Goal: Task Accomplishment & Management: Complete application form

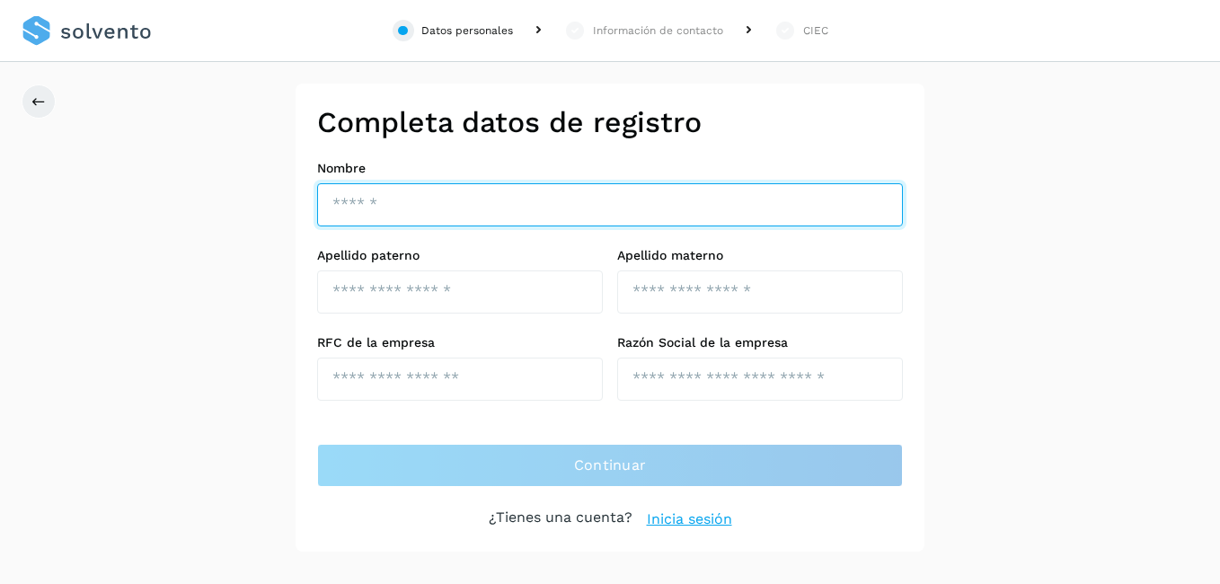
click at [378, 196] on input "text" at bounding box center [610, 204] width 586 height 43
type input "**********"
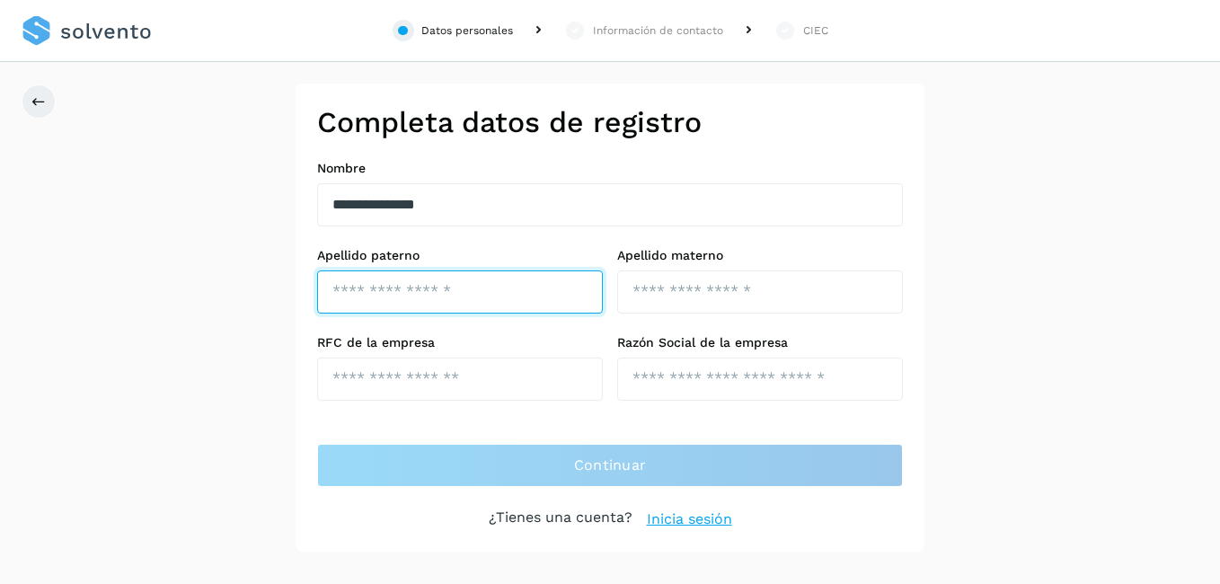
type input "*********"
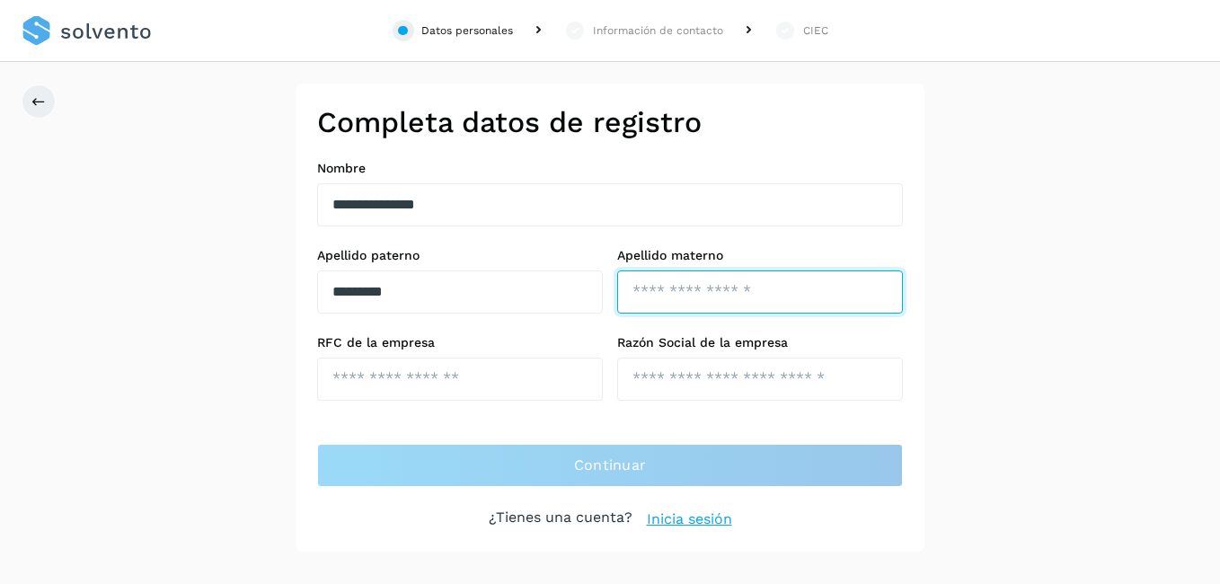
type input "*********"
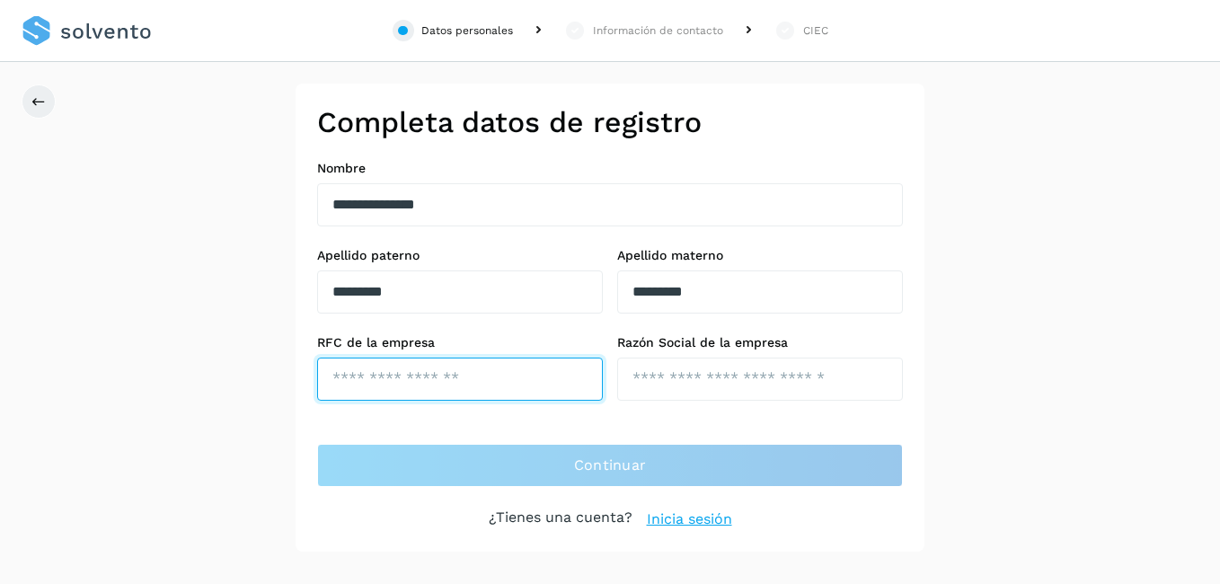
type input "**********"
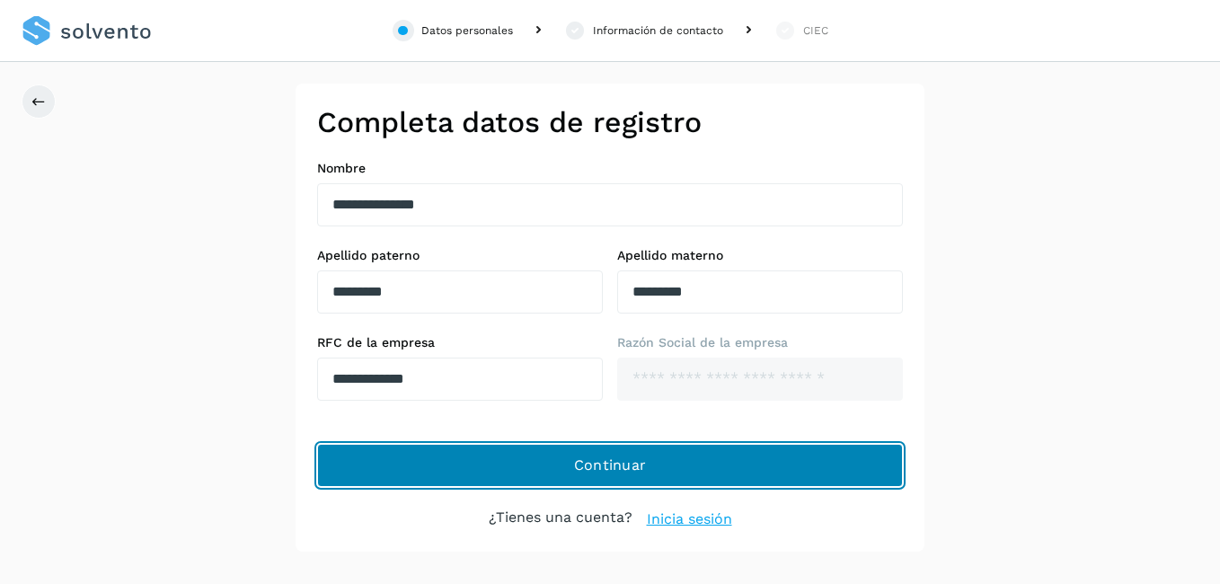
click at [607, 462] on span "Continuar" at bounding box center [610, 465] width 73 height 20
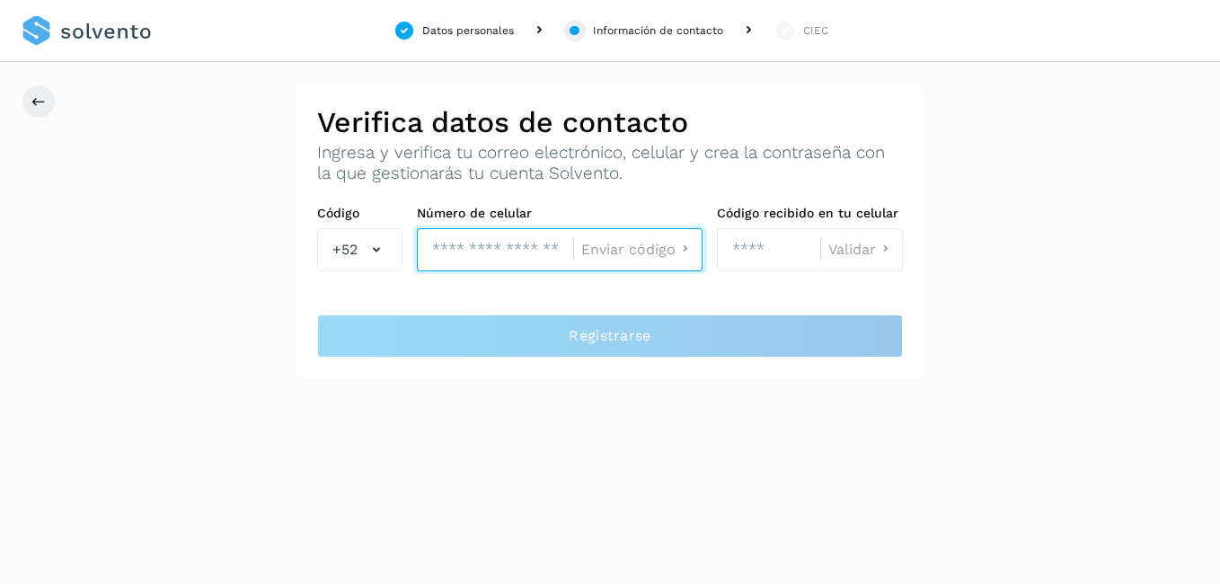
click at [467, 248] on input "tel" at bounding box center [495, 249] width 156 height 43
type input "**********"
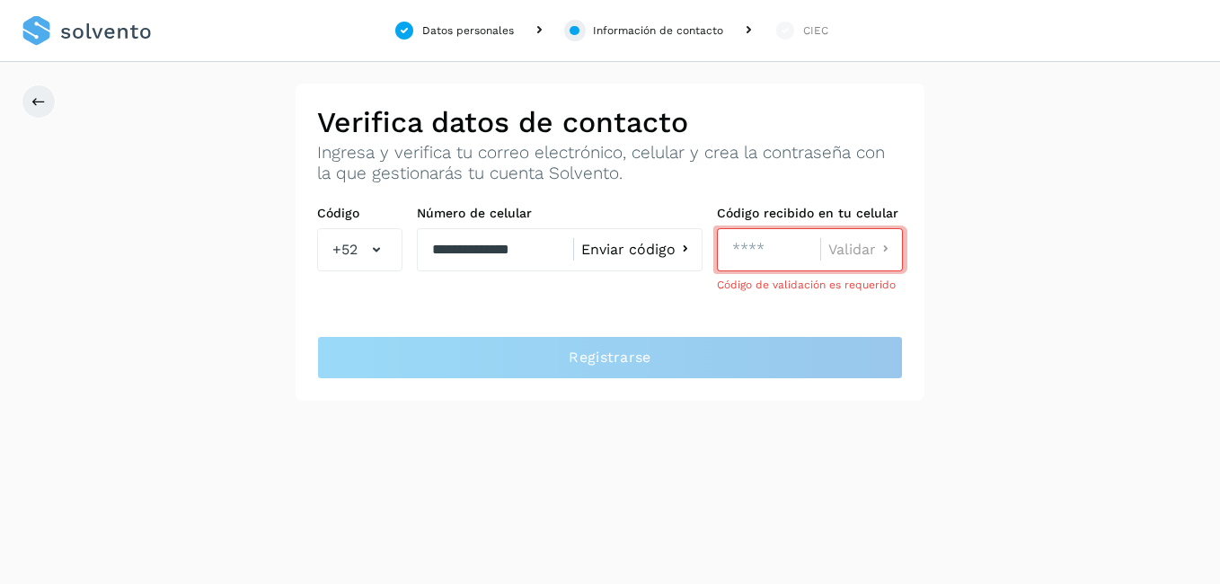
click at [659, 248] on span "Enviar código" at bounding box center [628, 249] width 94 height 14
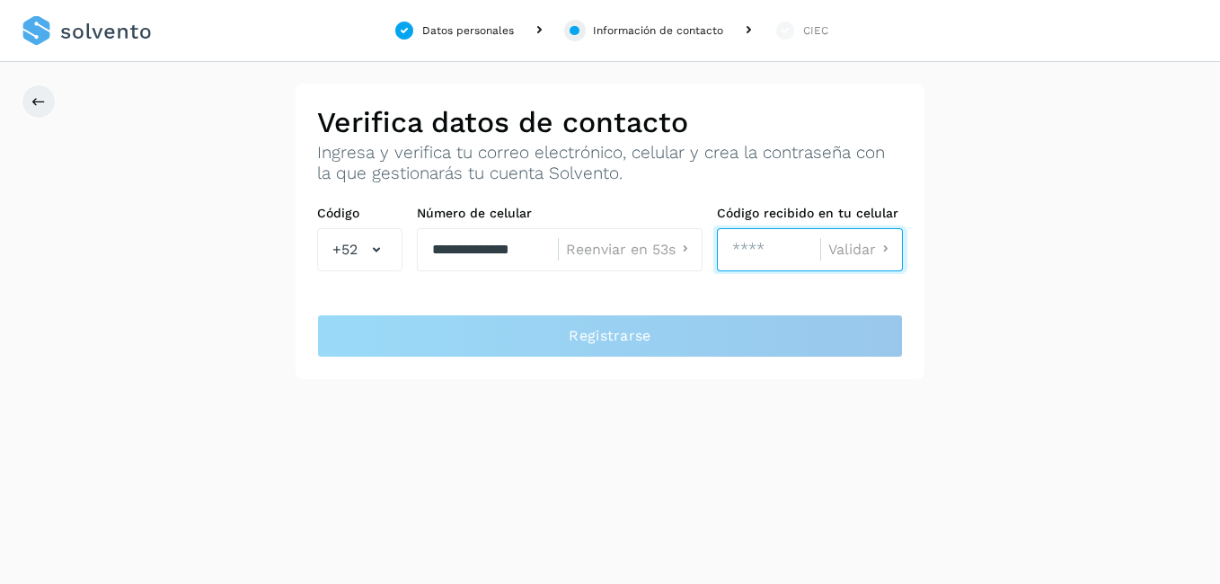
click at [771, 254] on input "number" at bounding box center [768, 249] width 103 height 43
type input "****"
click at [938, 311] on div "**********" at bounding box center [610, 231] width 1220 height 295
click at [855, 246] on span "Validar" at bounding box center [852, 249] width 48 height 14
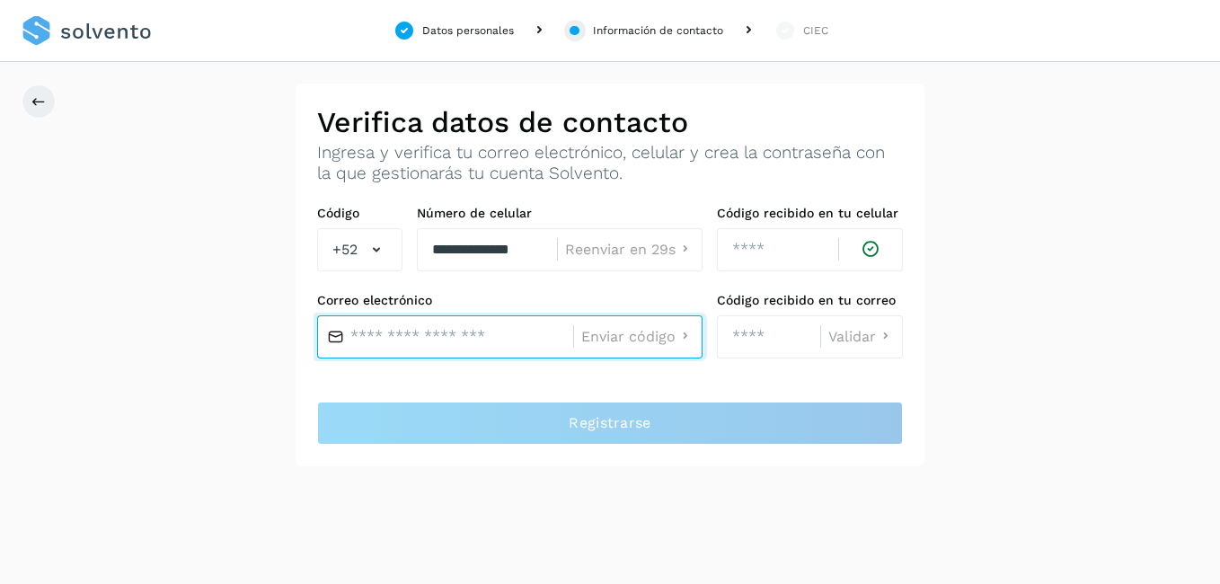
click at [455, 337] on input "text" at bounding box center [445, 336] width 256 height 43
type input "**********"
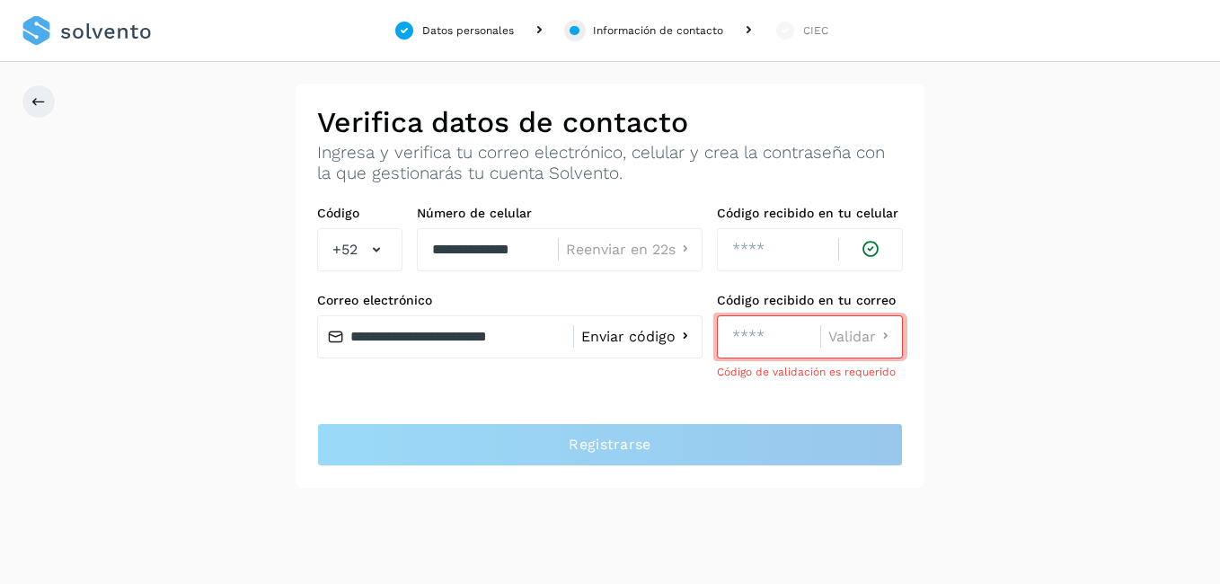
click at [615, 335] on span "Enviar código" at bounding box center [628, 337] width 94 height 14
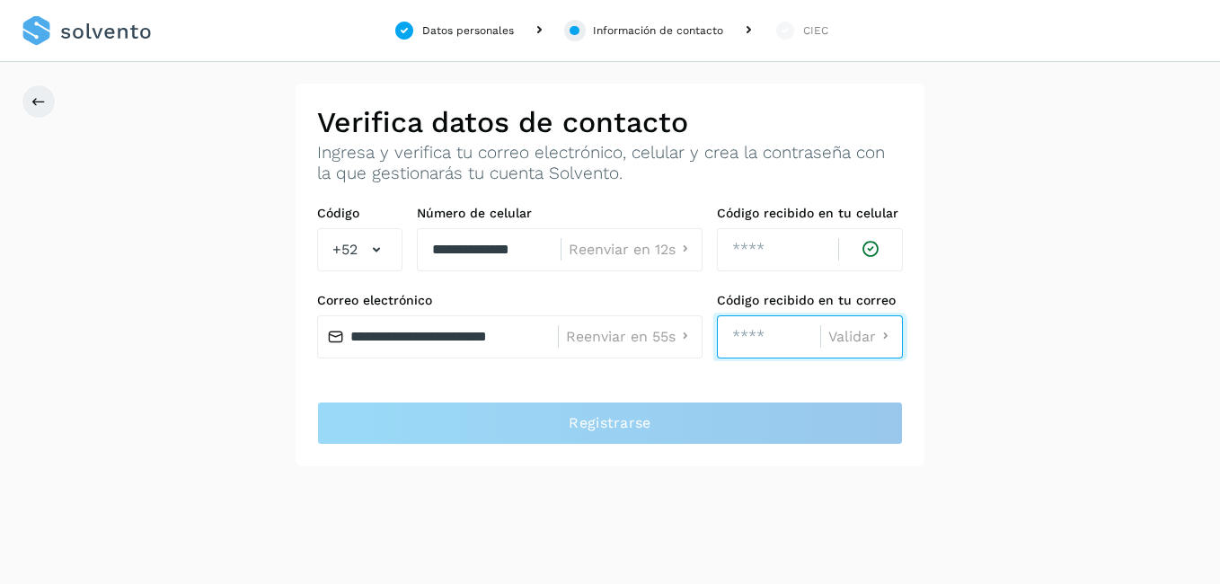
click at [781, 342] on input "number" at bounding box center [768, 336] width 103 height 43
type input "****"
click at [844, 336] on span "Validar" at bounding box center [852, 337] width 48 height 14
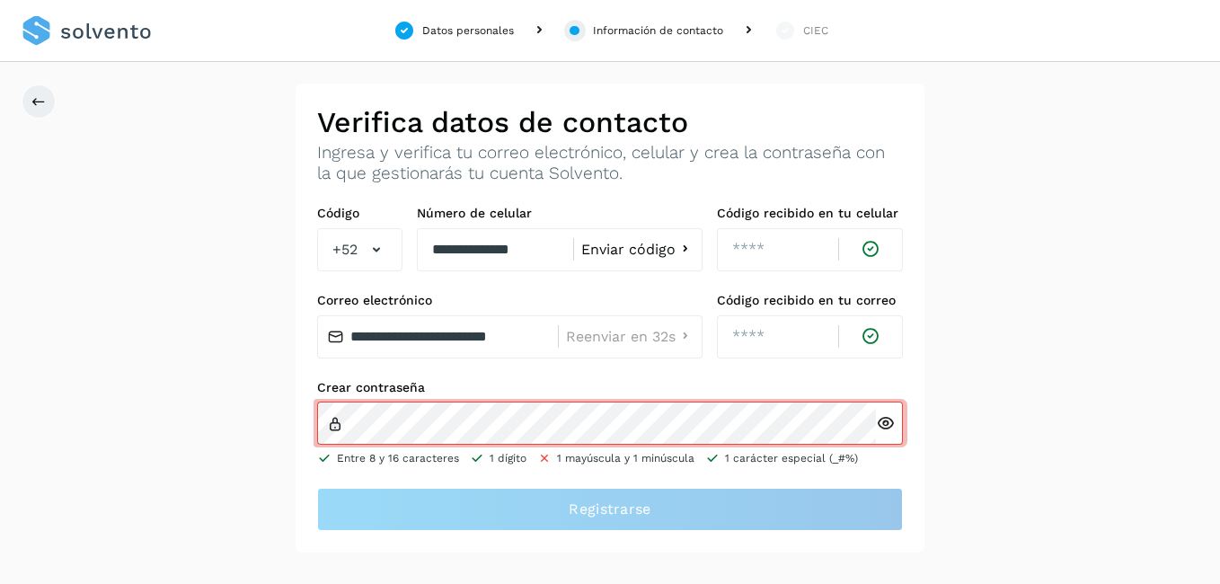
click at [887, 418] on icon at bounding box center [885, 423] width 19 height 19
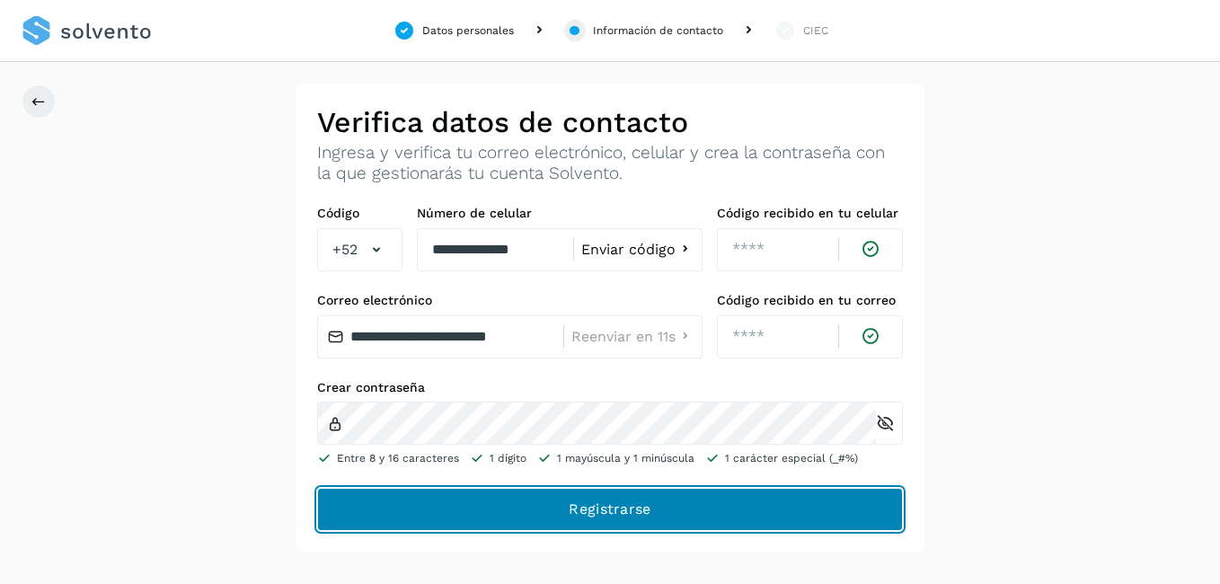
click at [621, 501] on span "Registrarse" at bounding box center [610, 509] width 82 height 20
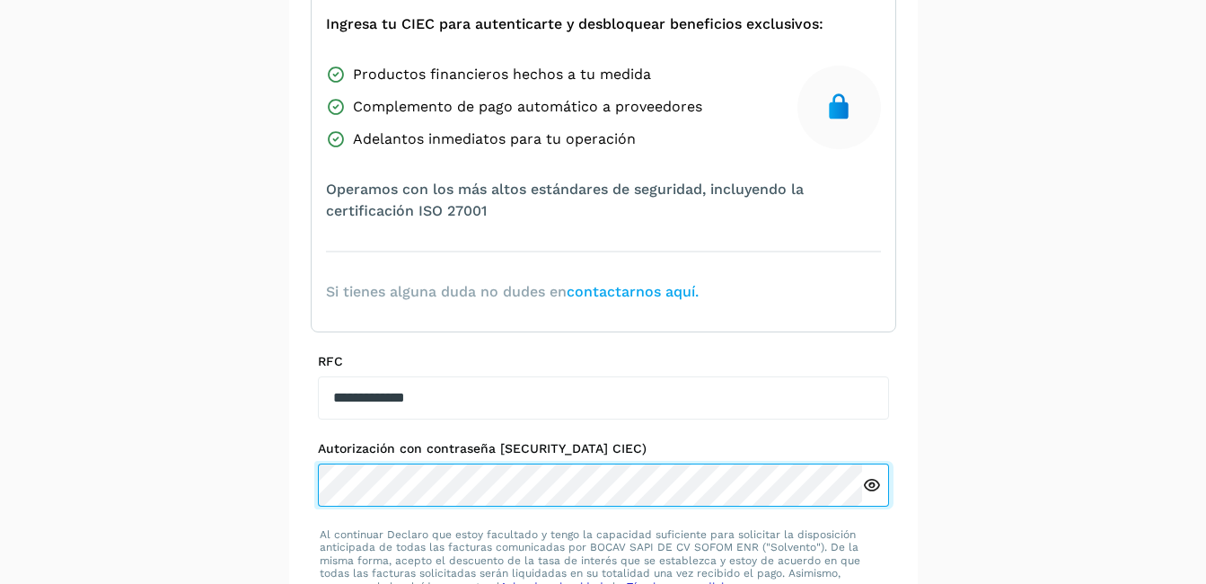
scroll to position [355, 0]
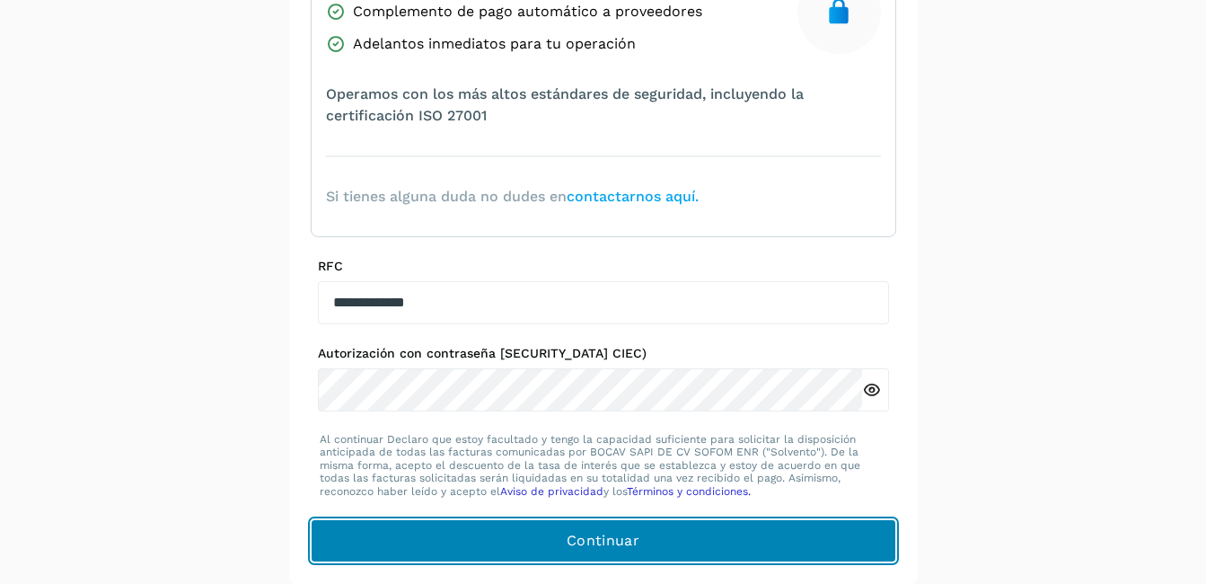
click at [649, 543] on button "Continuar" at bounding box center [604, 540] width 586 height 43
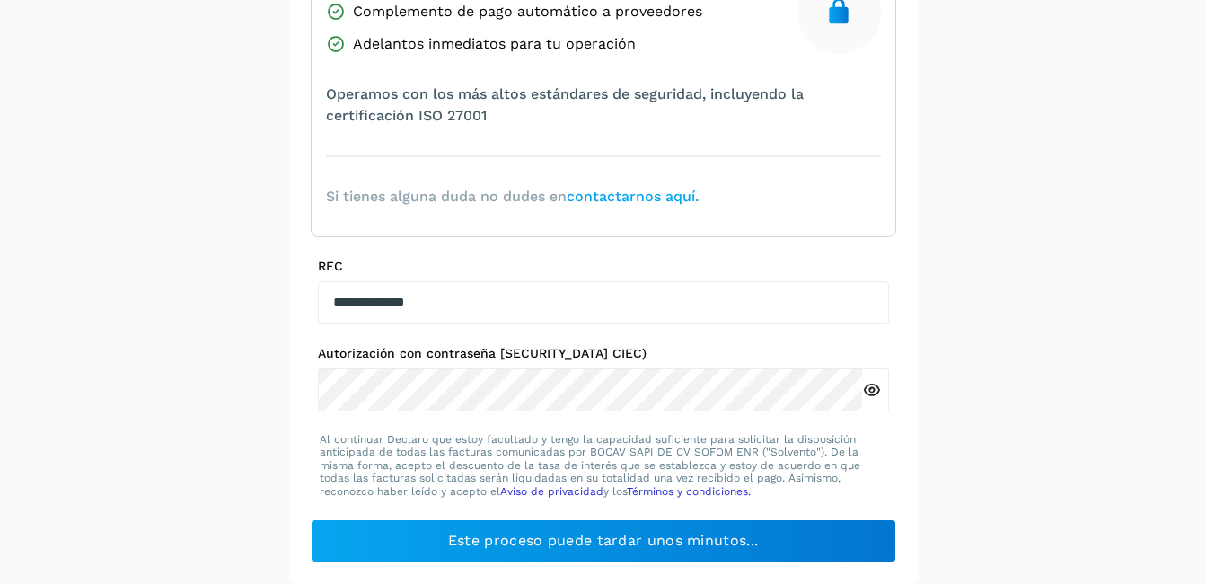
click at [870, 389] on icon at bounding box center [871, 390] width 19 height 19
click at [874, 387] on icon at bounding box center [871, 390] width 19 height 19
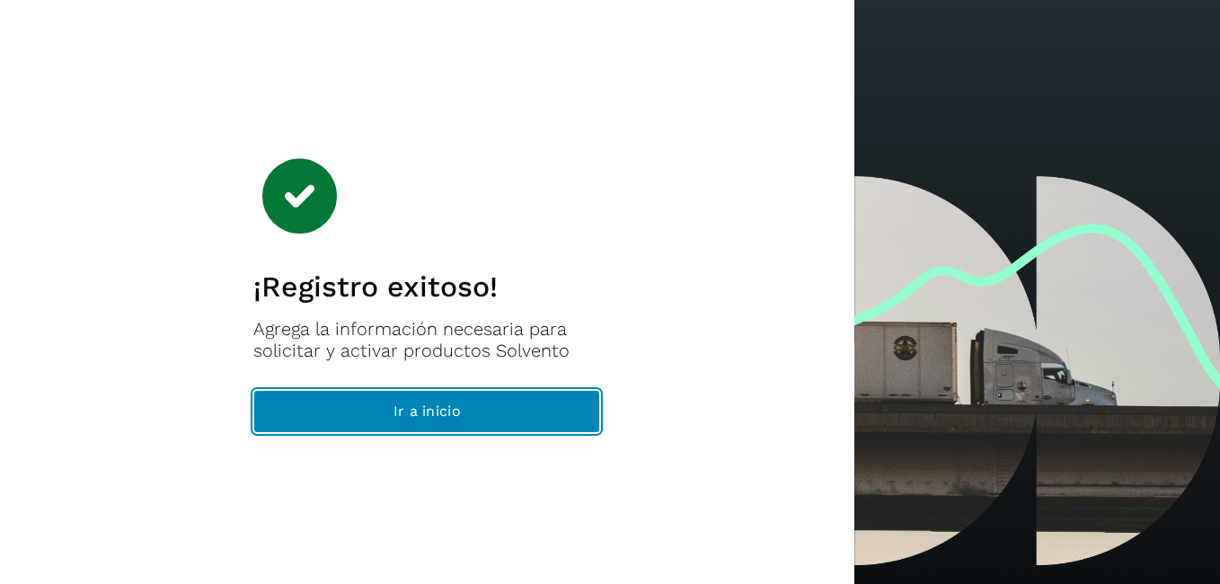
click at [414, 410] on span "Ir a inicio" at bounding box center [426, 411] width 67 height 20
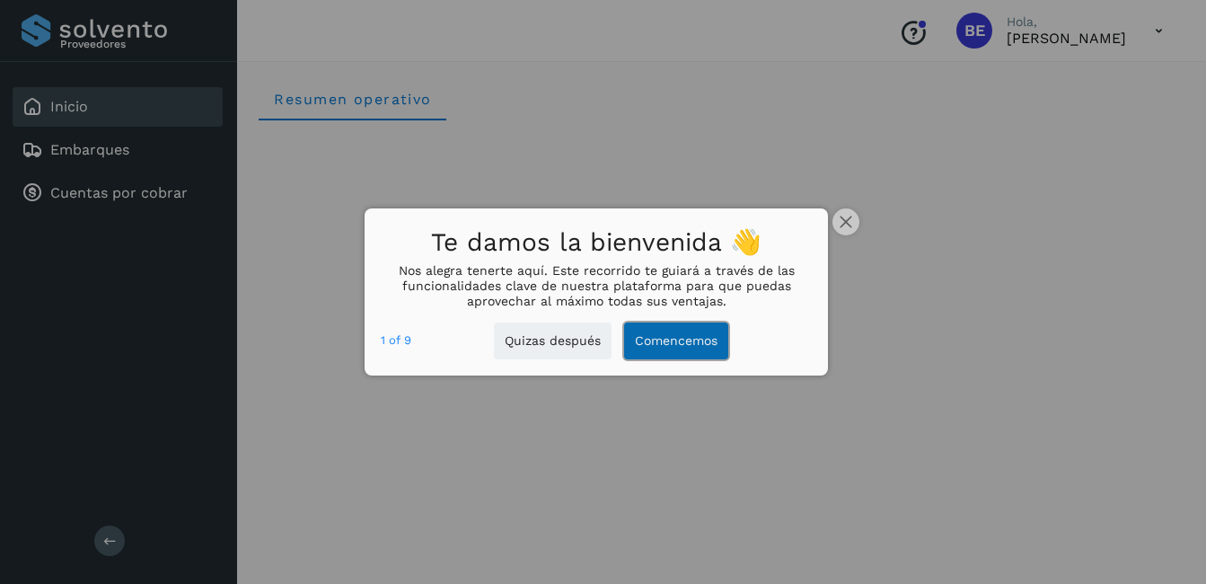
click at [661, 337] on button "Comencemos" at bounding box center [676, 340] width 104 height 37
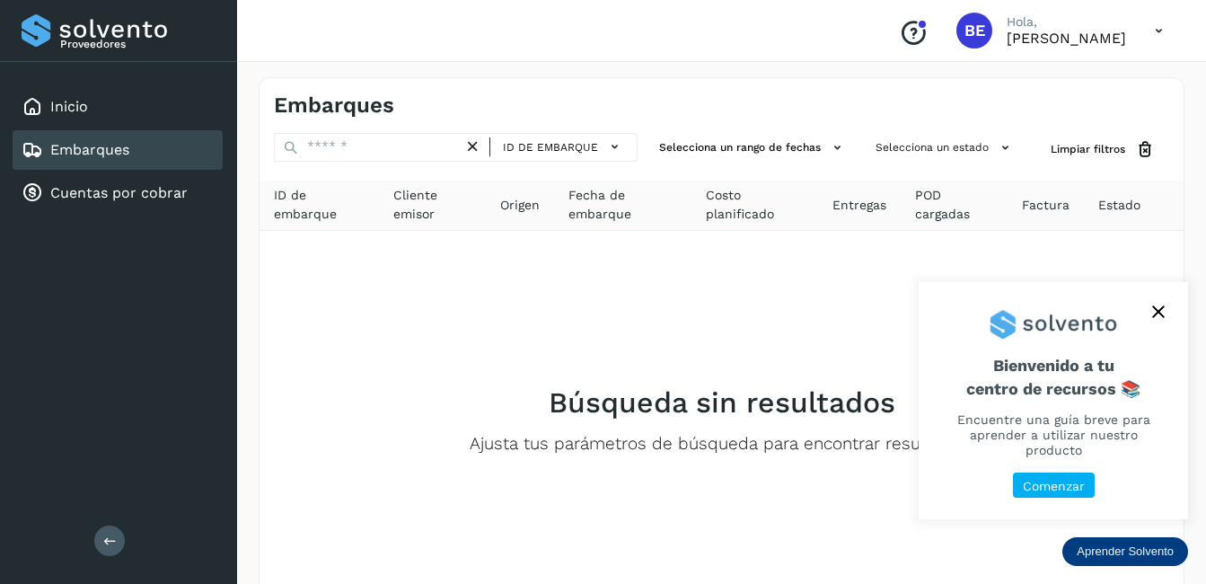
click at [1168, 319] on button "close," at bounding box center [1158, 311] width 27 height 27
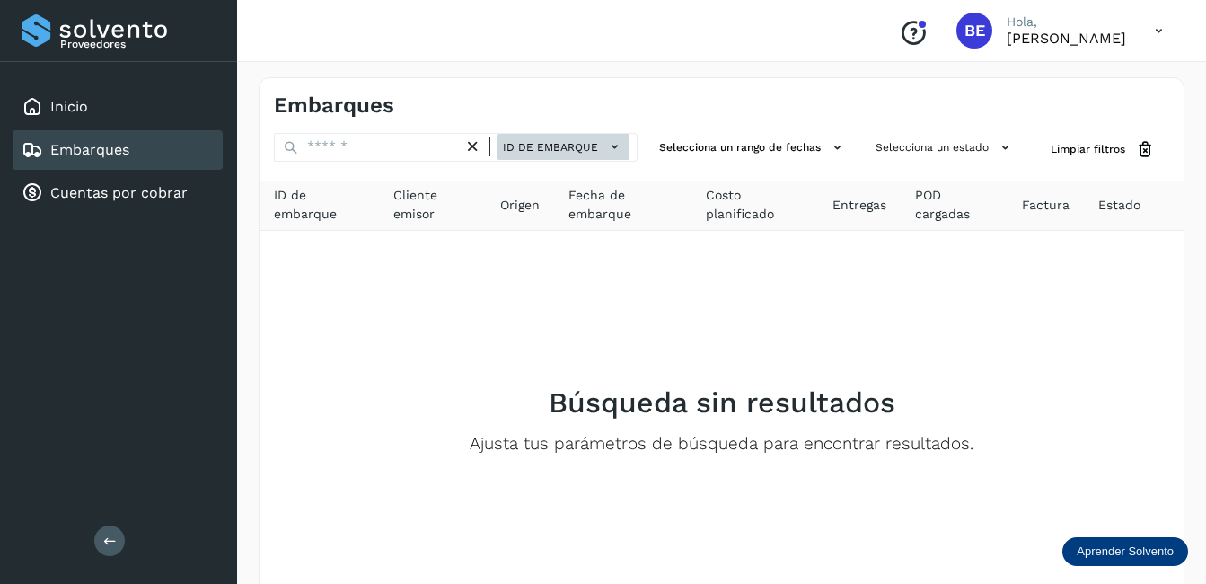
click at [622, 145] on icon at bounding box center [614, 146] width 19 height 19
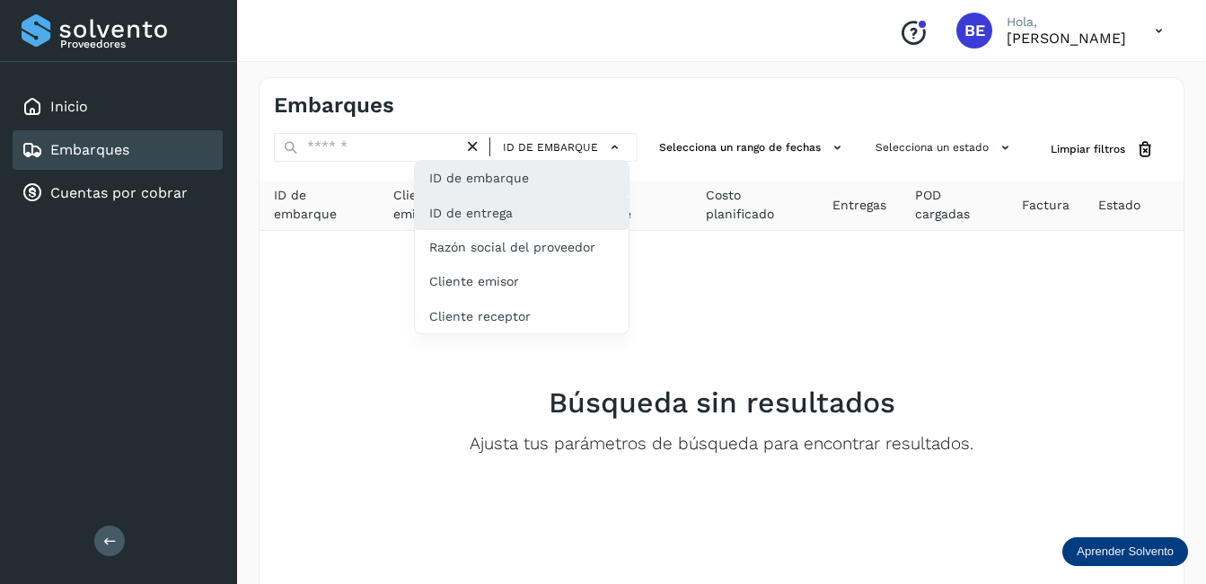
click at [508, 217] on div "ID de entrega" at bounding box center [522, 213] width 214 height 34
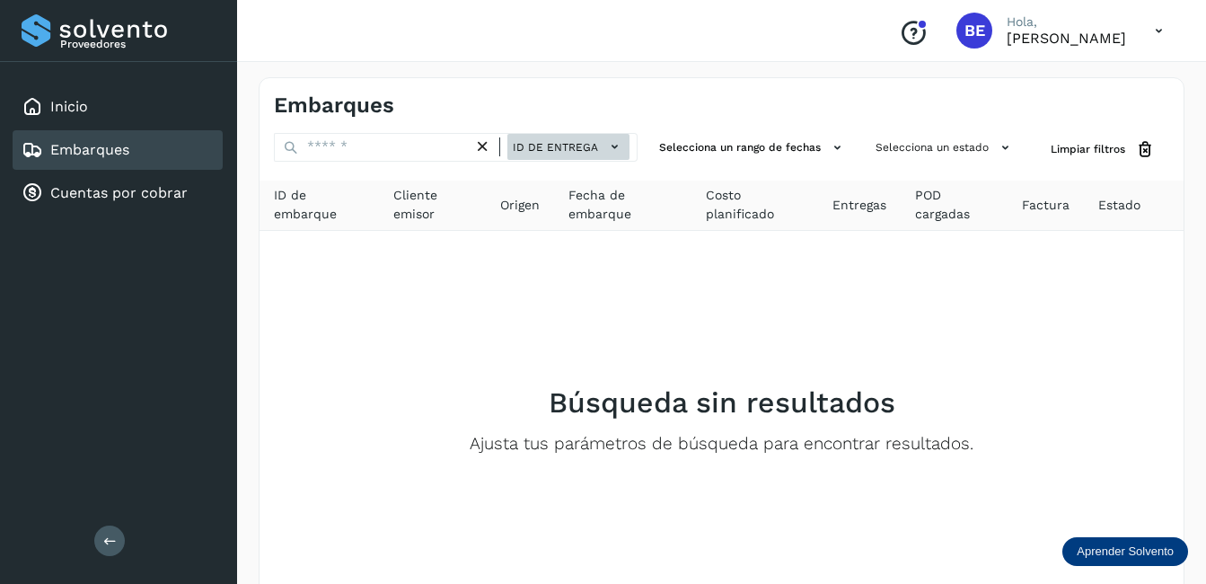
click at [620, 148] on icon at bounding box center [614, 146] width 19 height 19
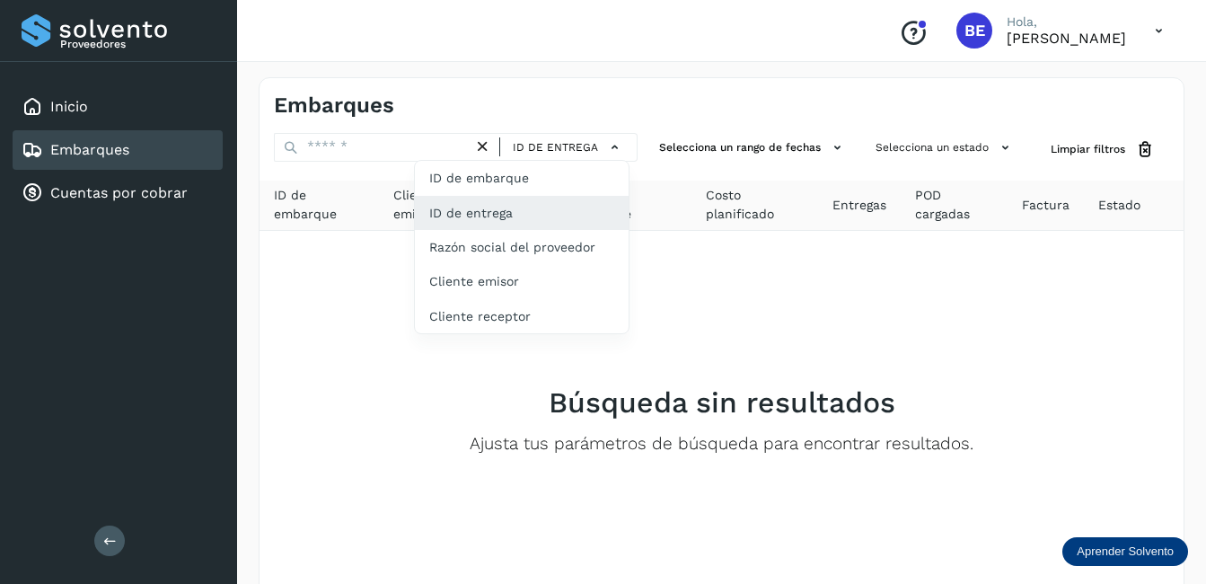
click at [731, 278] on div at bounding box center [603, 292] width 1206 height 584
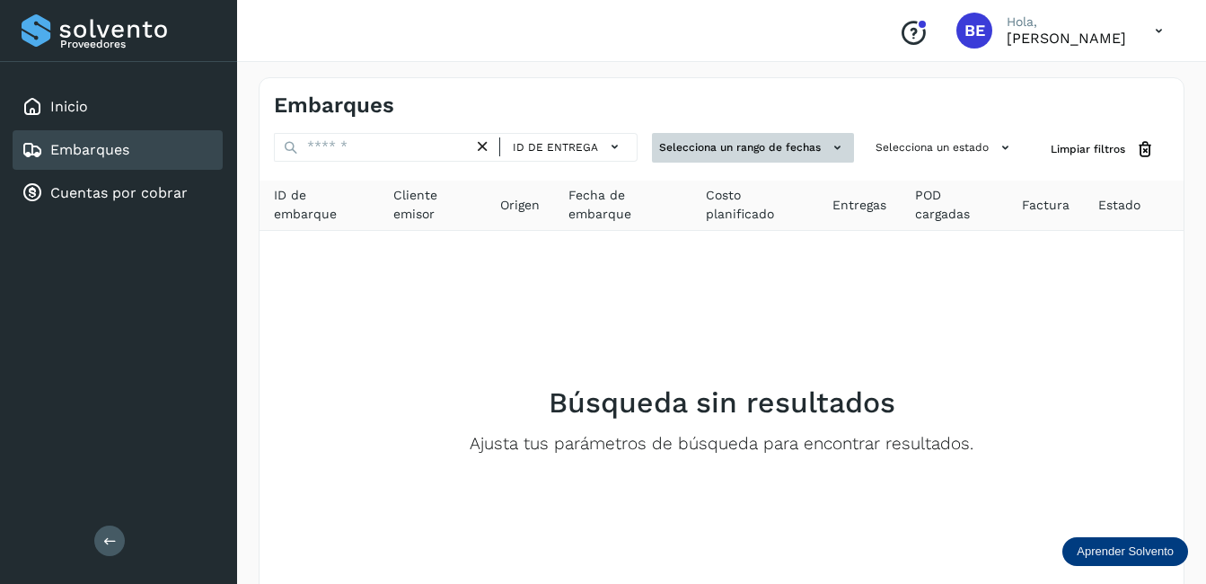
click at [842, 148] on icon at bounding box center [837, 147] width 19 height 19
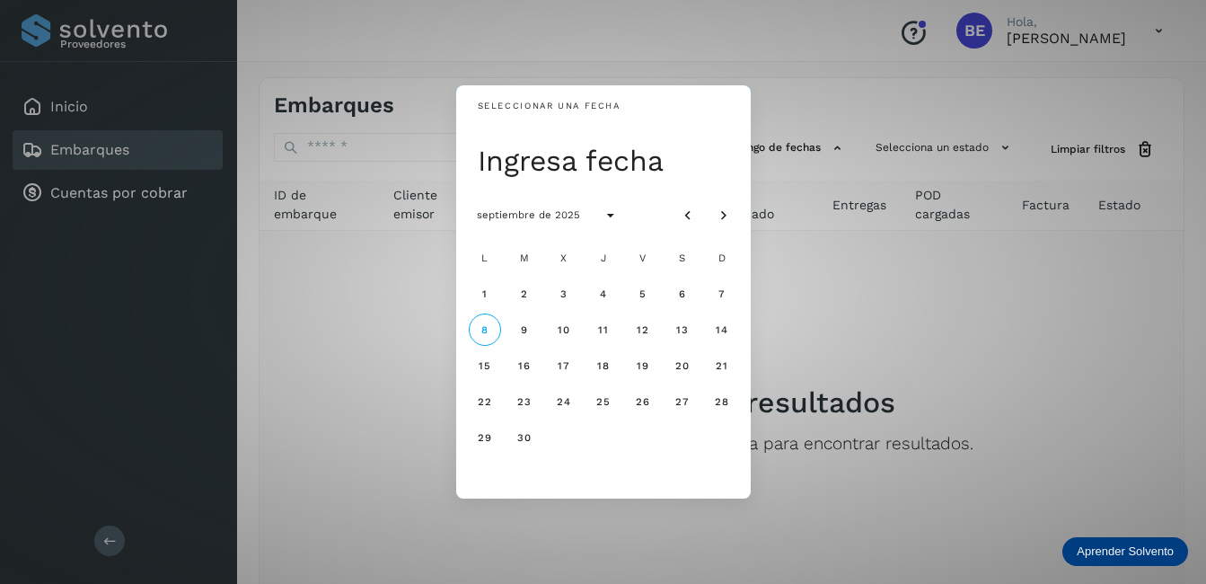
click at [830, 317] on div "Seleccionar una fecha Ingresa fecha septiembre de 2025 L M X J V S D 1 2 3 4 5 …" at bounding box center [603, 292] width 1206 height 584
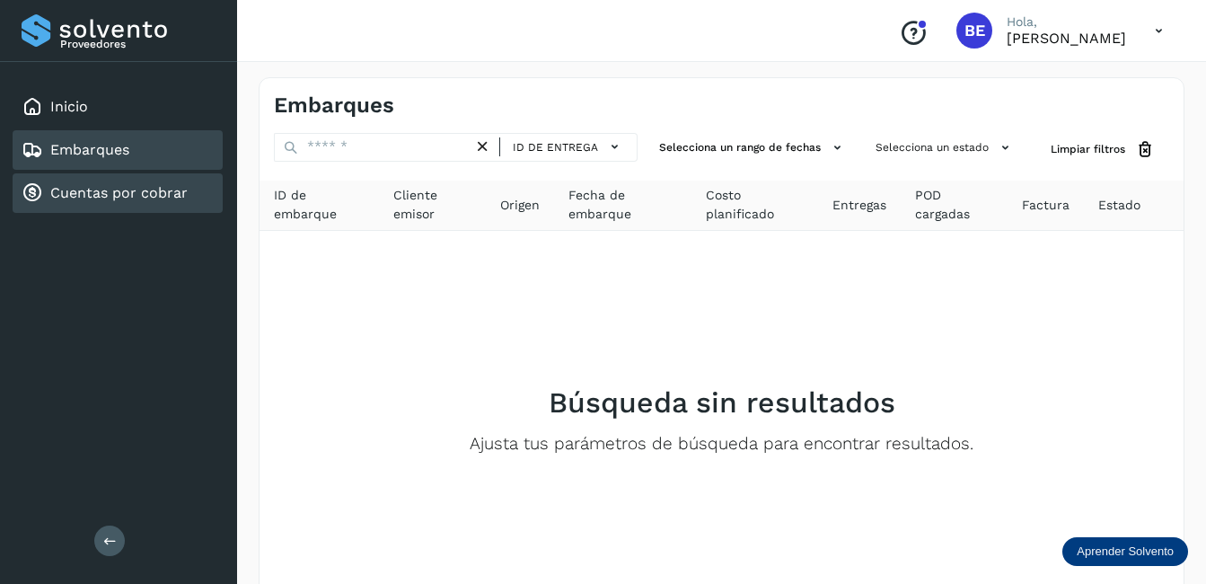
click at [101, 190] on link "Cuentas por cobrar" at bounding box center [118, 192] width 137 height 17
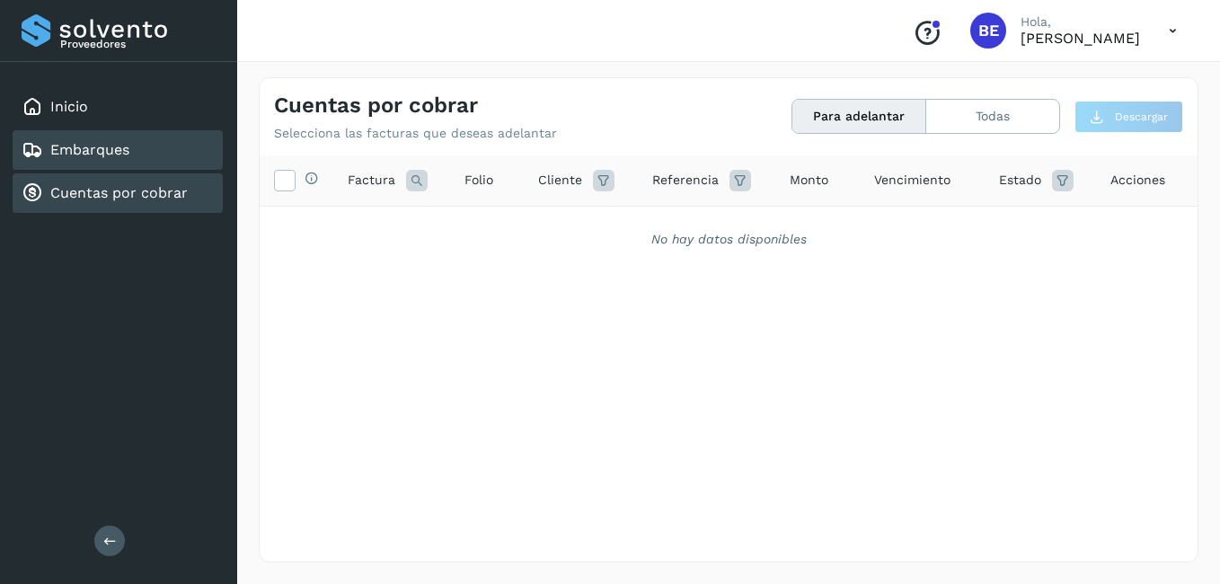
click at [99, 145] on link "Embarques" at bounding box center [89, 149] width 79 height 17
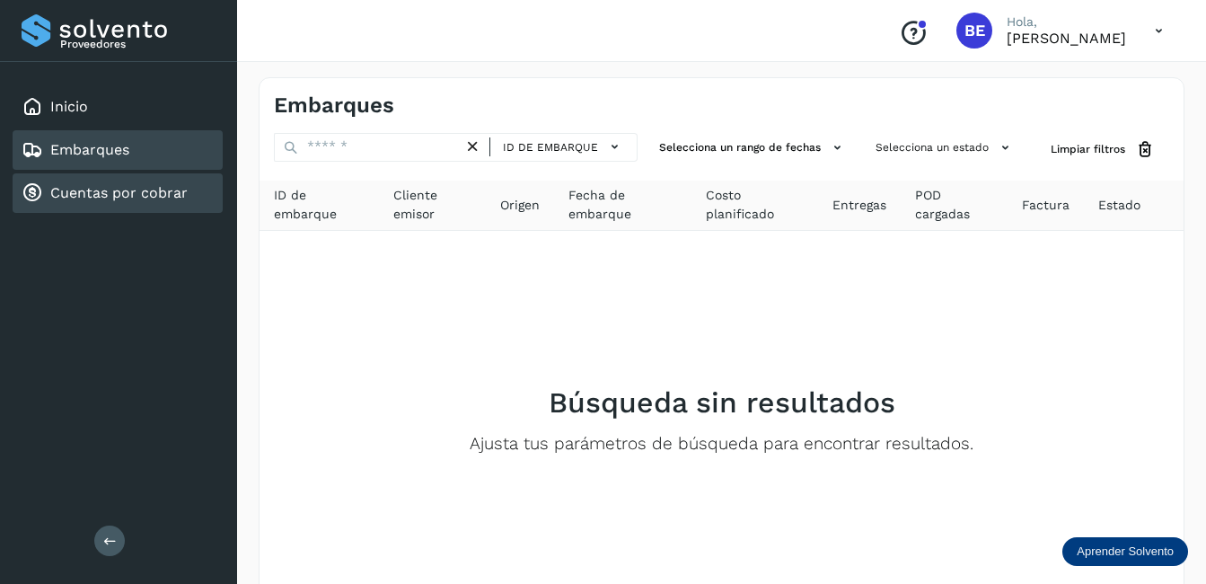
click at [60, 195] on link "Cuentas por cobrar" at bounding box center [118, 192] width 137 height 17
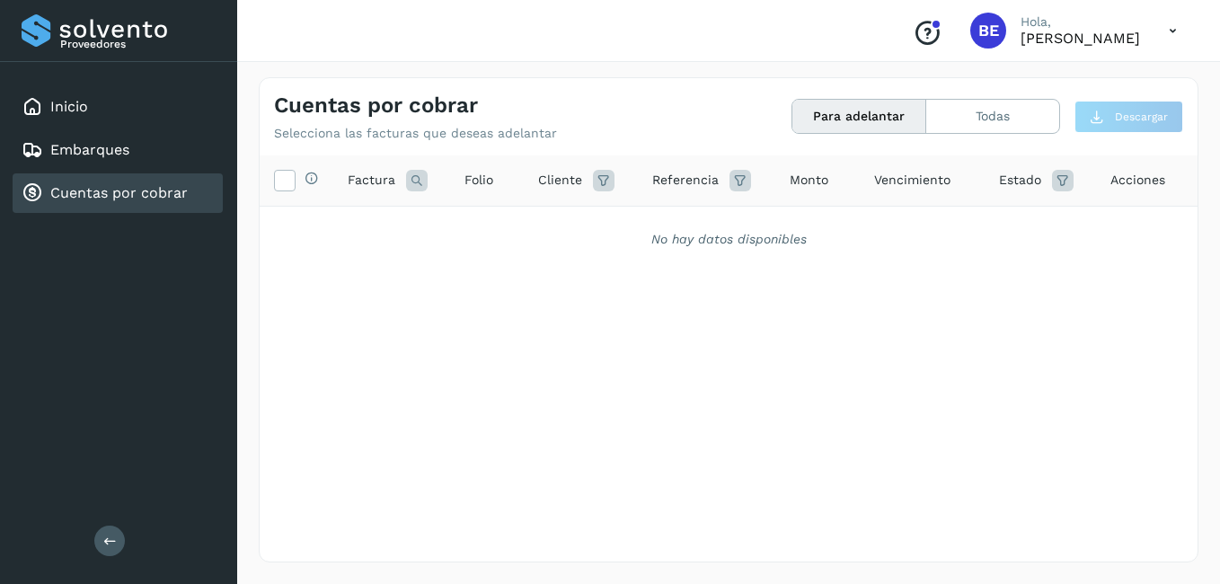
click at [877, 115] on button "Para adelantar" at bounding box center [859, 116] width 134 height 33
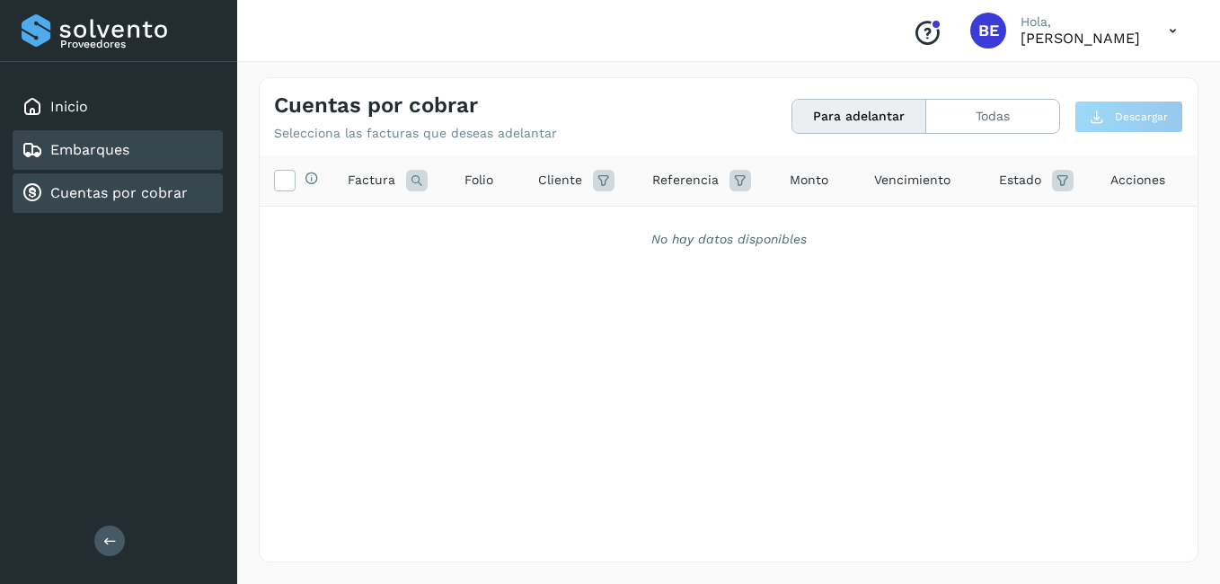
click at [84, 145] on link "Embarques" at bounding box center [89, 149] width 79 height 17
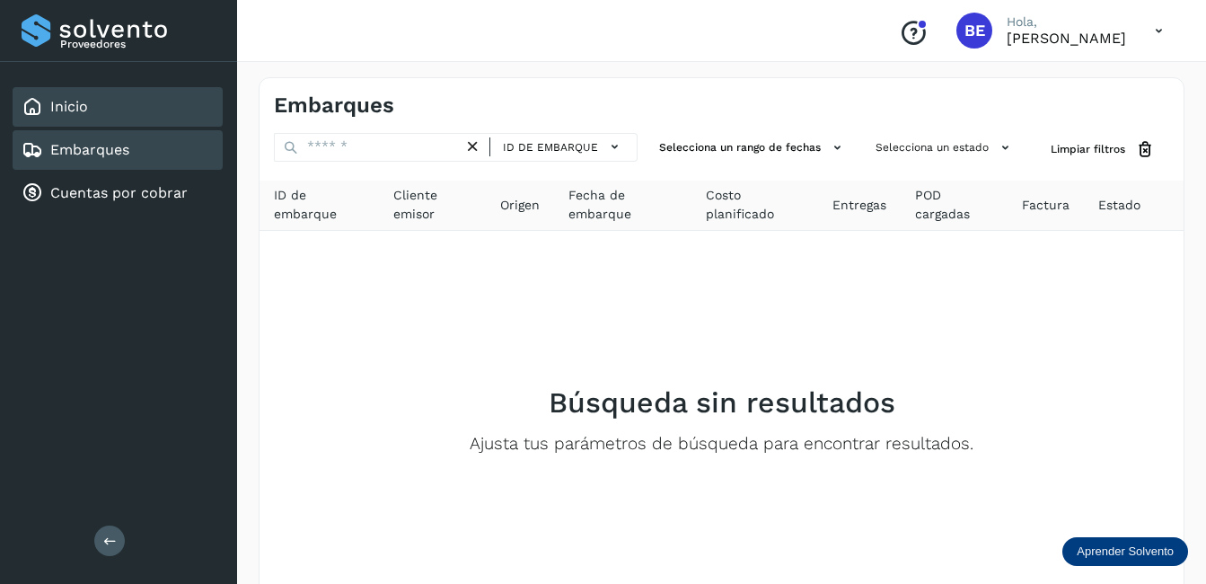
click at [66, 102] on link "Inicio" at bounding box center [69, 106] width 38 height 17
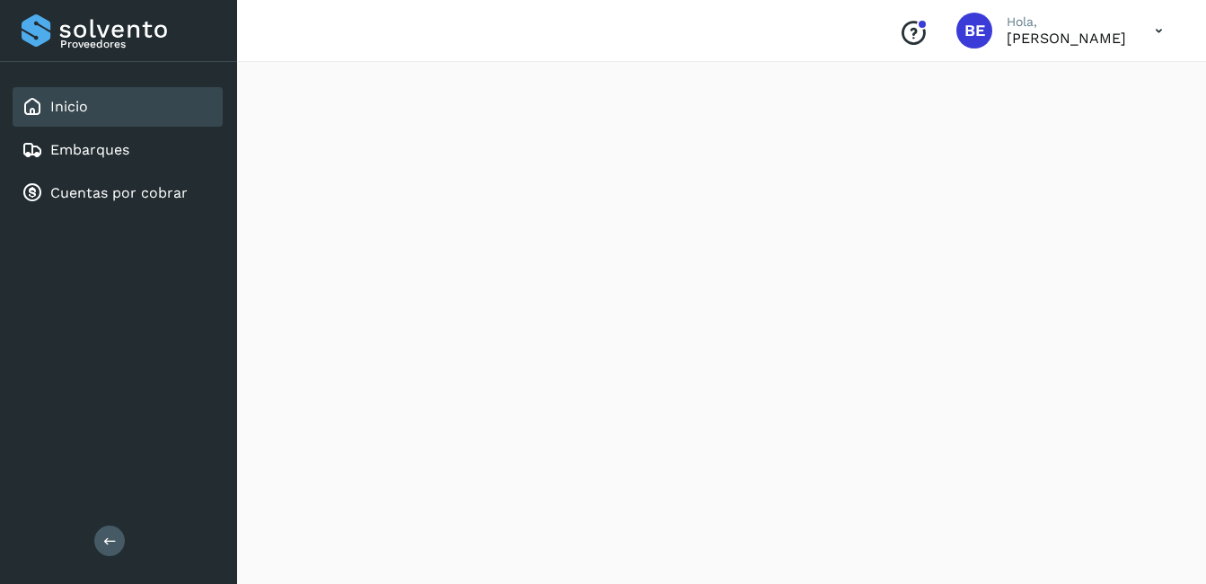
scroll to position [1703, 0]
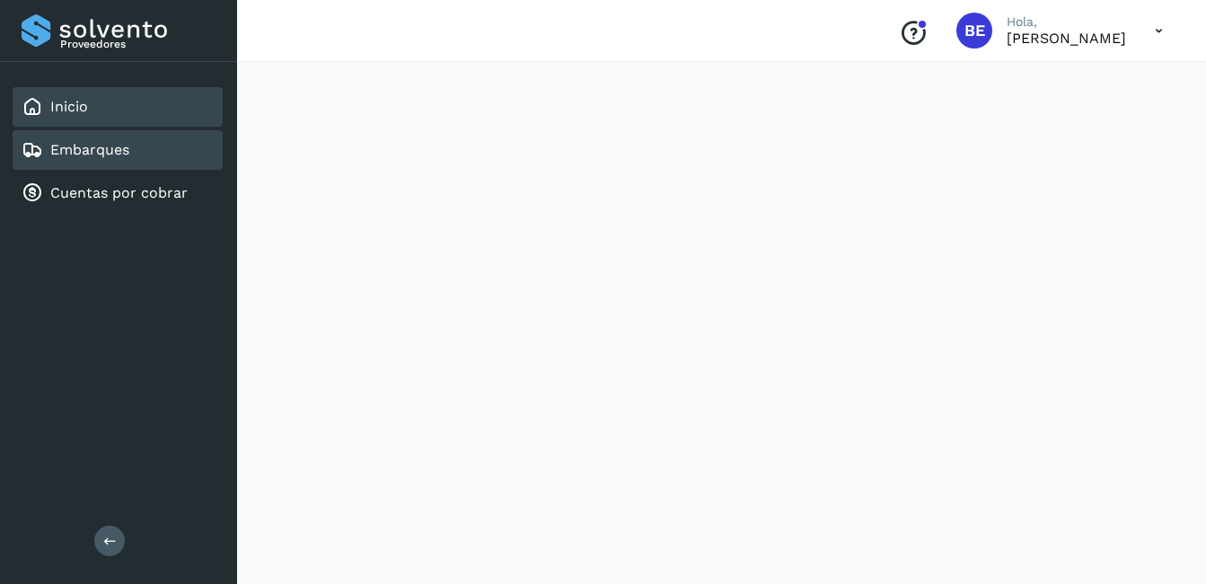
click at [90, 149] on link "Embarques" at bounding box center [89, 149] width 79 height 17
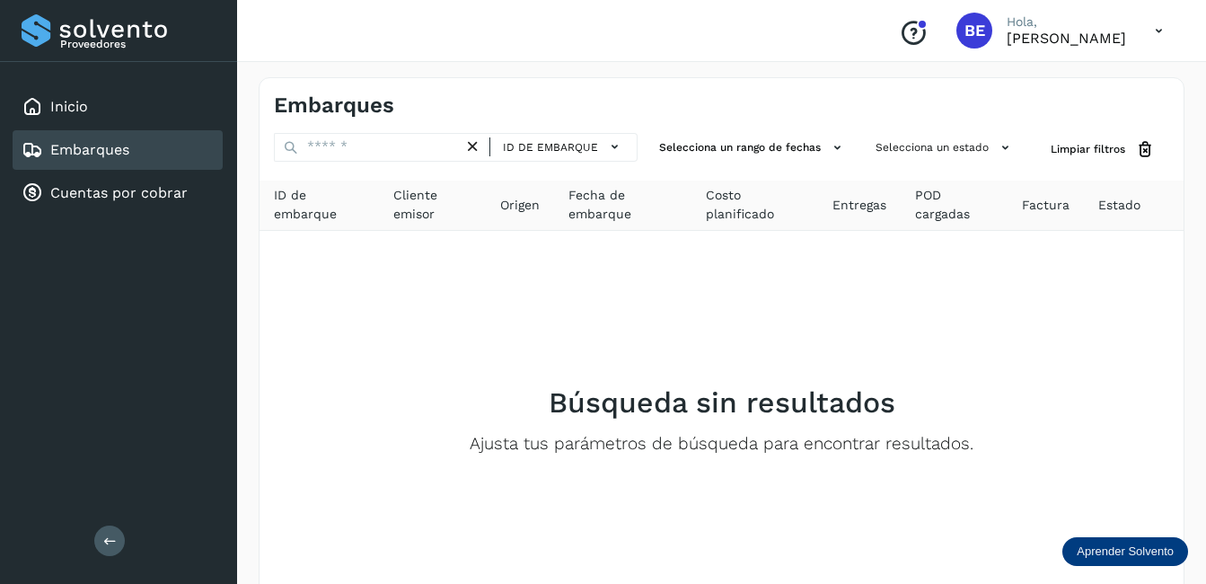
click at [1126, 549] on p "Aprender Solvento" at bounding box center [1125, 551] width 97 height 14
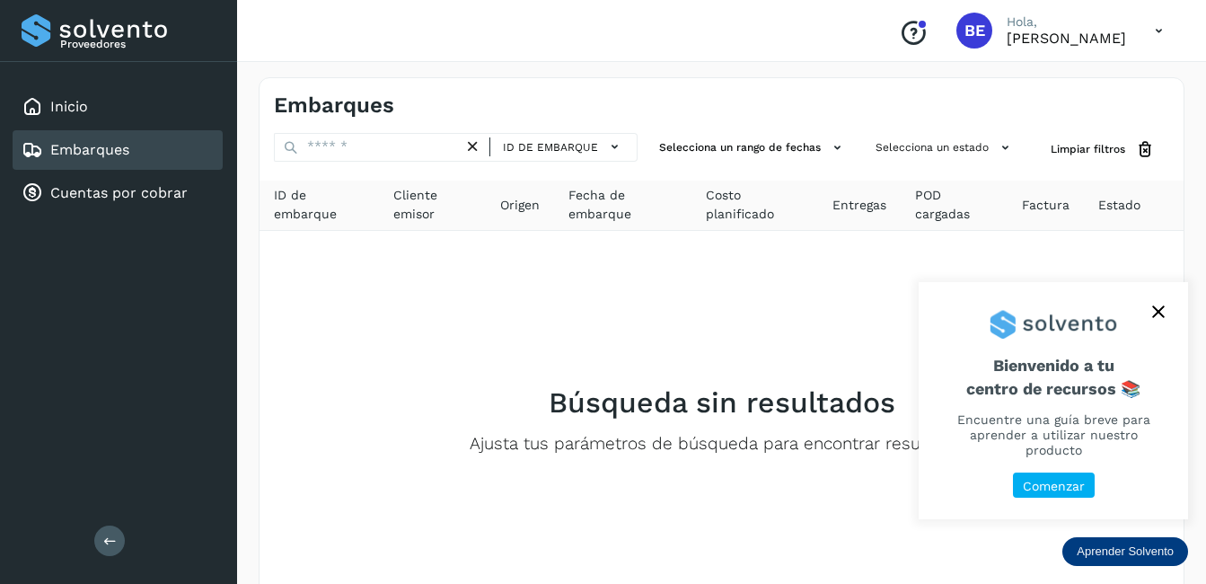
click at [1048, 484] on p "Comenzar" at bounding box center [1054, 486] width 62 height 15
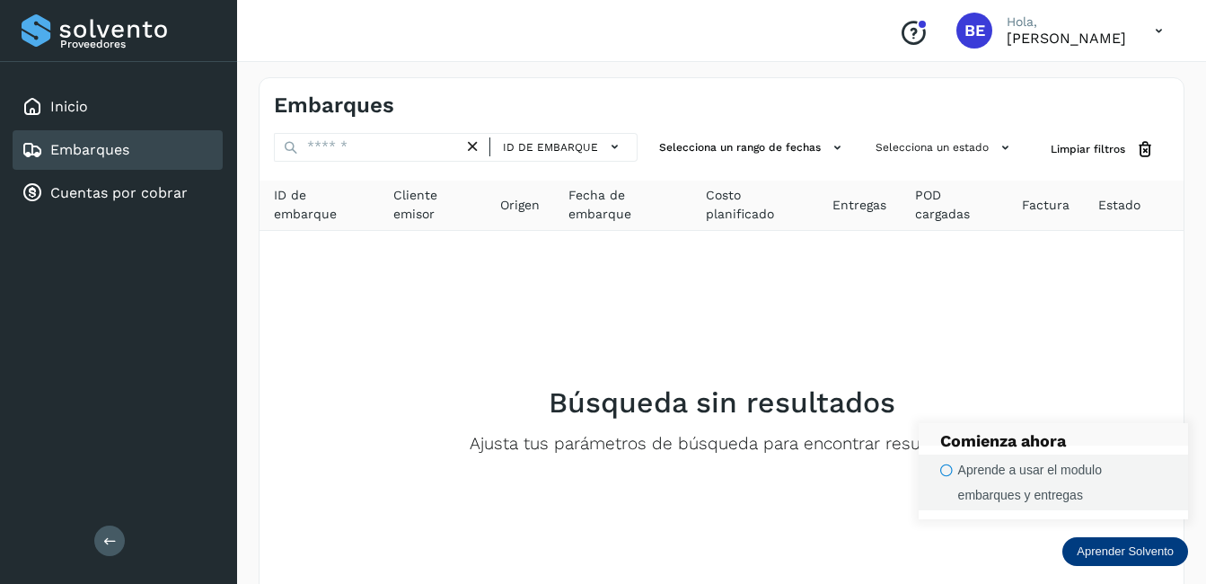
click at [966, 466] on div "Aprende a usar el modulo embarques y entregas" at bounding box center [1062, 482] width 208 height 50
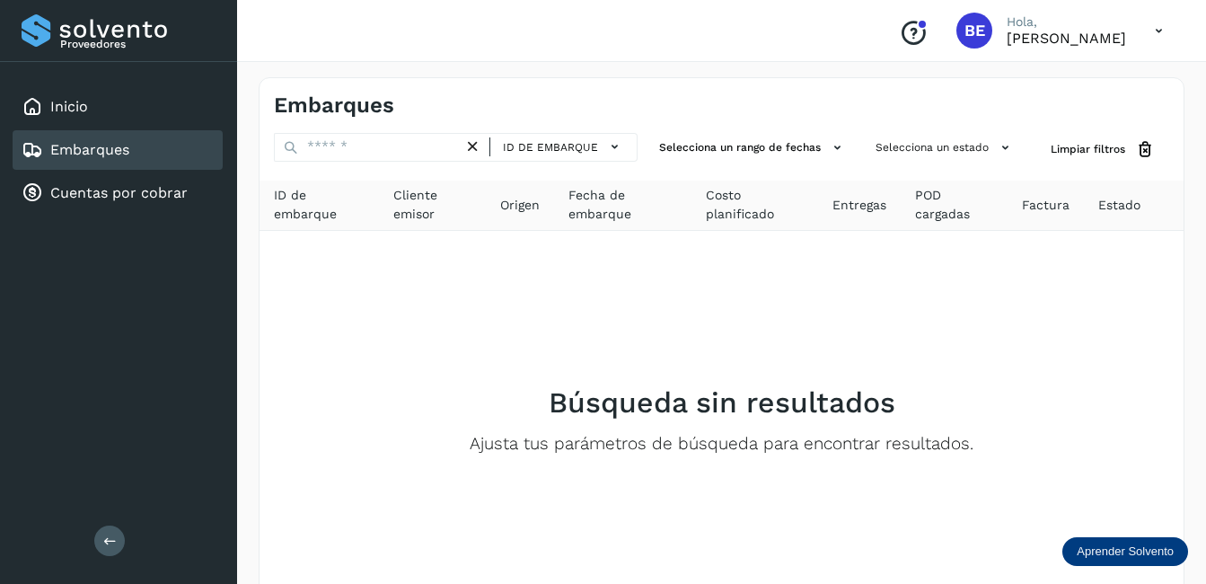
click at [1108, 550] on p "Aprender Solvento" at bounding box center [1125, 551] width 97 height 14
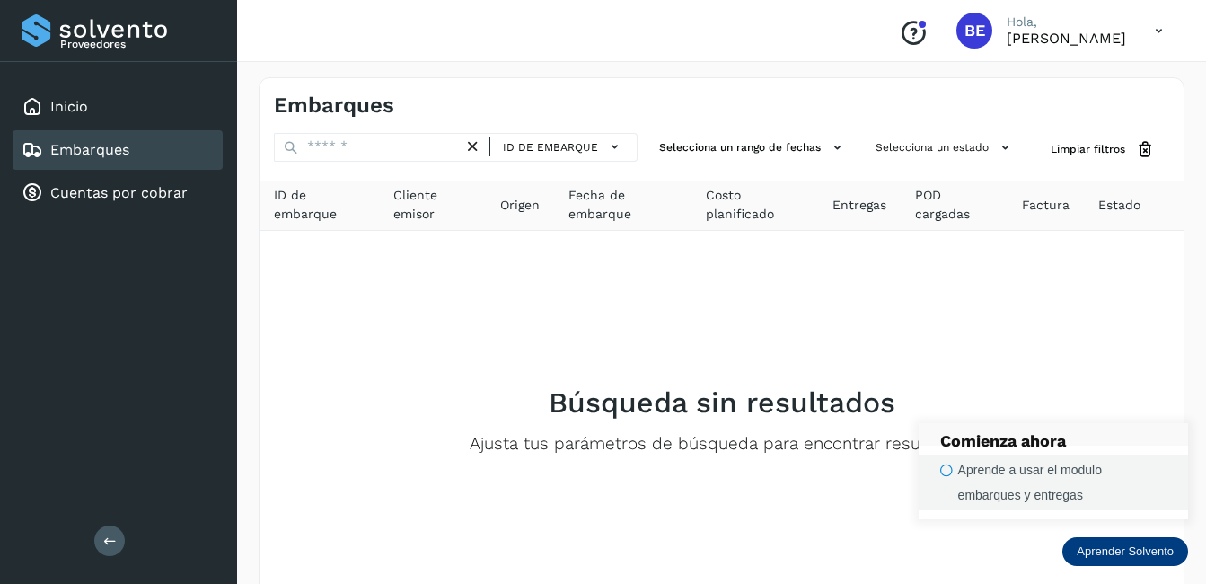
click at [950, 467] on icon "button" at bounding box center [946, 469] width 13 height 13
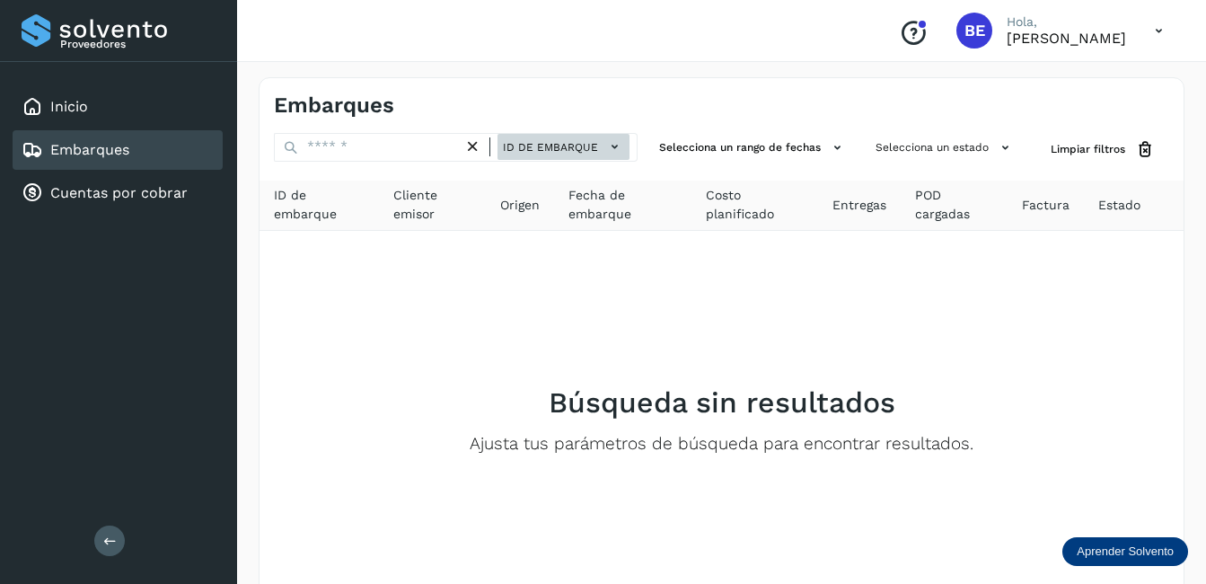
click at [614, 141] on icon at bounding box center [614, 146] width 19 height 19
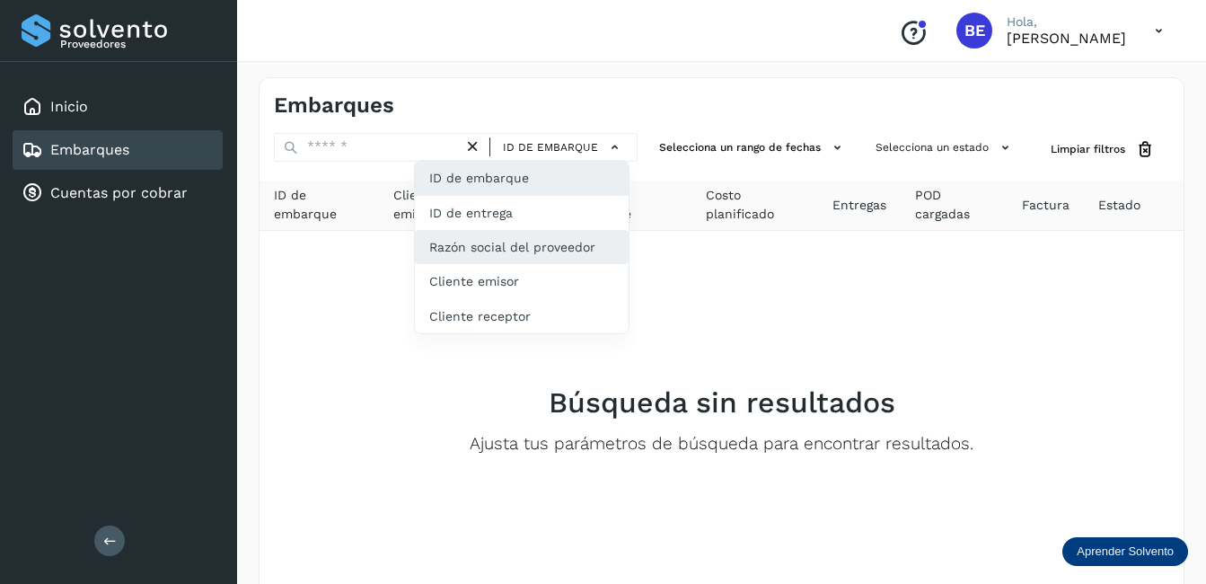
click at [590, 246] on div "Razón social del proveedor" at bounding box center [522, 247] width 214 height 34
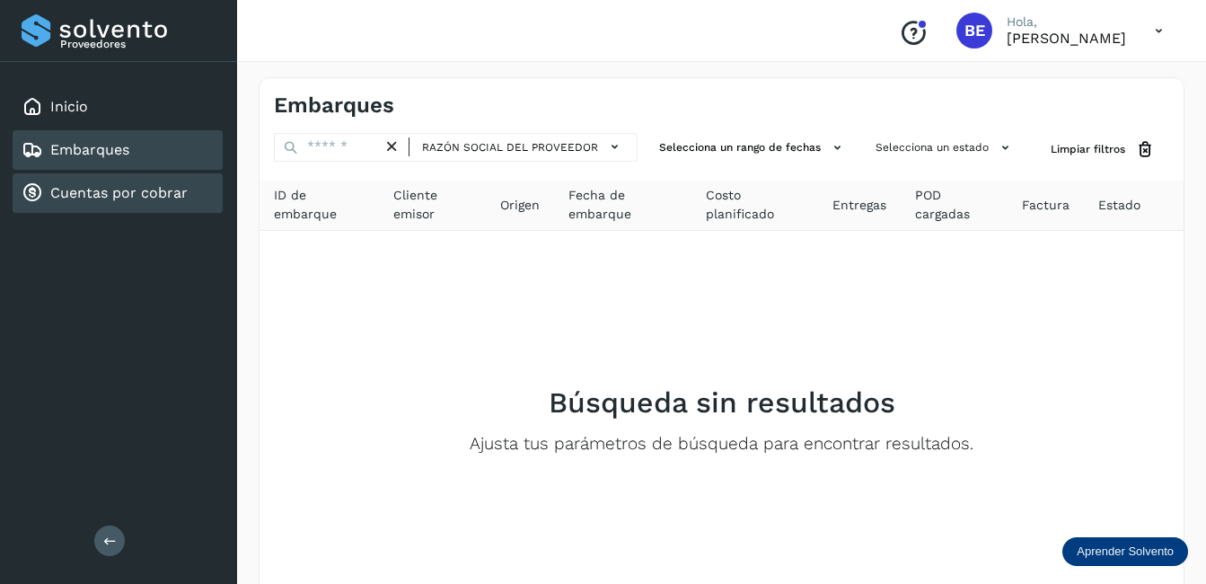
click at [75, 192] on link "Cuentas por cobrar" at bounding box center [118, 192] width 137 height 17
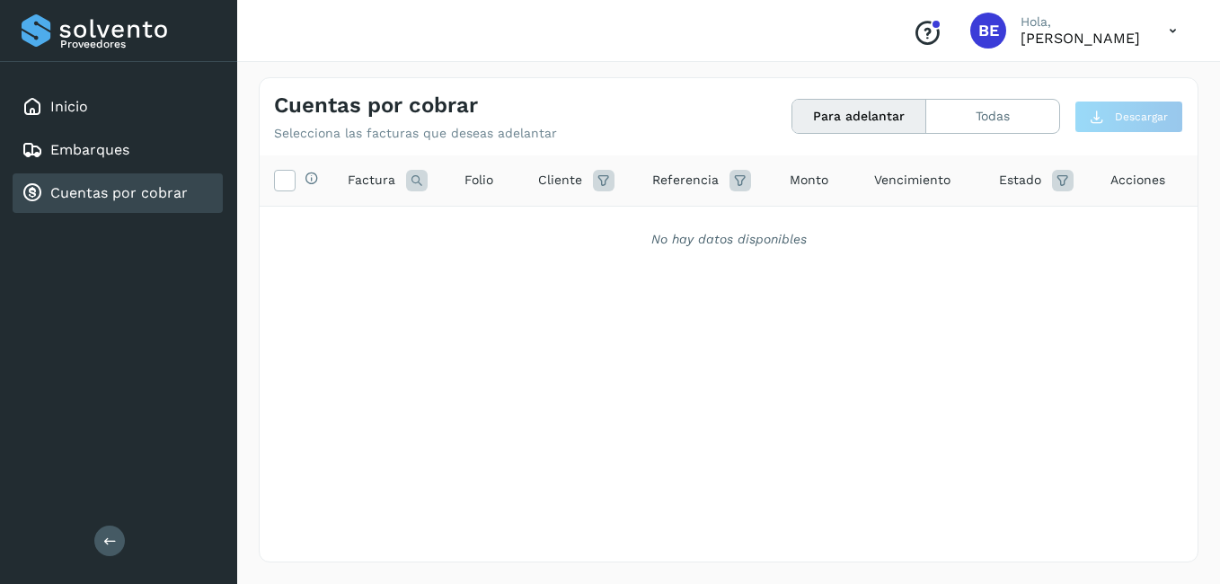
click at [408, 180] on icon at bounding box center [417, 181] width 22 height 22
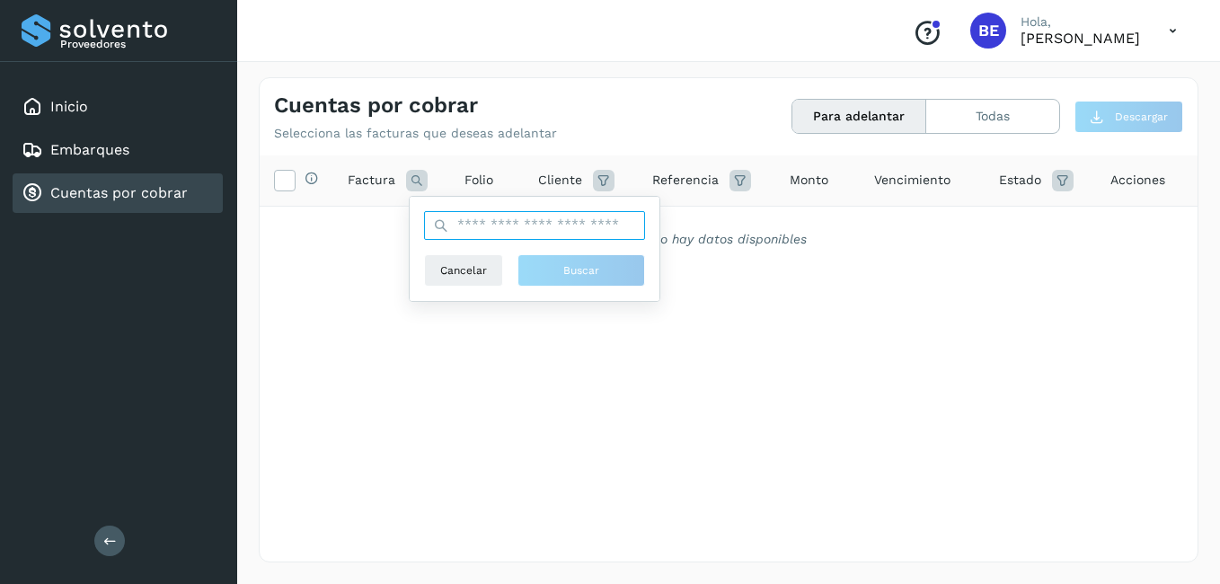
click at [505, 224] on input "text" at bounding box center [534, 225] width 221 height 29
click at [437, 225] on icon at bounding box center [441, 225] width 16 height 16
click at [331, 238] on div "No hay datos disponibles" at bounding box center [728, 239] width 891 height 19
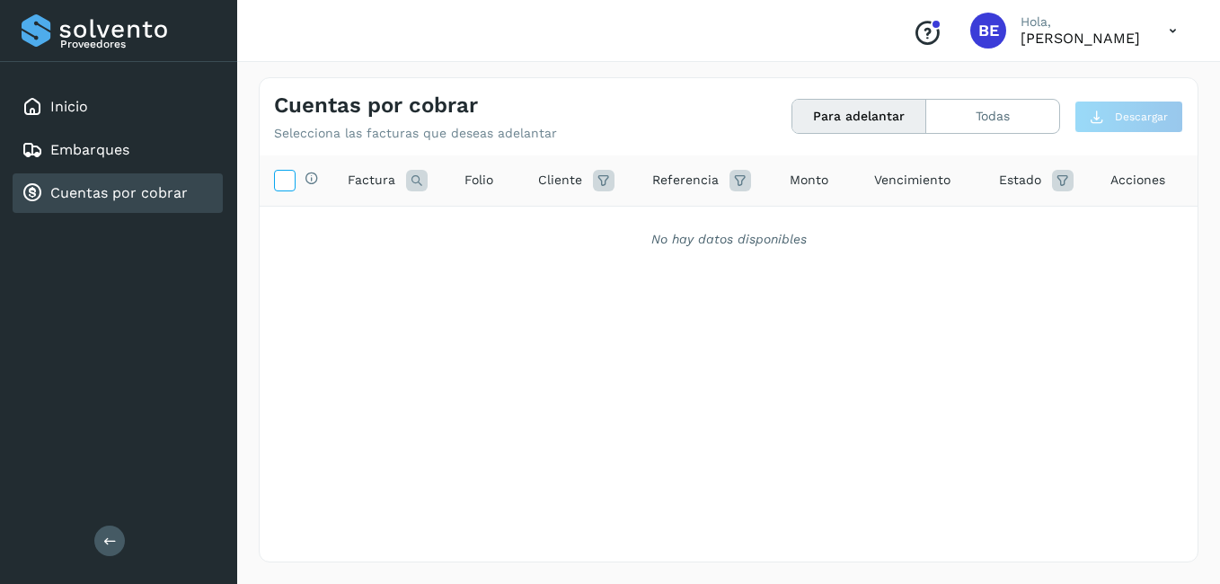
click at [286, 178] on icon at bounding box center [284, 179] width 19 height 19
click at [415, 176] on icon at bounding box center [417, 181] width 22 height 22
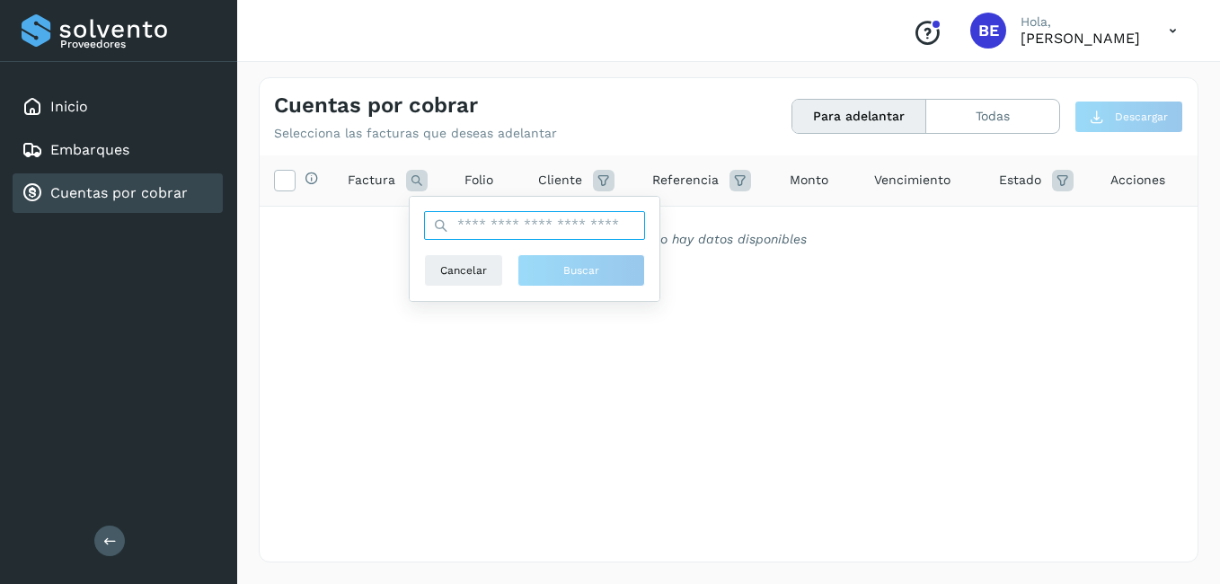
click at [468, 224] on input "text" at bounding box center [534, 225] width 221 height 29
click at [522, 224] on input "*******" at bounding box center [534, 225] width 221 height 29
type input "*"
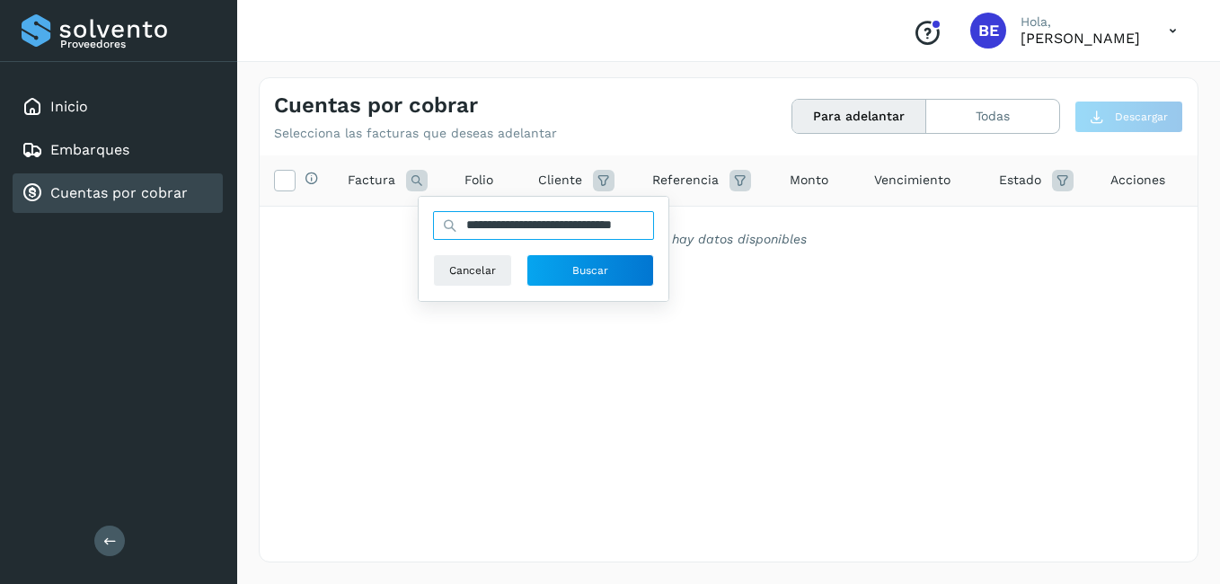
scroll to position [0, 63]
type input "**********"
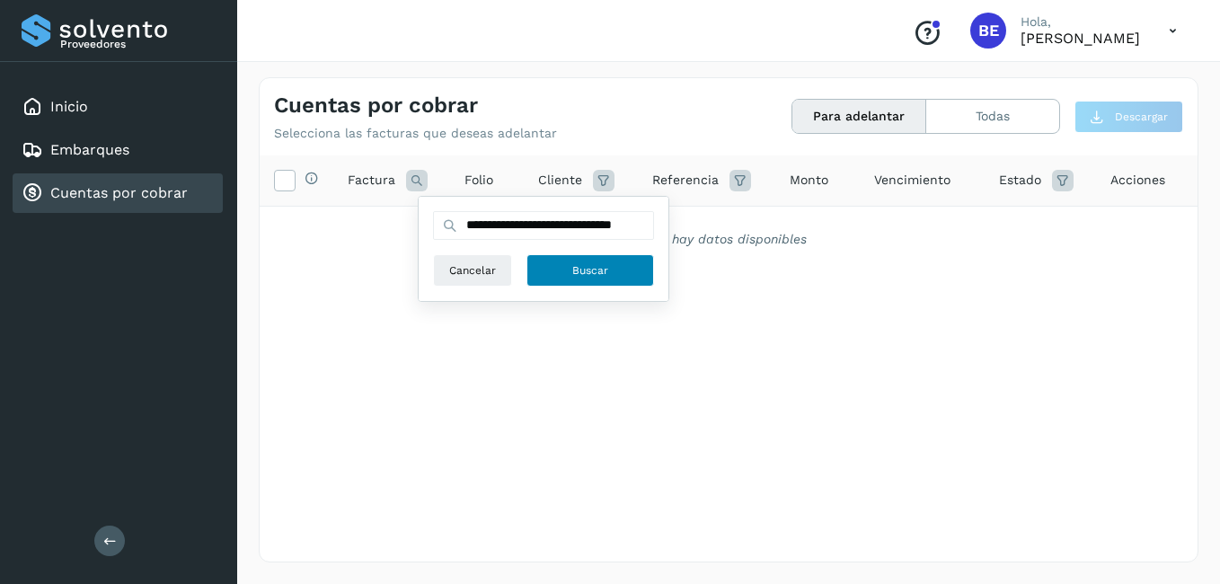
click at [578, 270] on span "Buscar" at bounding box center [590, 270] width 36 height 16
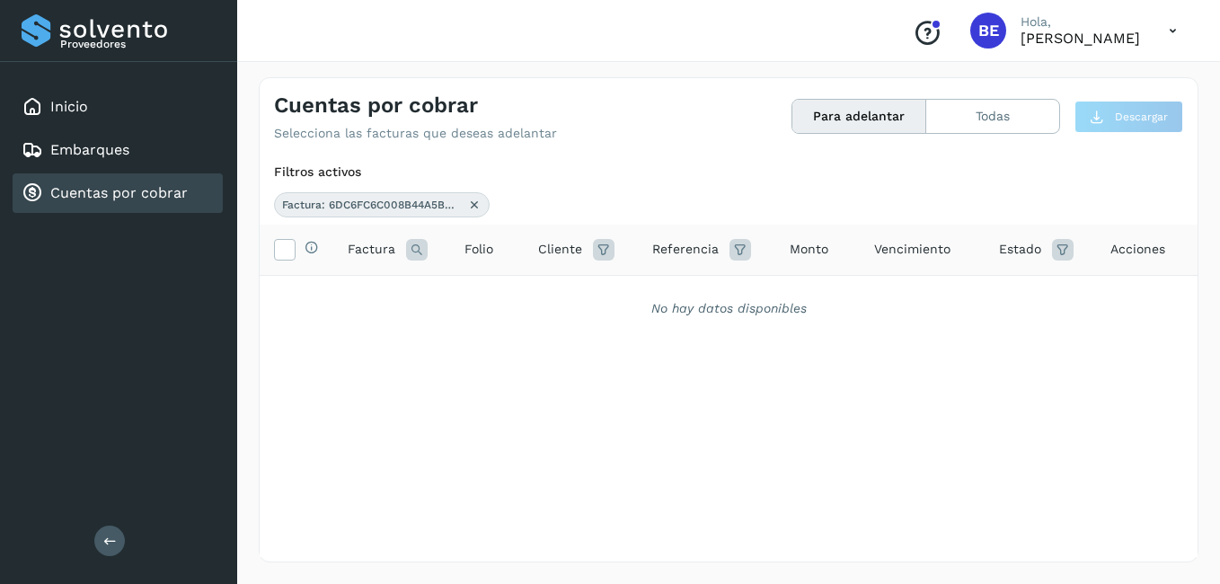
click at [472, 201] on icon at bounding box center [474, 205] width 14 height 14
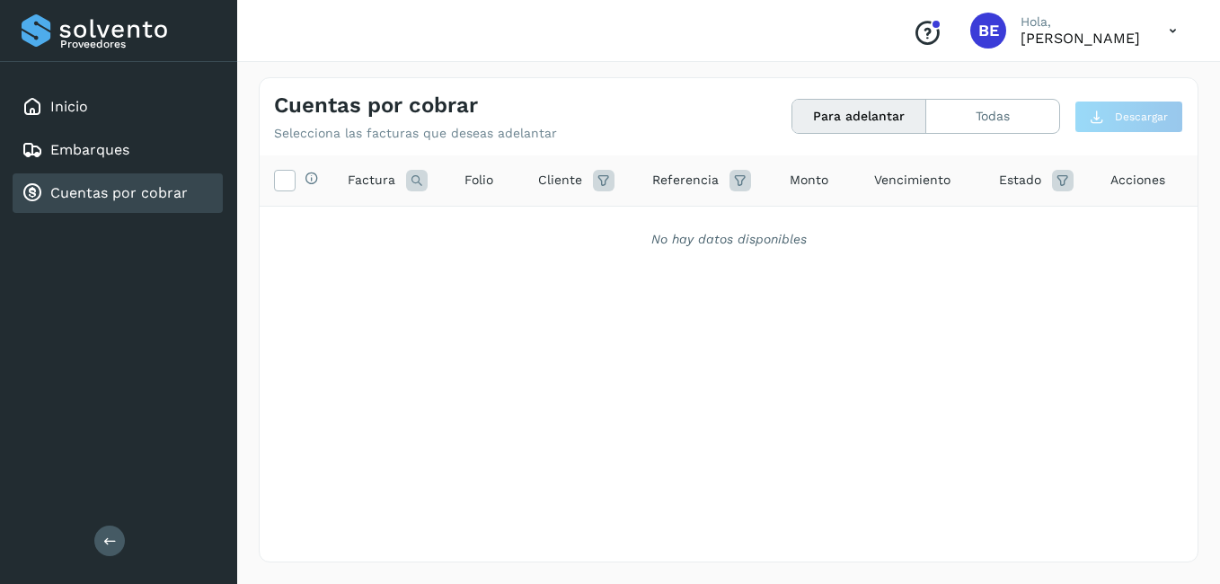
click at [416, 179] on icon at bounding box center [417, 181] width 22 height 22
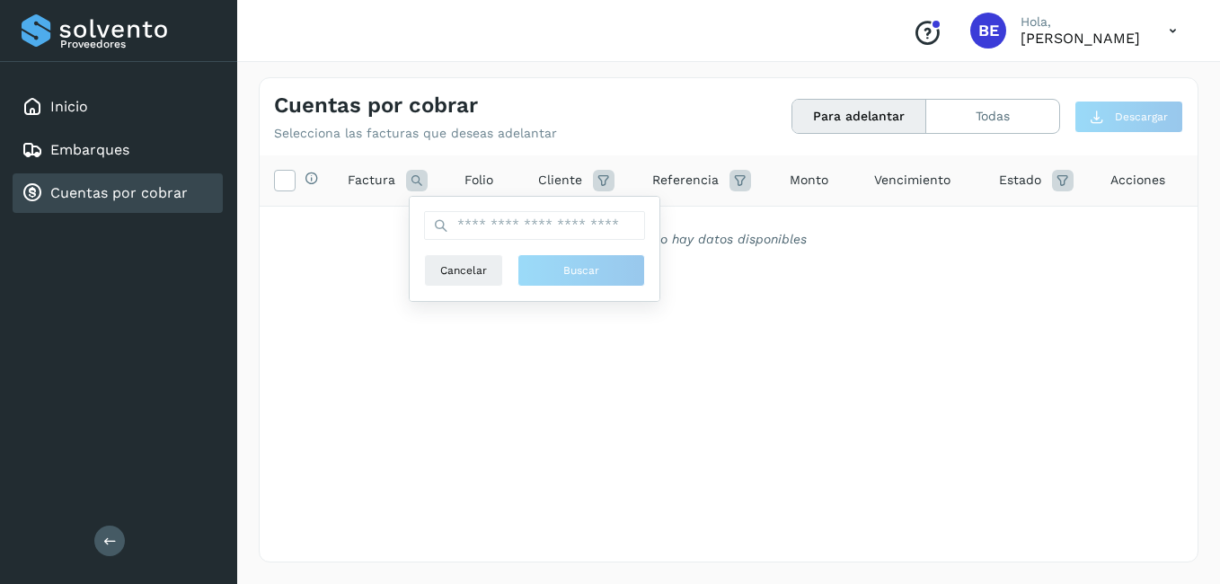
click at [853, 309] on div "Selecciona todas las facturas disponibles para adelanto Factura Cancelar Buscar…" at bounding box center [729, 321] width 938 height 332
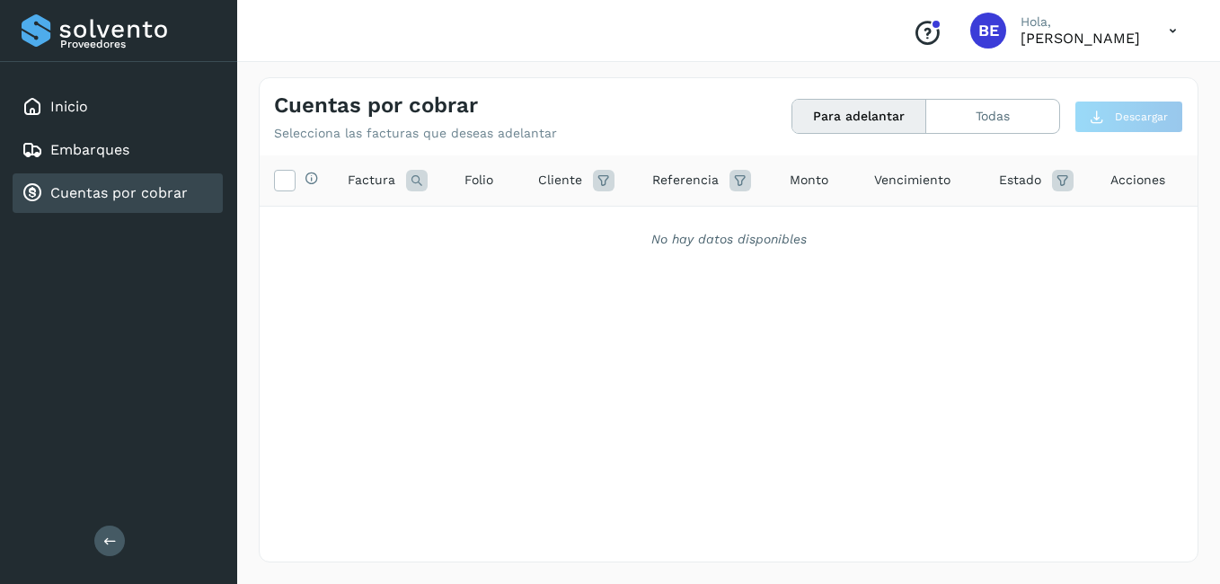
click at [482, 178] on span "Folio" at bounding box center [478, 180] width 29 height 19
click at [601, 177] on icon at bounding box center [604, 181] width 22 height 22
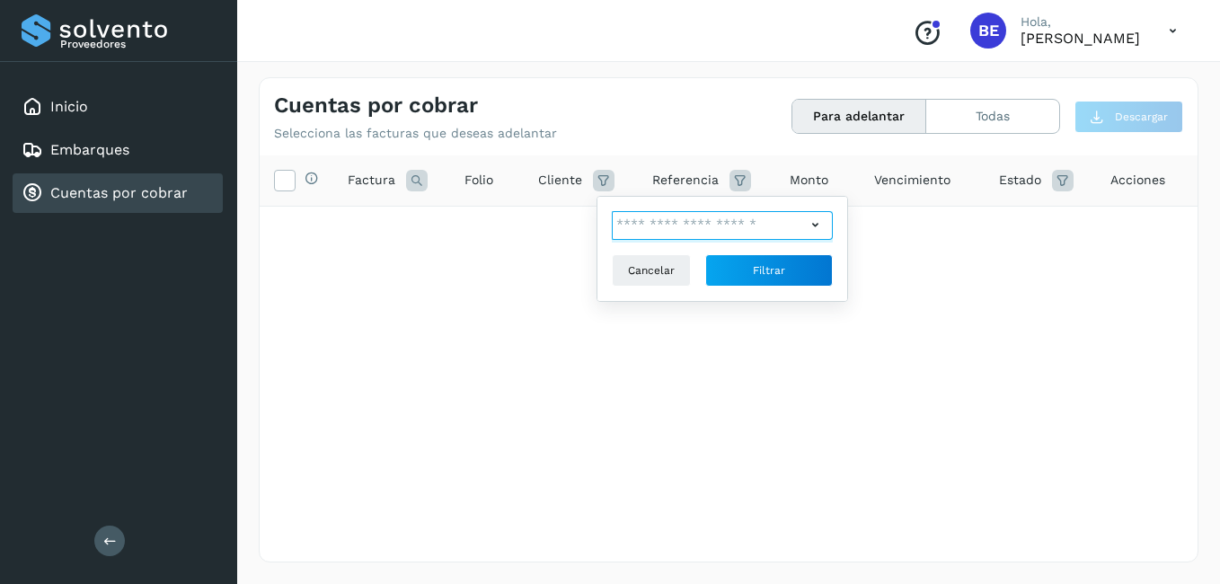
click at [654, 223] on input "text" at bounding box center [709, 225] width 194 height 29
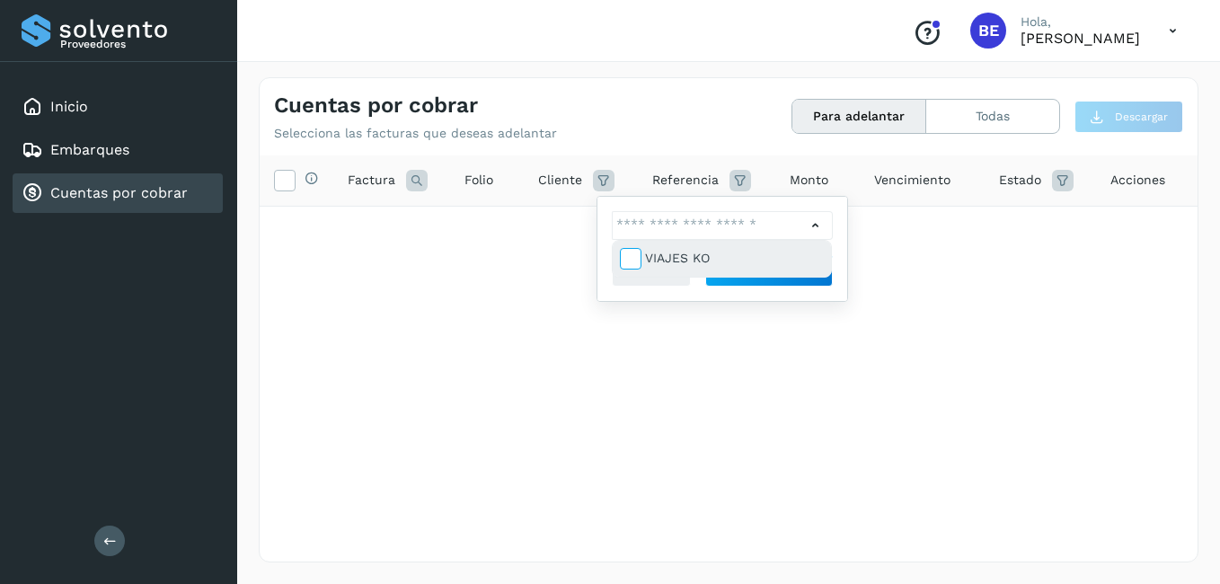
click at [633, 255] on icon at bounding box center [630, 258] width 18 height 18
type input "**********"
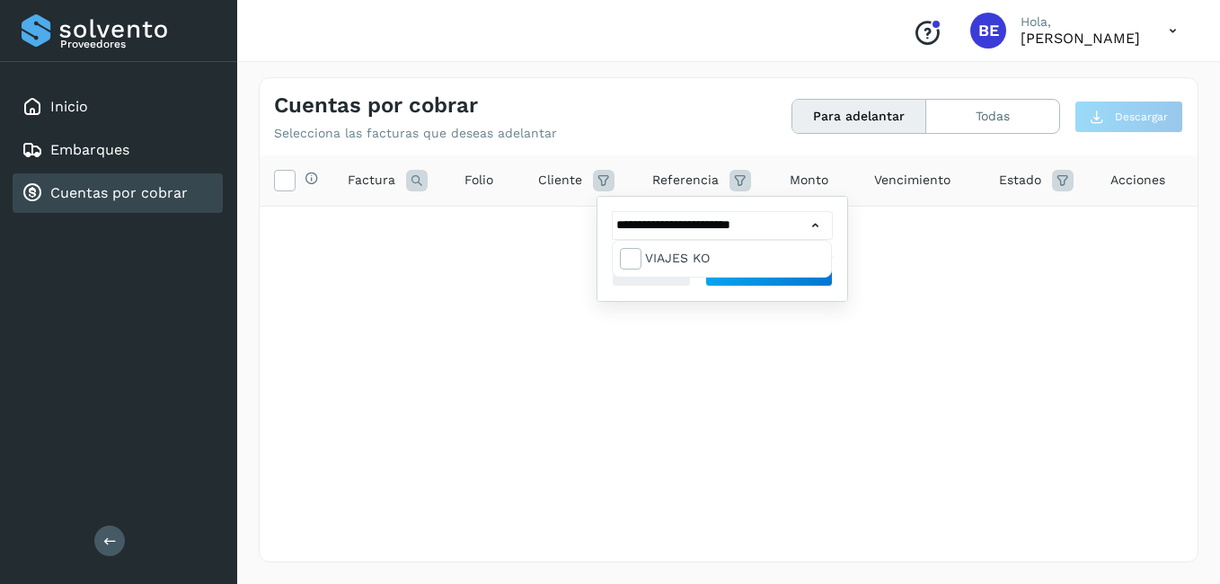
click at [960, 251] on div at bounding box center [610, 292] width 1220 height 584
click at [756, 269] on span "Filtrar" at bounding box center [769, 270] width 32 height 16
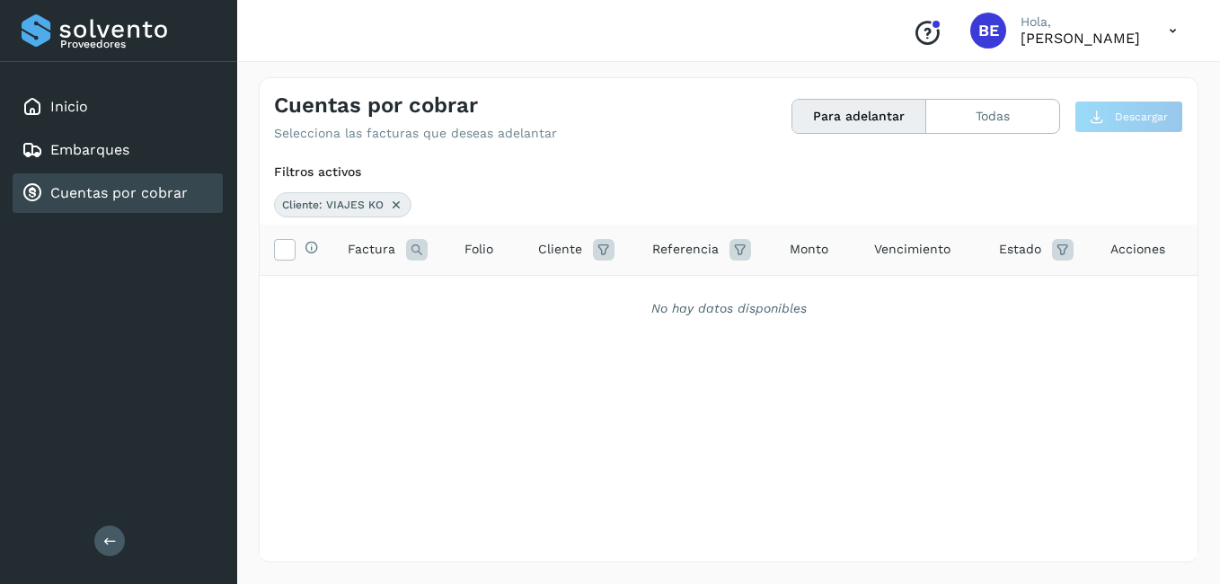
click at [601, 251] on icon at bounding box center [604, 250] width 22 height 22
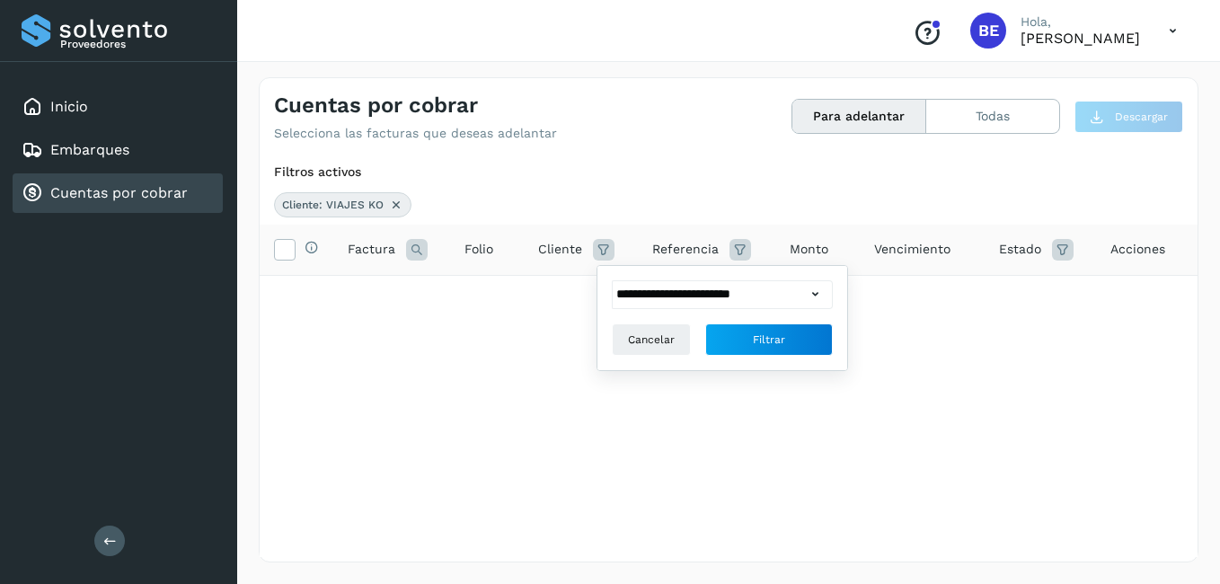
click at [817, 294] on icon at bounding box center [815, 294] width 19 height 19
click at [775, 353] on div at bounding box center [610, 292] width 1220 height 584
click at [774, 344] on span "Filtrar" at bounding box center [769, 339] width 32 height 16
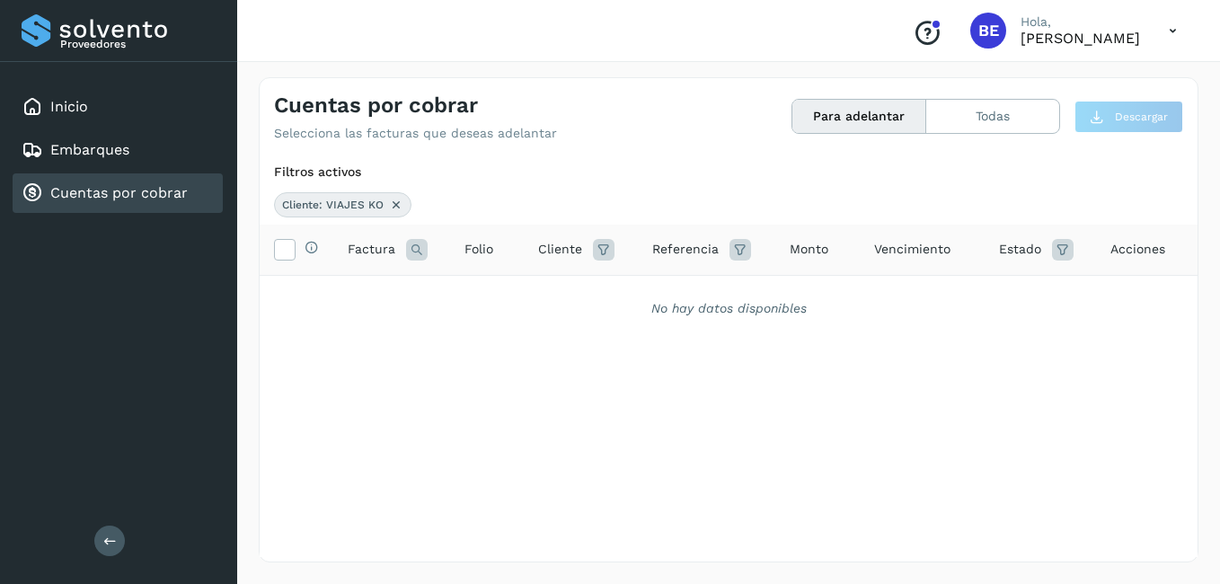
click at [737, 243] on icon at bounding box center [740, 250] width 22 height 22
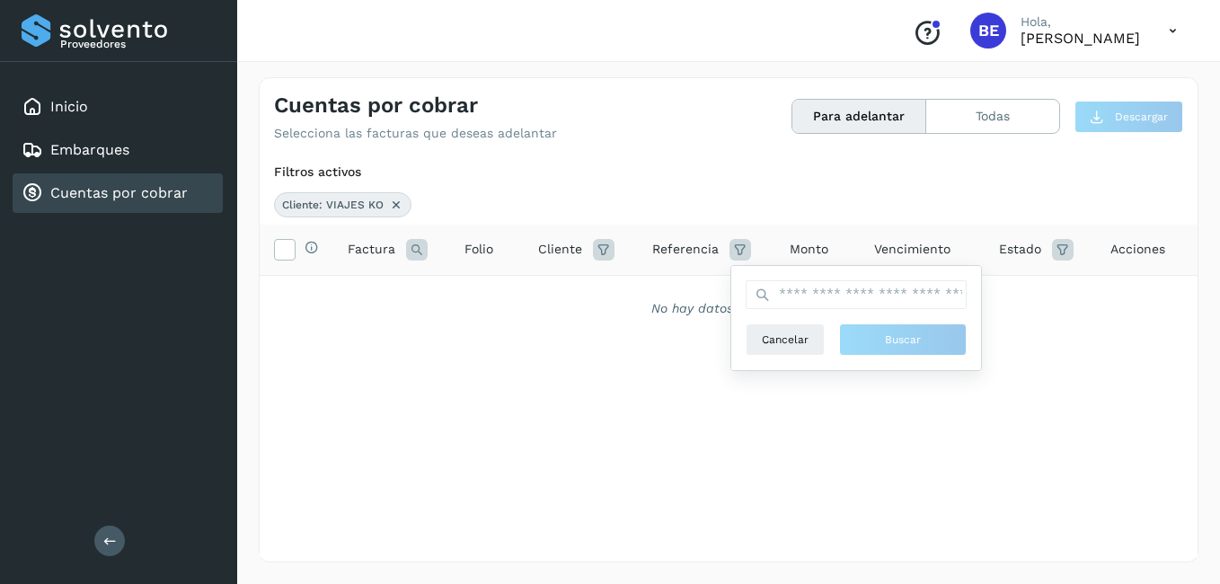
click at [815, 250] on span "Monto" at bounding box center [808, 249] width 39 height 19
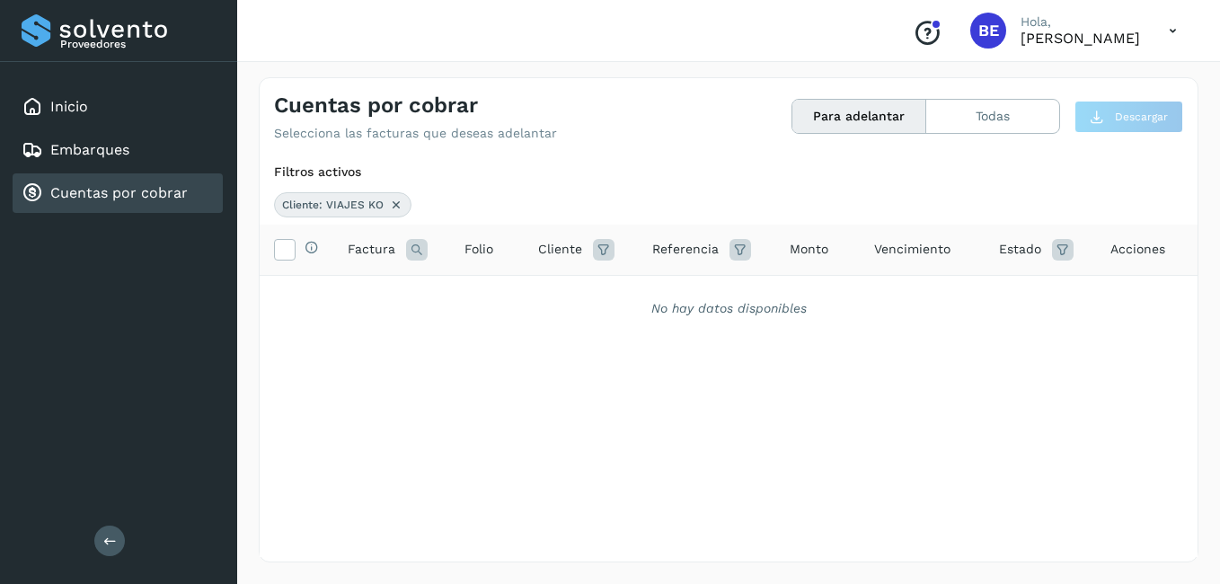
click at [1063, 249] on icon at bounding box center [1063, 250] width 22 height 22
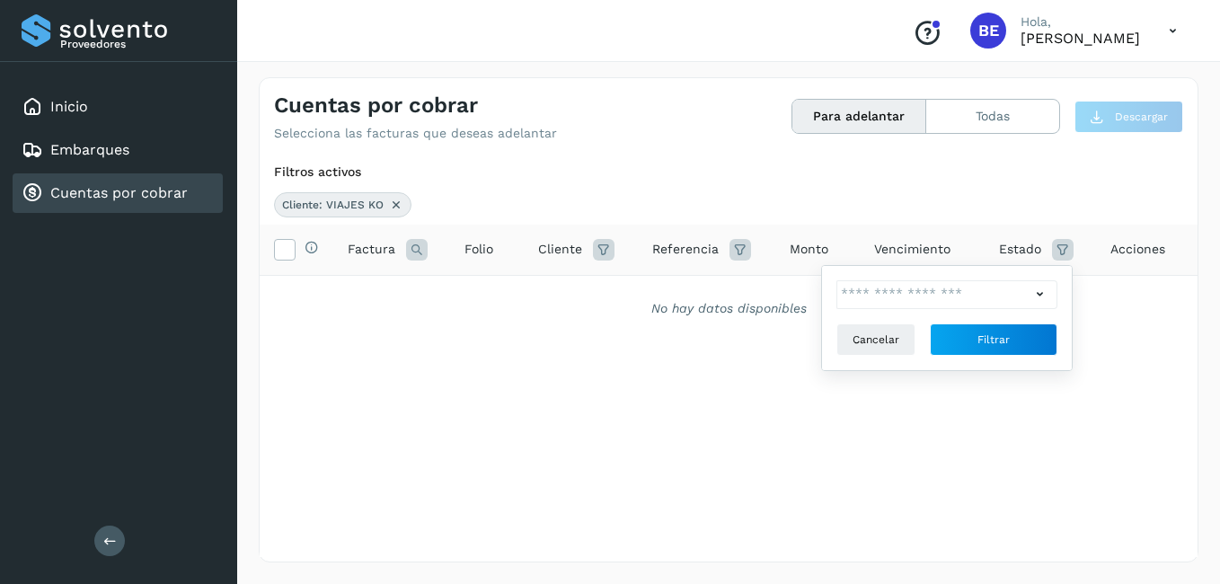
click at [1039, 289] on icon at bounding box center [1039, 294] width 19 height 19
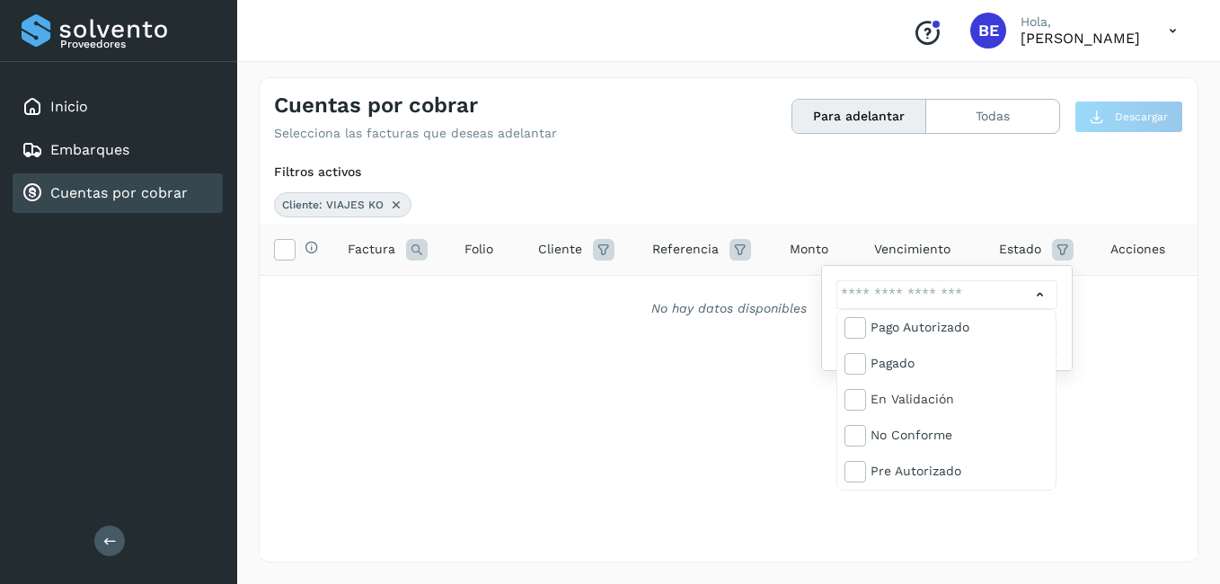
click at [1154, 335] on div at bounding box center [610, 292] width 1220 height 584
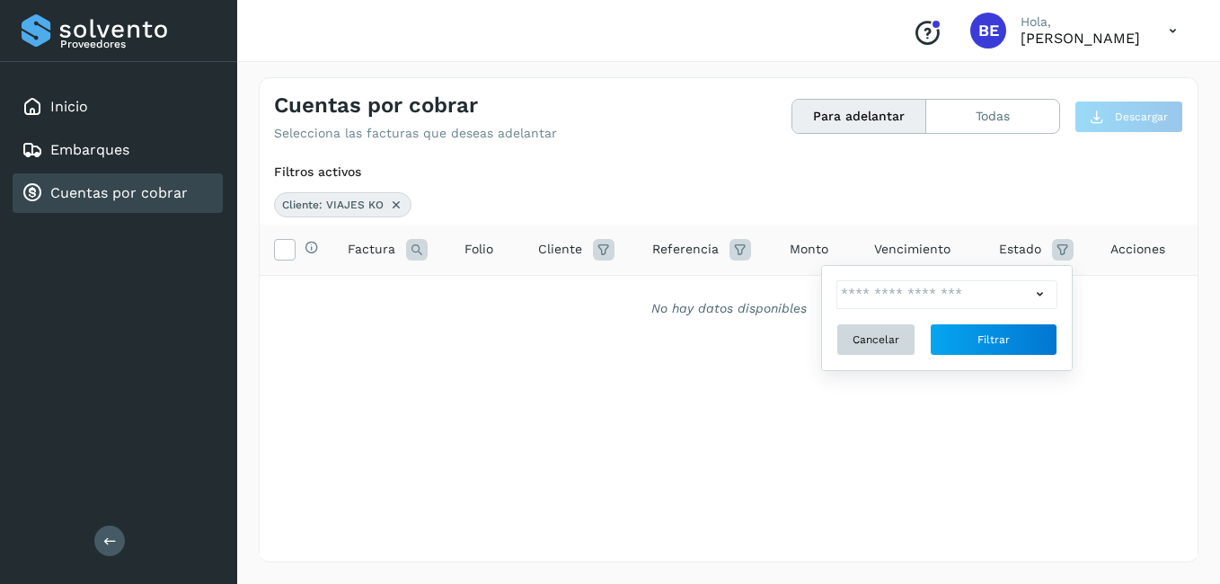
click at [871, 339] on span "Cancelar" at bounding box center [875, 339] width 47 height 16
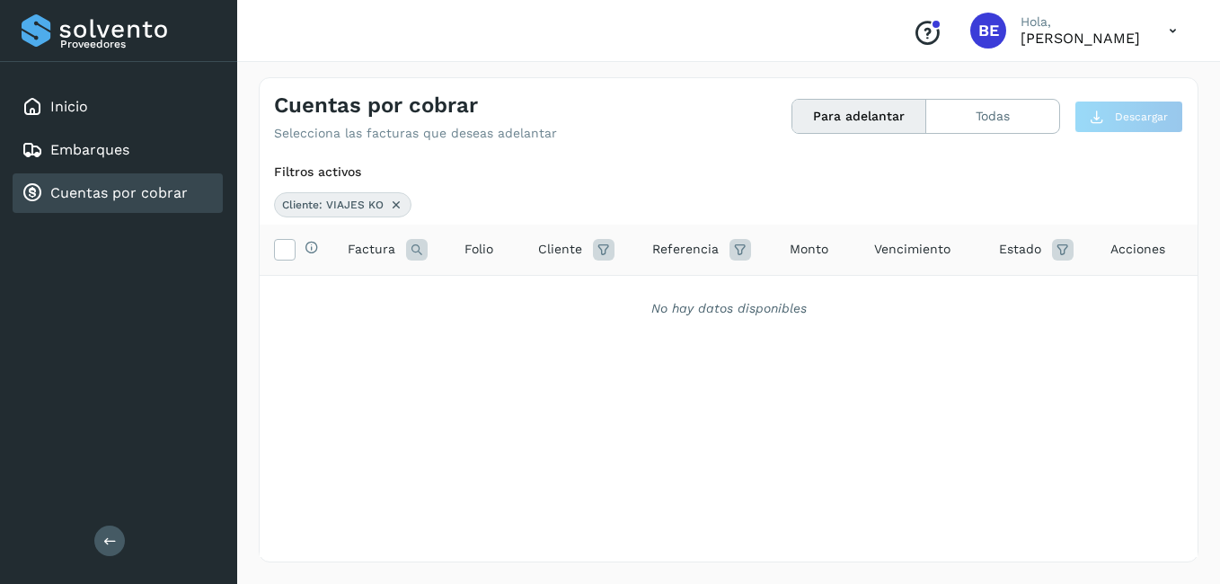
click at [414, 247] on icon at bounding box center [417, 250] width 22 height 22
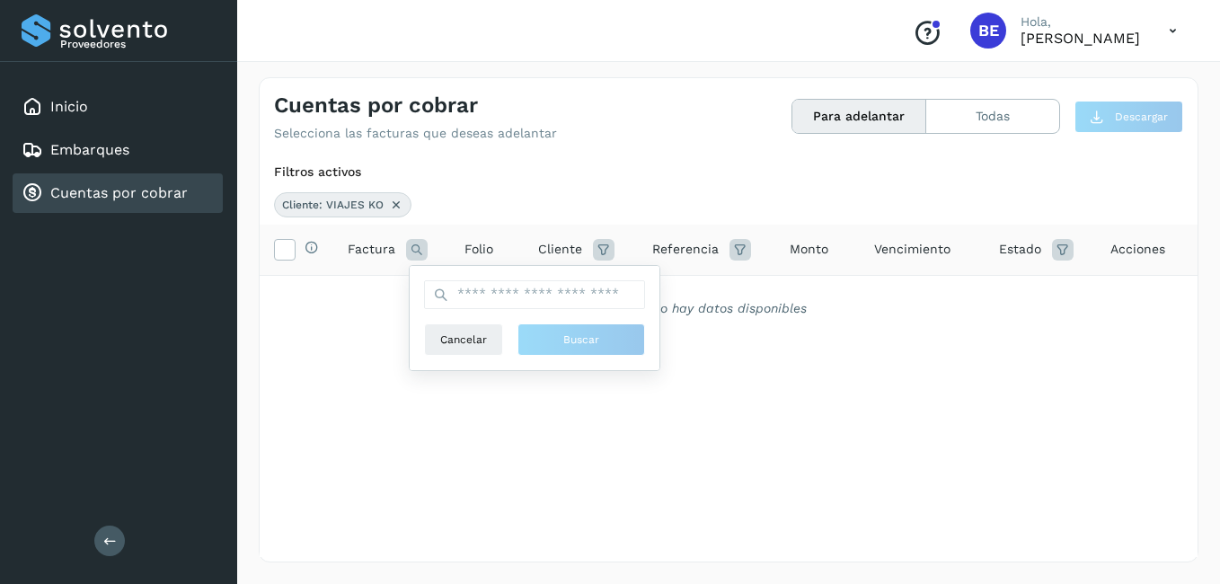
click at [478, 248] on span "Folio" at bounding box center [478, 249] width 29 height 19
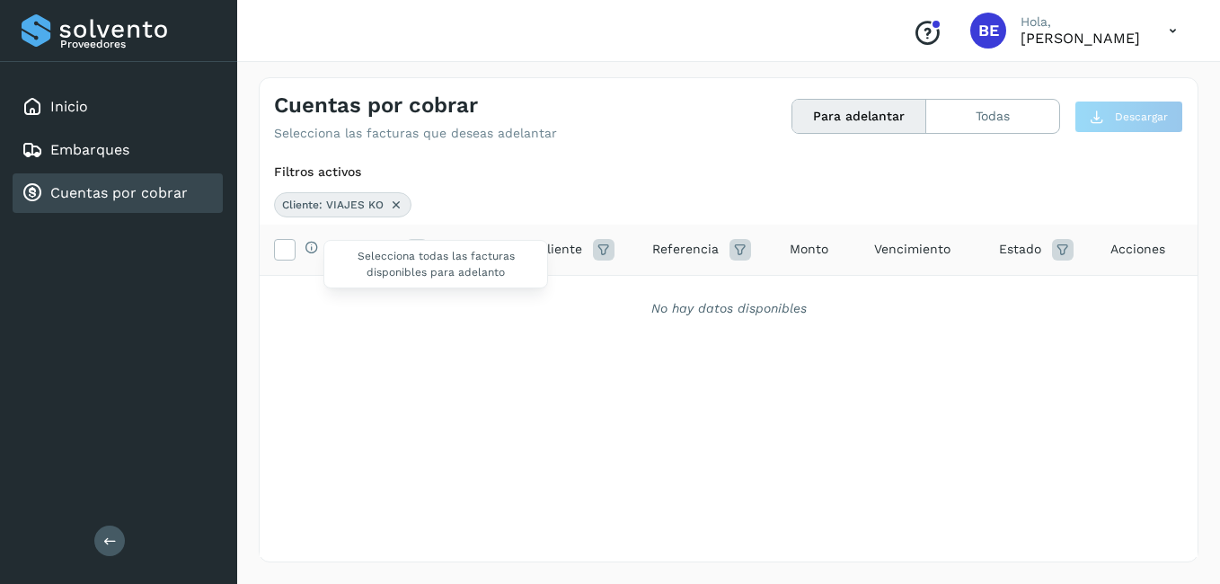
click at [317, 241] on icon at bounding box center [311, 247] width 14 height 14
click at [313, 246] on icon at bounding box center [311, 247] width 14 height 14
drag, startPoint x: 313, startPoint y: 246, endPoint x: 304, endPoint y: 226, distance: 21.3
click at [311, 245] on icon at bounding box center [311, 247] width 14 height 14
click at [310, 245] on icon at bounding box center [311, 247] width 14 height 14
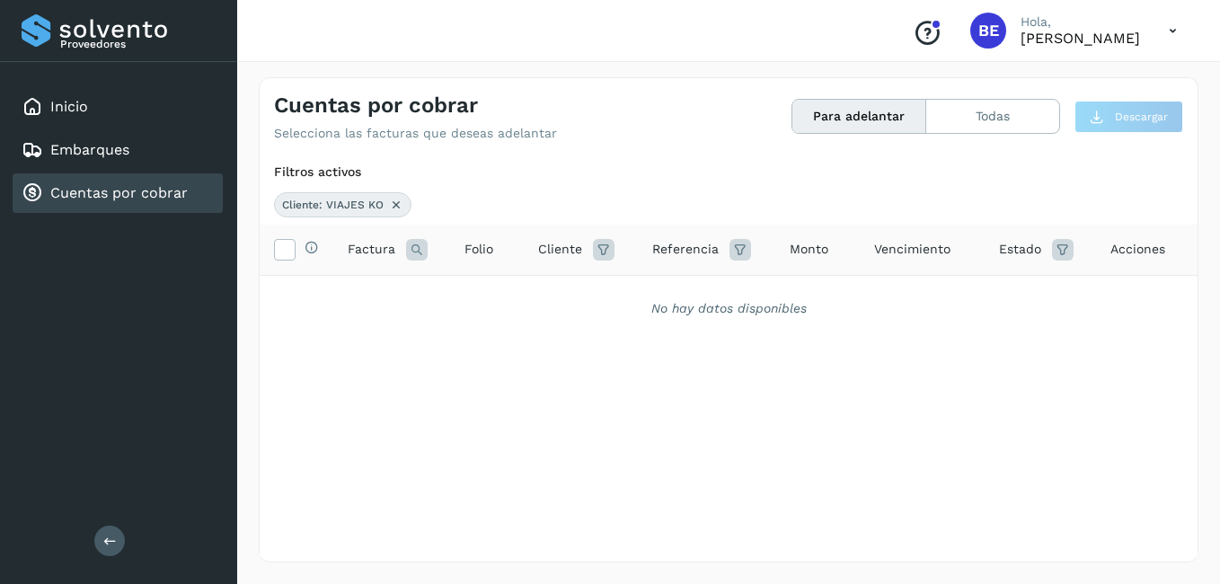
click at [1175, 24] on icon at bounding box center [1172, 31] width 37 height 37
click at [1044, 76] on div "Cerrar sesión" at bounding box center [1083, 81] width 214 height 34
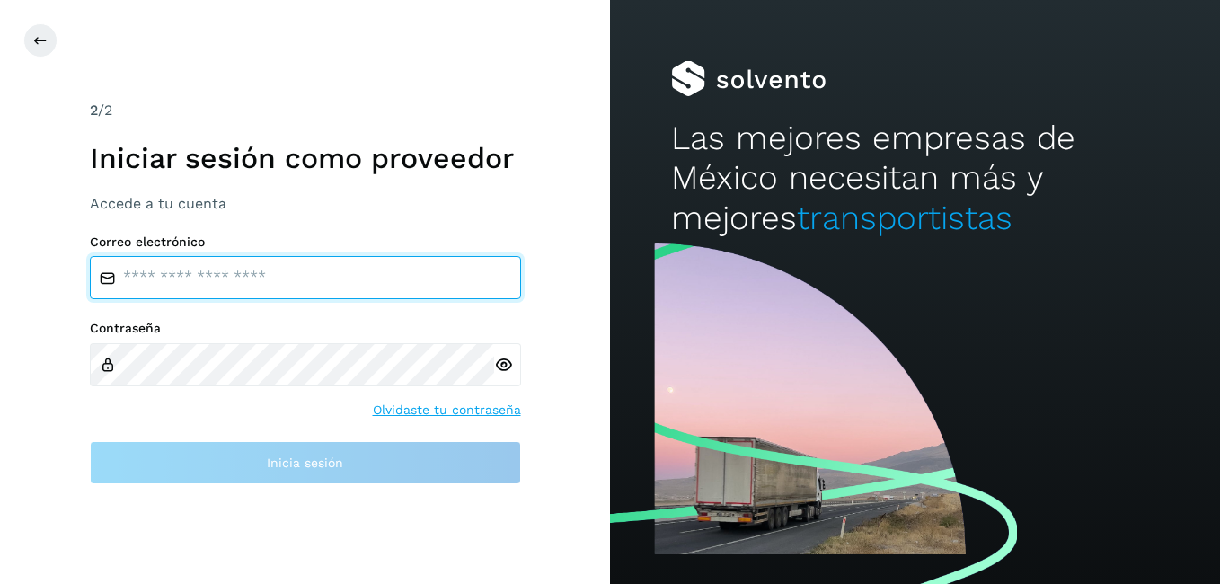
type input "**********"
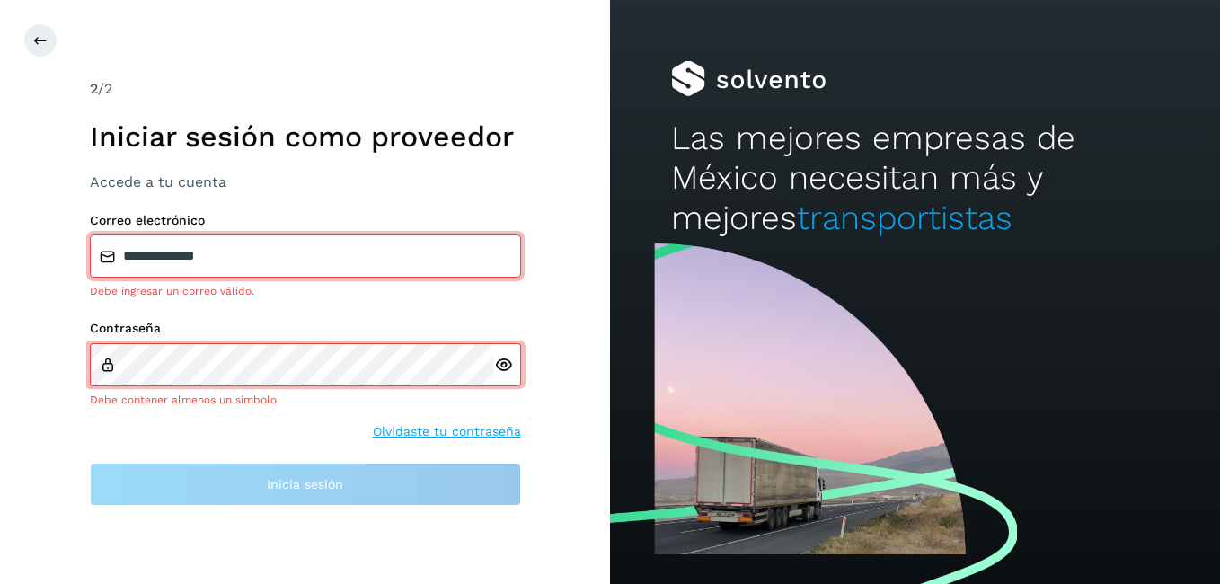
click at [506, 363] on icon at bounding box center [503, 365] width 19 height 19
click at [500, 363] on icon at bounding box center [503, 365] width 19 height 19
click at [447, 163] on div "2 /2 Iniciar sesión como proveedor Accede a tu cuenta" at bounding box center [305, 134] width 431 height 113
click at [36, 42] on icon at bounding box center [40, 40] width 14 height 14
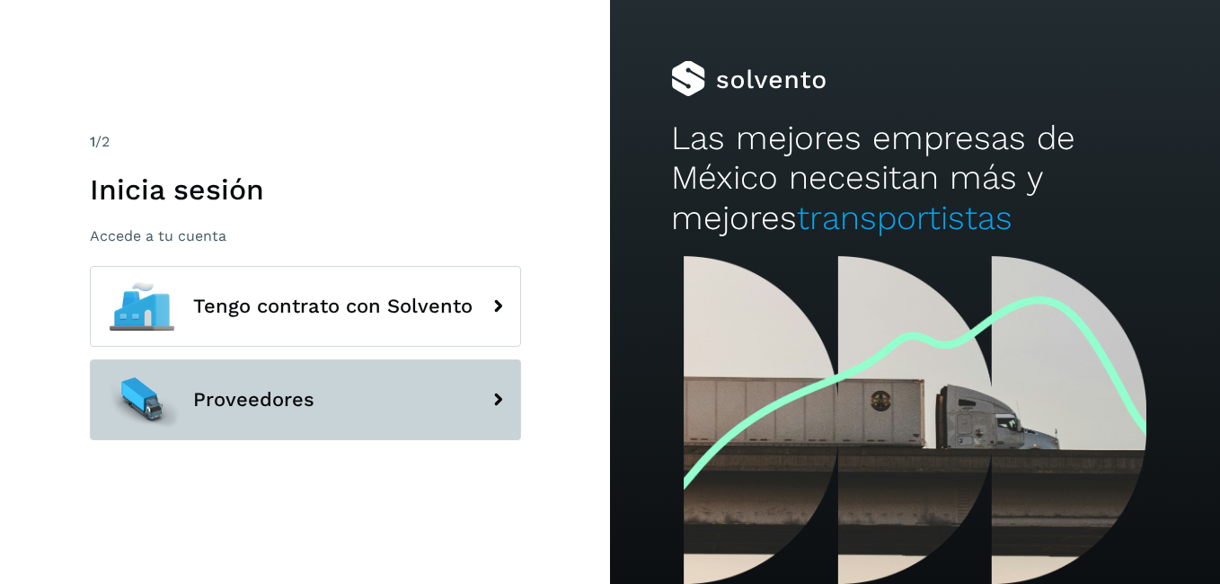
click at [458, 400] on button "Proveedores" at bounding box center [305, 399] width 431 height 81
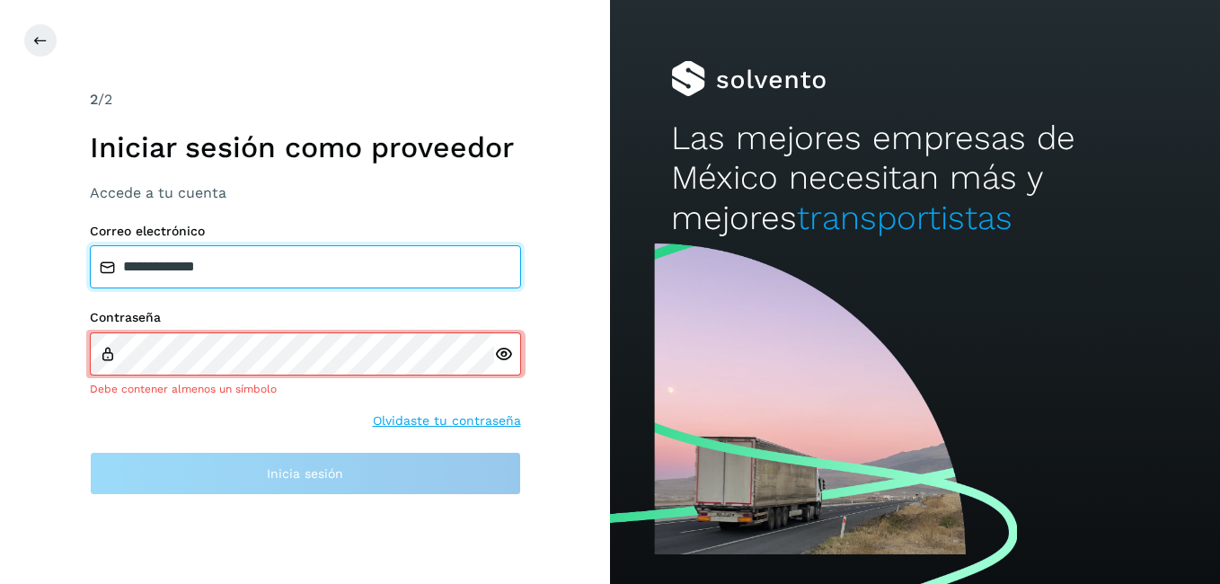
drag, startPoint x: 260, startPoint y: 249, endPoint x: 48, endPoint y: 249, distance: 212.0
click at [48, 249] on div "**********" at bounding box center [305, 292] width 610 height 584
type input "**********"
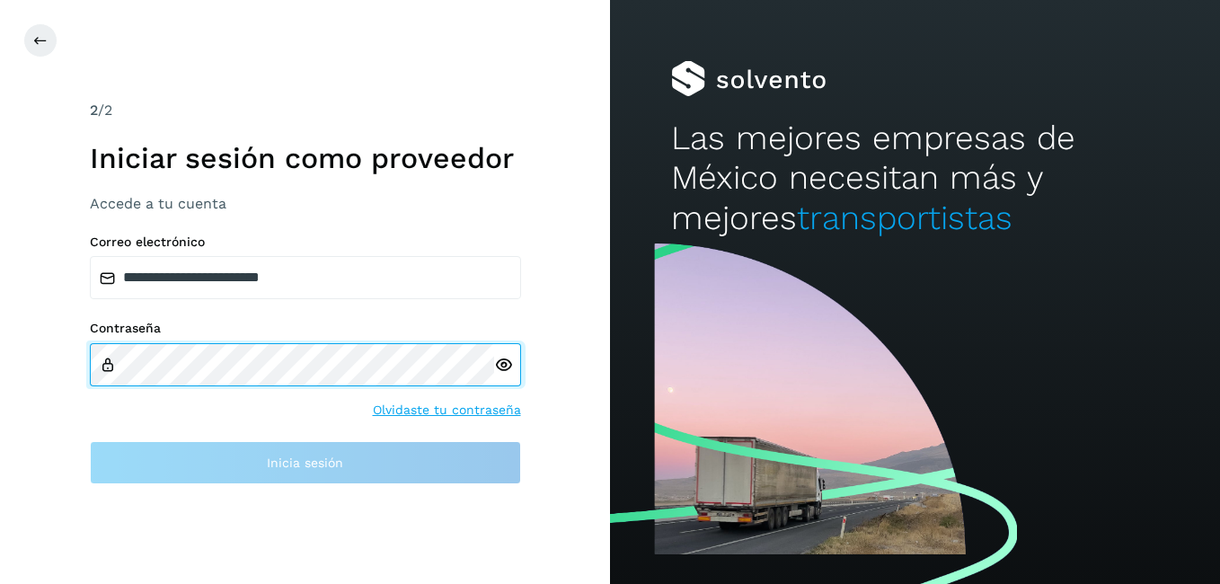
click at [41, 332] on div "**********" at bounding box center [305, 292] width 610 height 584
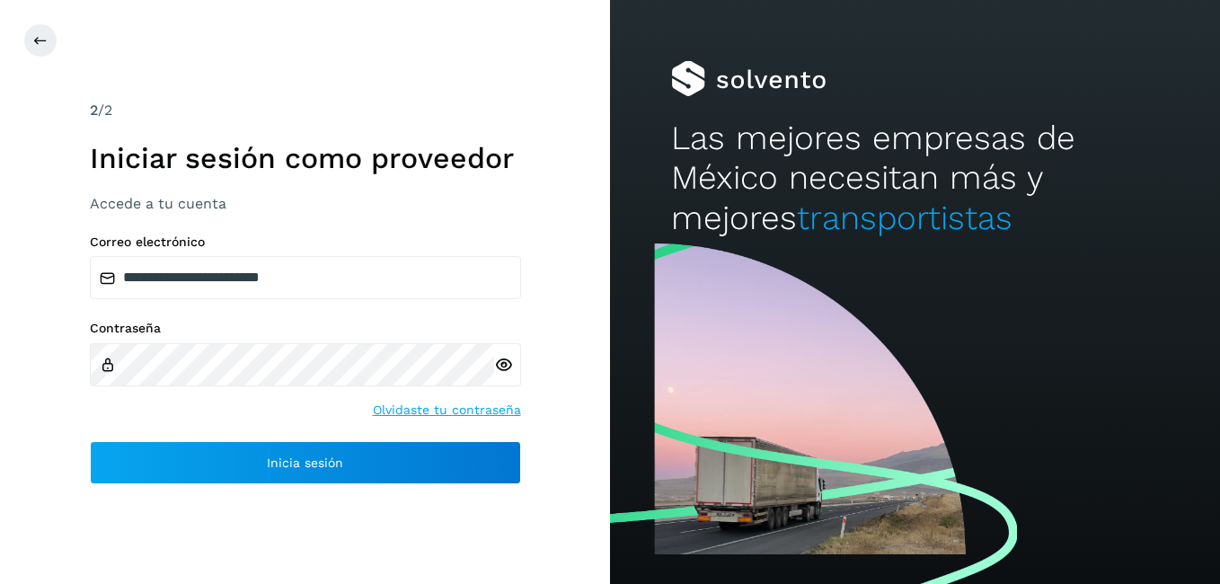
click at [504, 362] on icon at bounding box center [503, 365] width 19 height 19
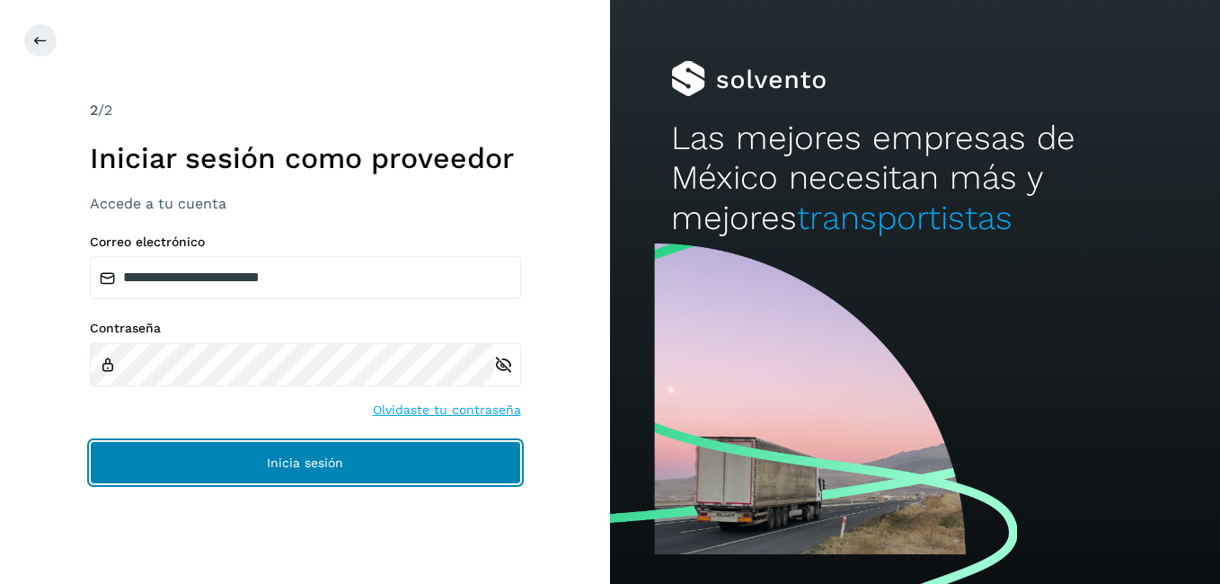
click at [289, 447] on button "Inicia sesión" at bounding box center [305, 462] width 431 height 43
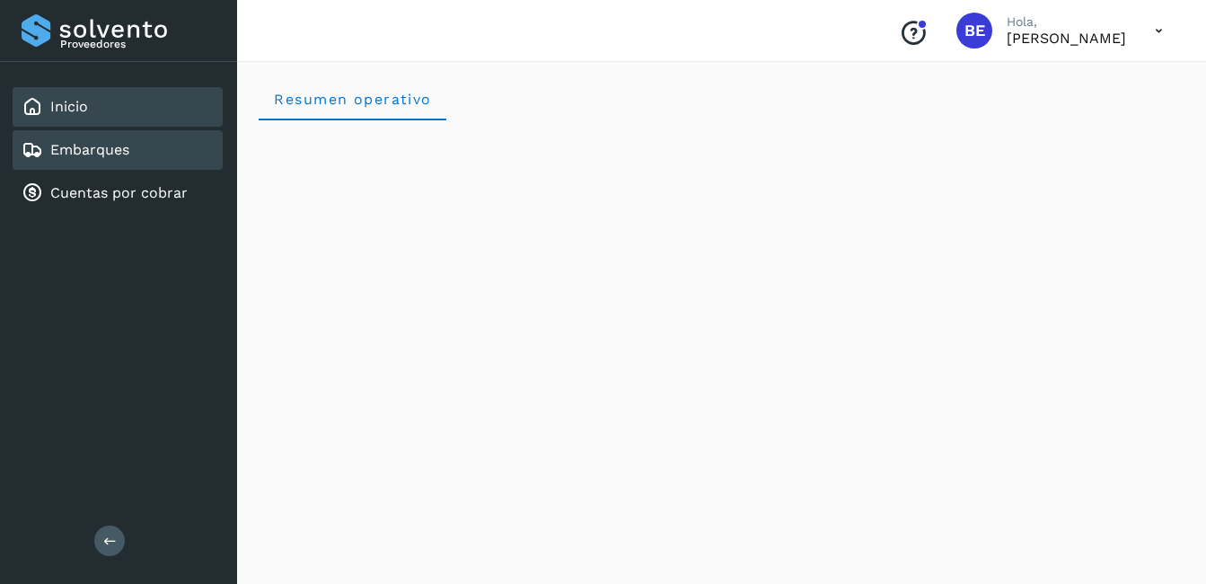
click at [90, 144] on link "Embarques" at bounding box center [89, 149] width 79 height 17
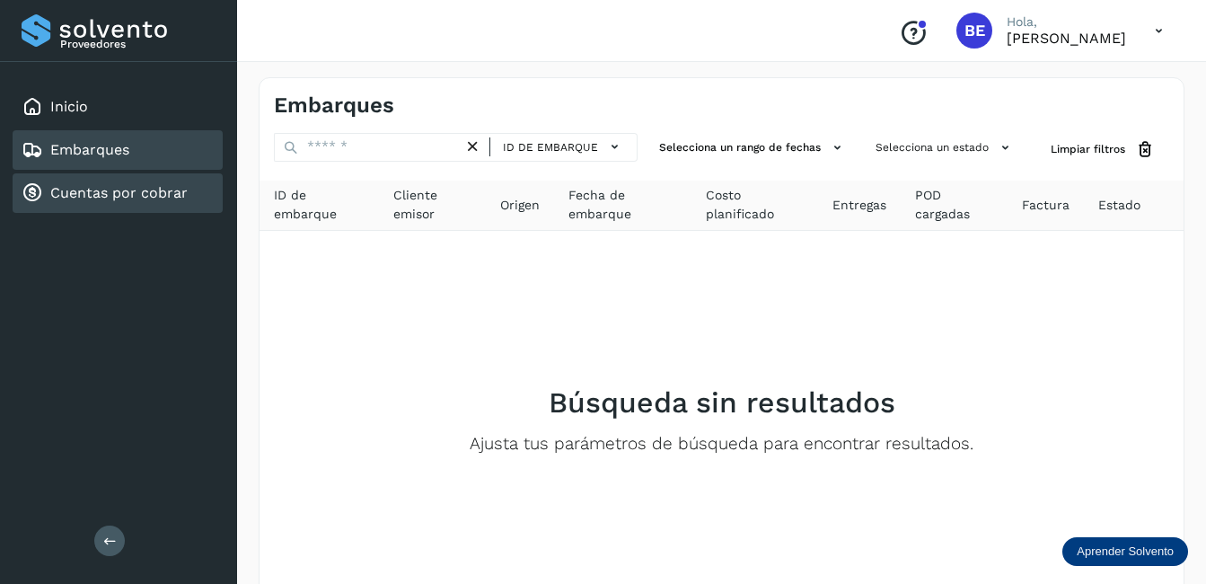
click at [93, 195] on link "Cuentas por cobrar" at bounding box center [118, 192] width 137 height 17
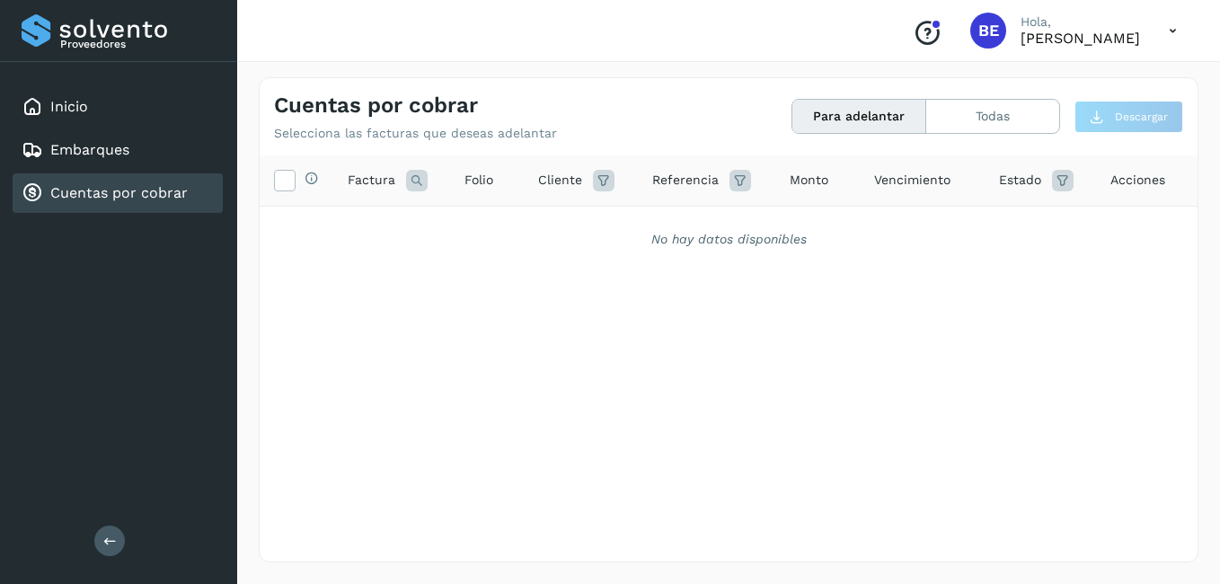
click at [604, 175] on icon at bounding box center [604, 181] width 22 height 22
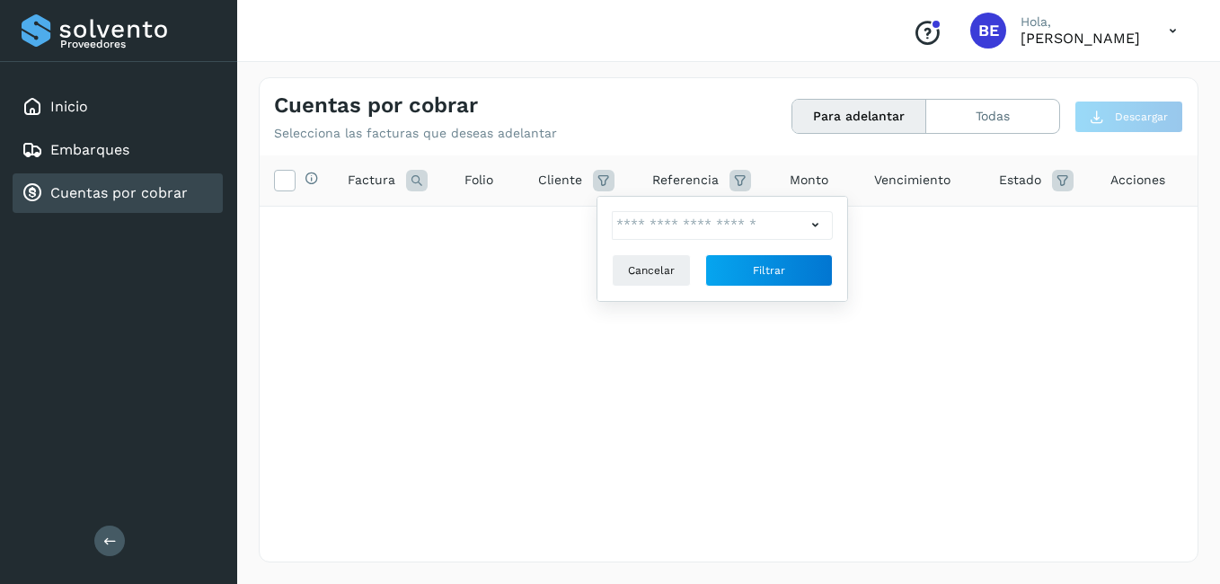
click at [812, 222] on icon at bounding box center [815, 225] width 19 height 19
click at [632, 254] on icon at bounding box center [630, 258] width 18 height 18
type input "**********"
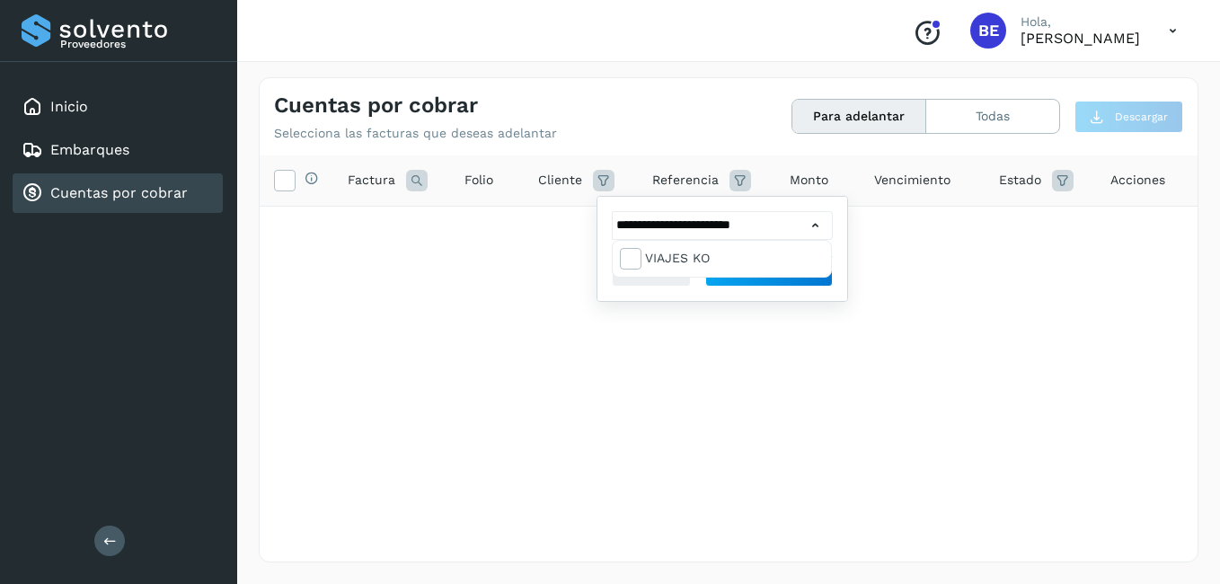
click at [882, 296] on div at bounding box center [610, 292] width 1220 height 584
click at [764, 269] on span "Filtrar" at bounding box center [769, 270] width 32 height 16
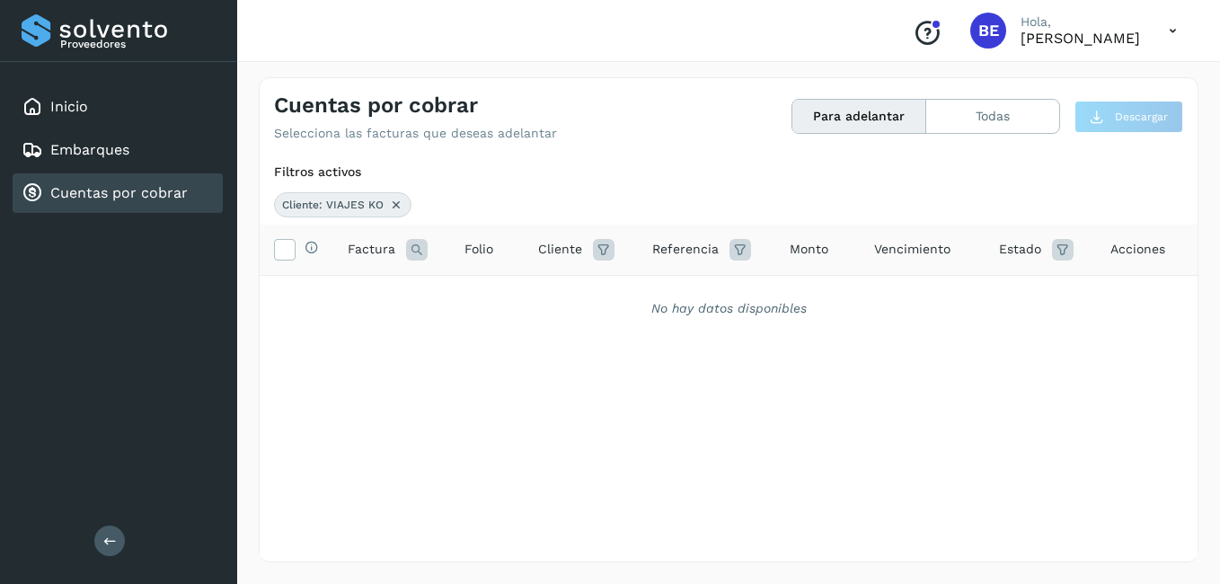
click at [608, 251] on icon at bounding box center [604, 250] width 22 height 22
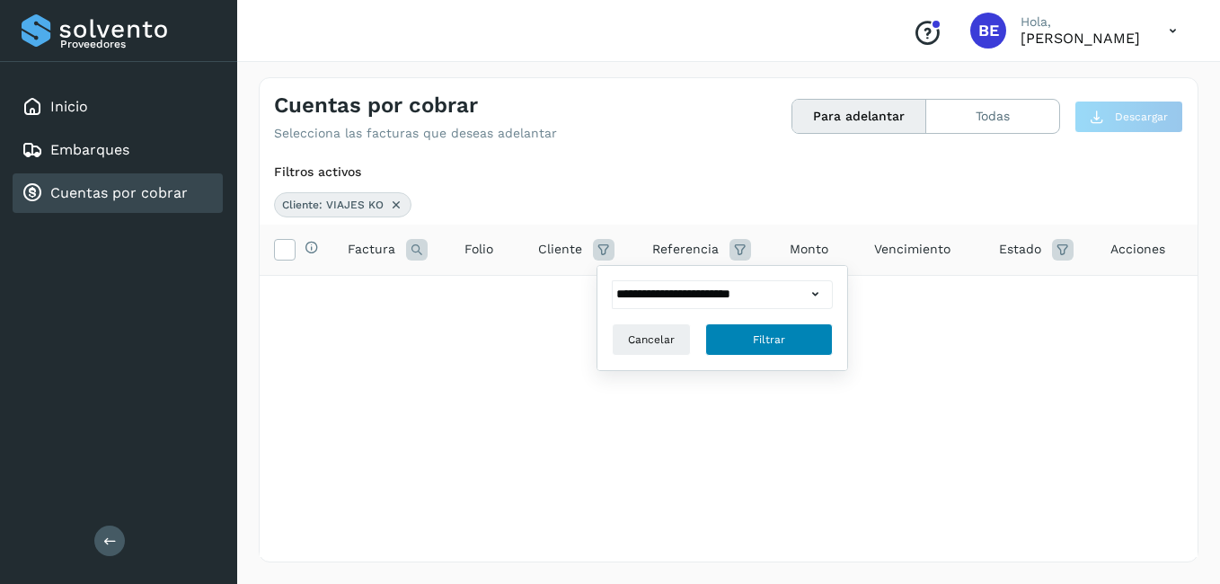
click at [782, 338] on span "Filtrar" at bounding box center [769, 339] width 32 height 16
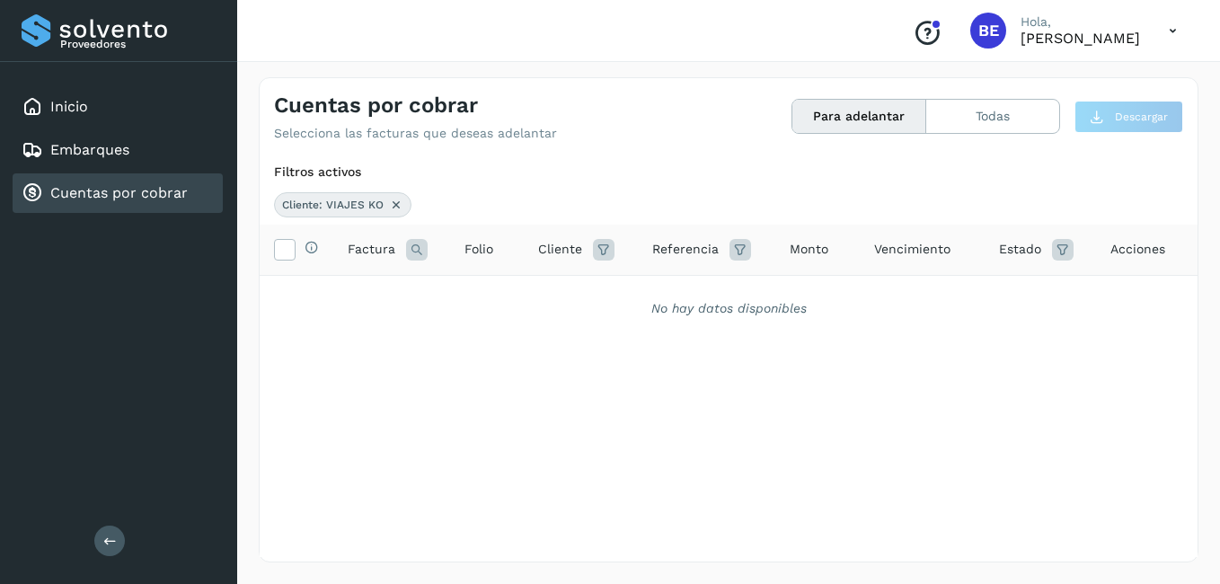
click at [604, 248] on icon at bounding box center [604, 250] width 22 height 22
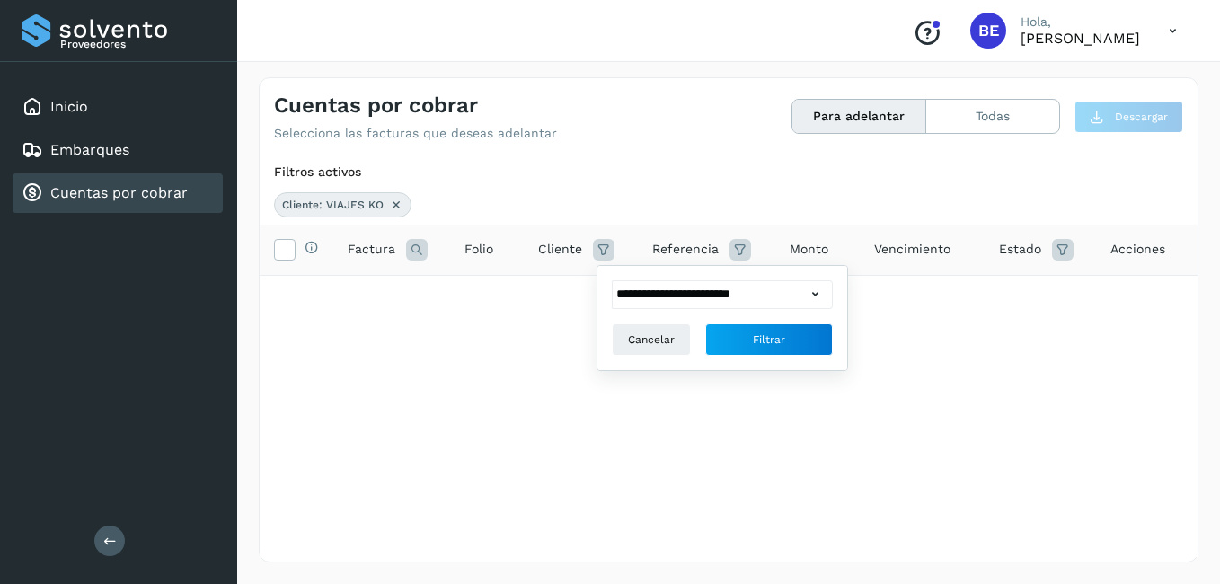
click at [813, 291] on icon at bounding box center [815, 294] width 19 height 19
click at [904, 331] on div at bounding box center [610, 292] width 1220 height 584
click at [790, 338] on button "Filtrar" at bounding box center [769, 339] width 128 height 32
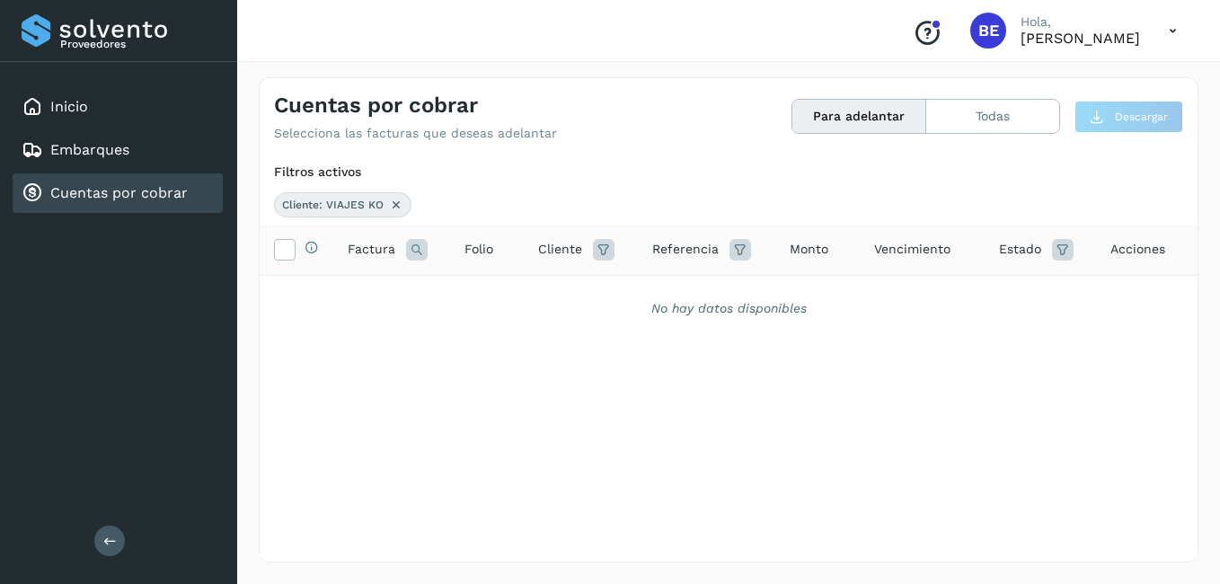
click at [1061, 242] on icon at bounding box center [1063, 250] width 22 height 22
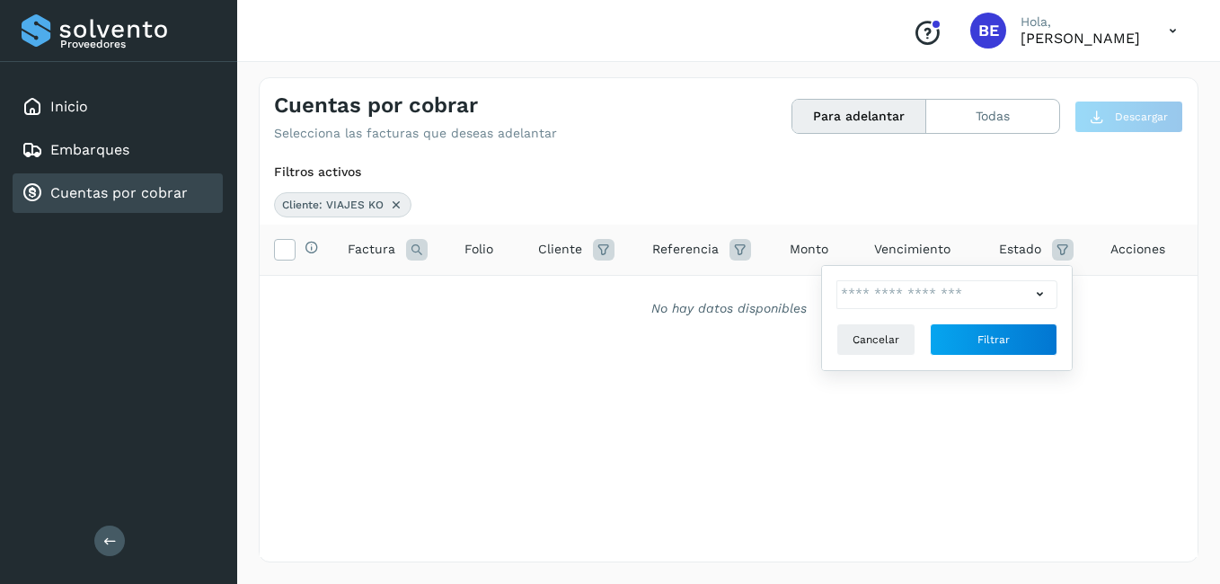
click at [1038, 292] on icon at bounding box center [1039, 294] width 19 height 19
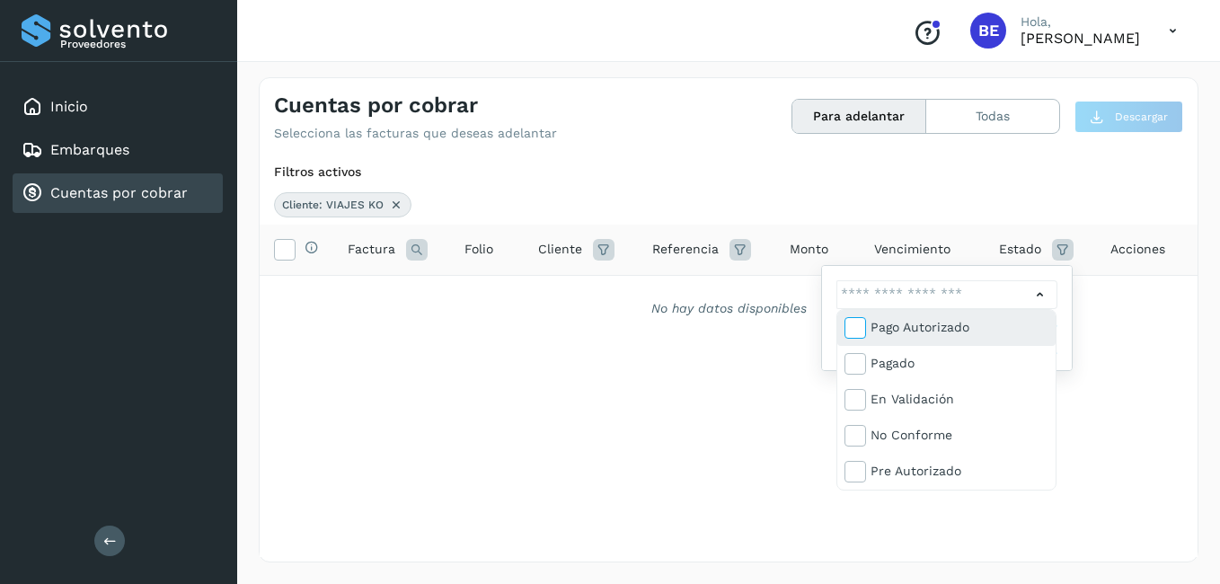
click at [856, 329] on icon at bounding box center [854, 327] width 18 height 18
type input "**********"
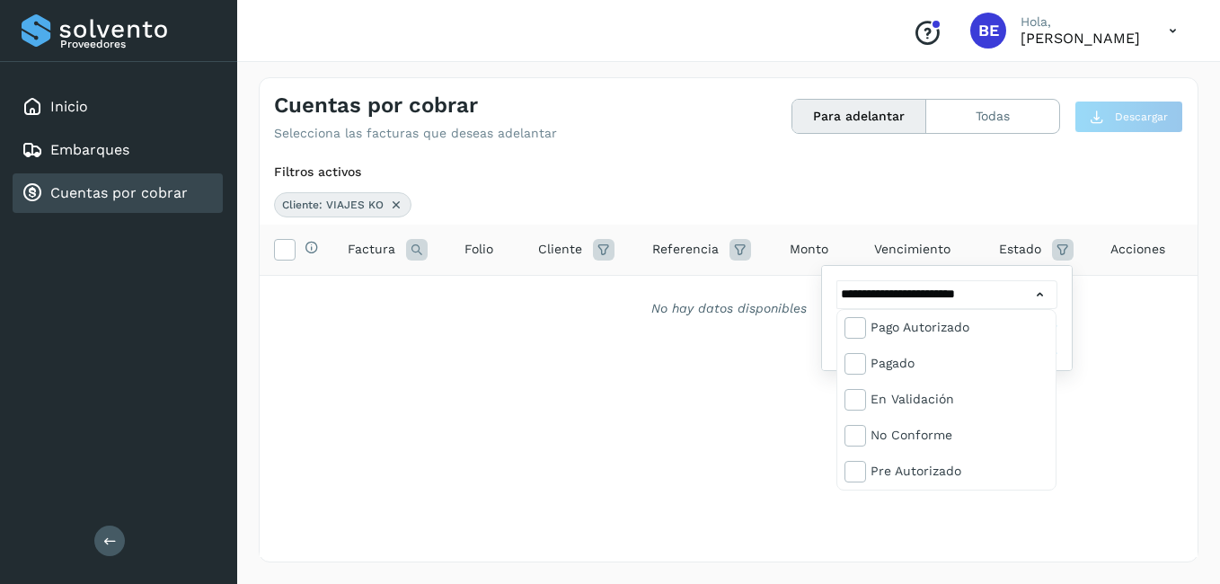
click at [1156, 313] on div at bounding box center [610, 292] width 1220 height 584
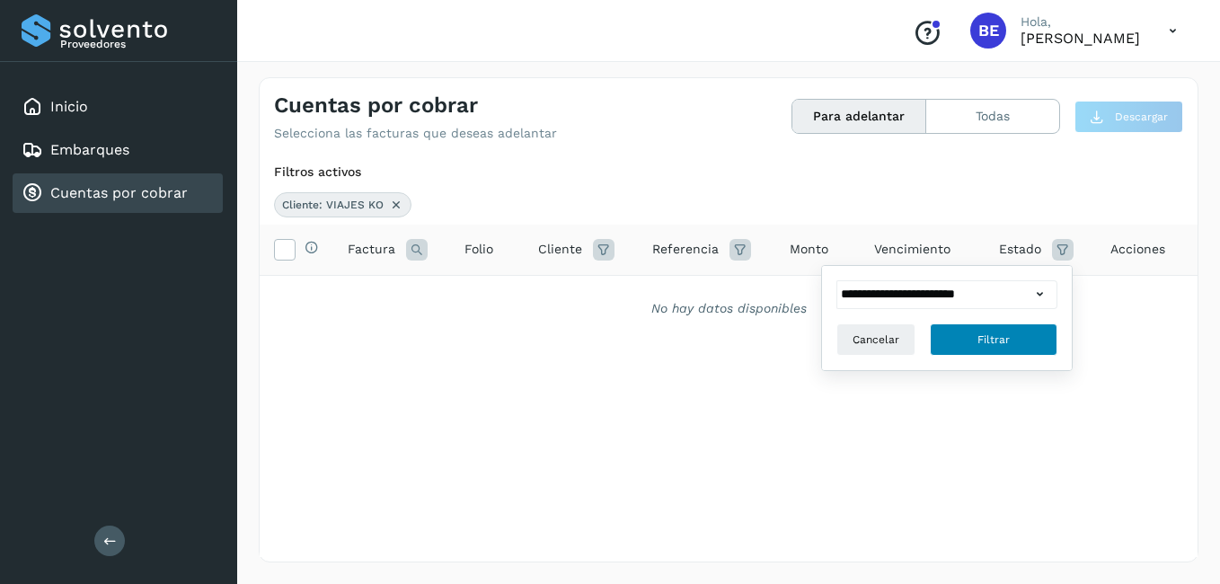
click at [1009, 344] on button "Filtrar" at bounding box center [994, 339] width 128 height 32
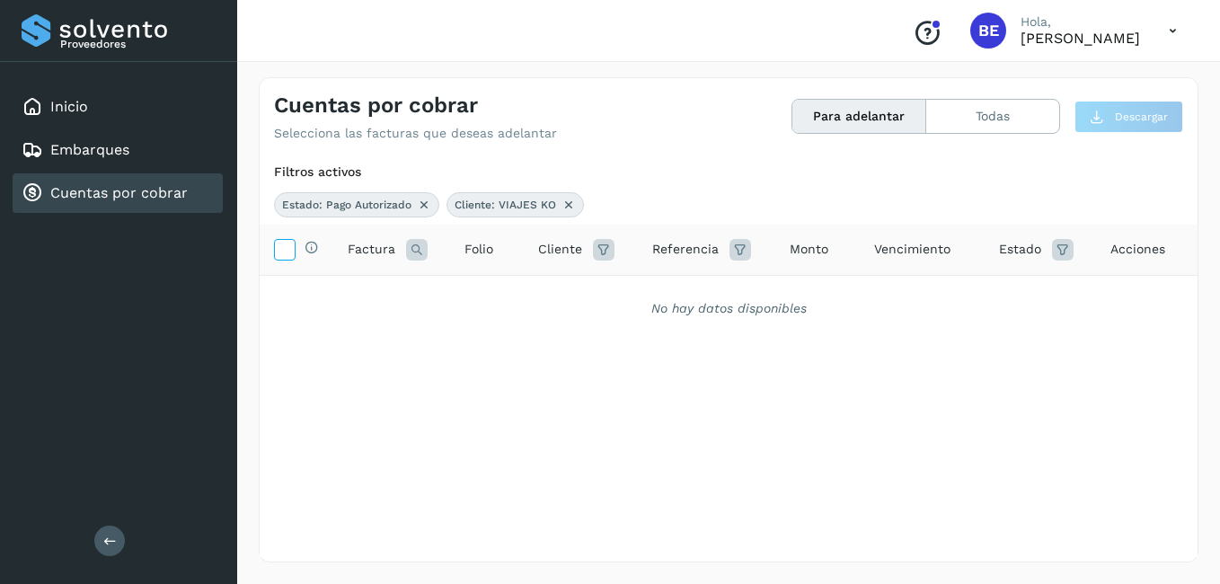
click at [280, 245] on icon at bounding box center [284, 248] width 19 height 19
click at [411, 248] on icon at bounding box center [417, 250] width 22 height 22
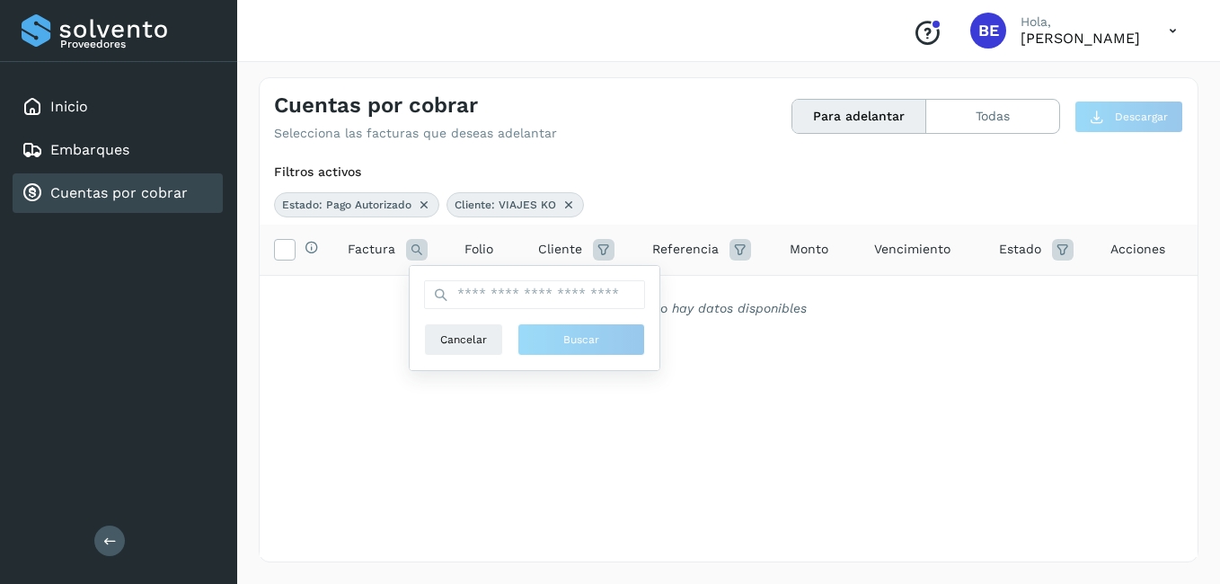
click at [486, 244] on span "Folio" at bounding box center [478, 249] width 29 height 19
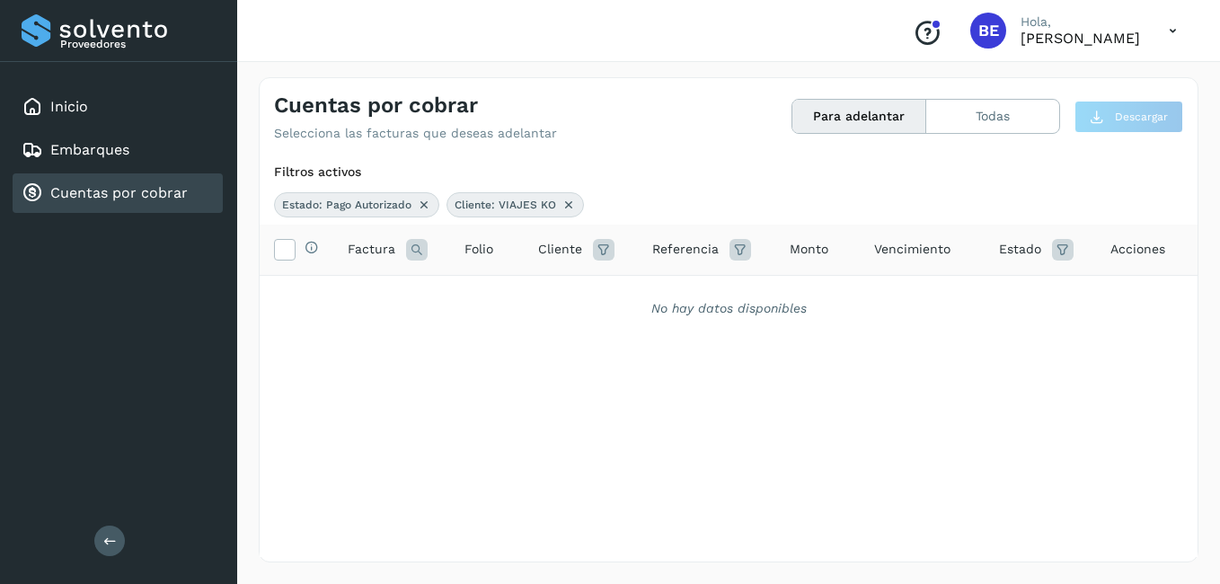
click at [482, 245] on span "Folio" at bounding box center [478, 249] width 29 height 19
click at [412, 249] on icon at bounding box center [417, 250] width 22 height 22
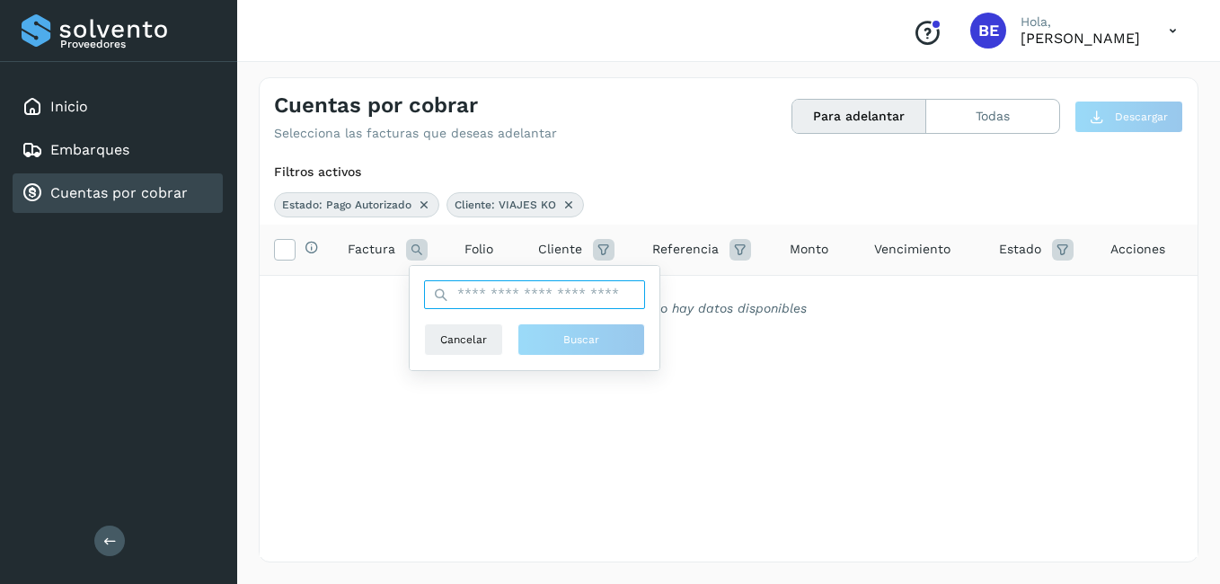
click at [509, 298] on input "text" at bounding box center [534, 294] width 221 height 29
type input "****"
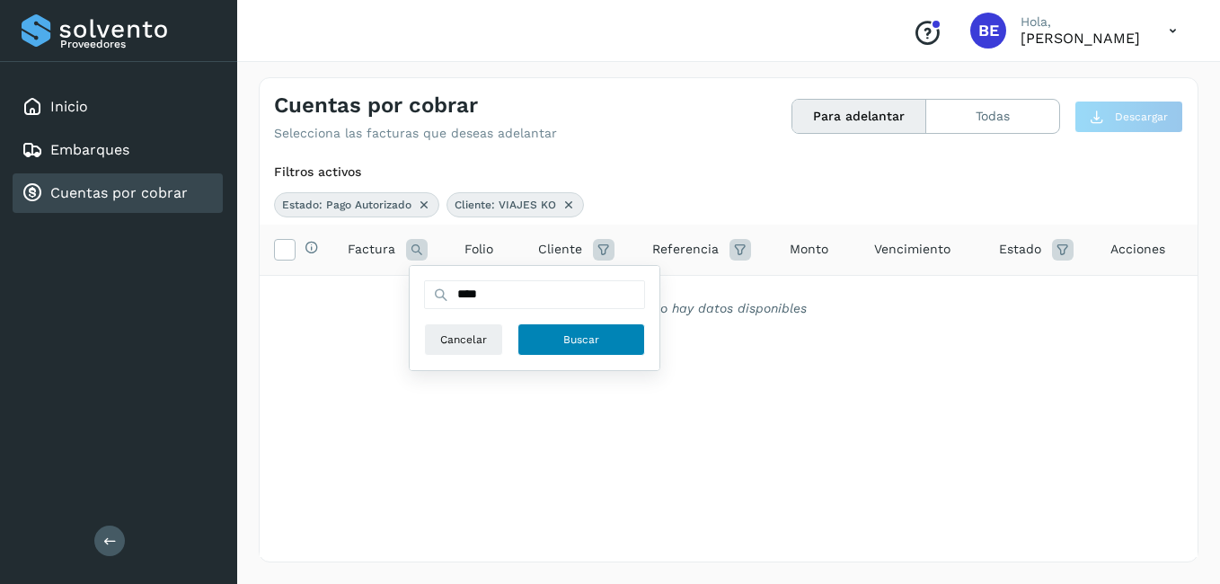
click at [572, 333] on span "Buscar" at bounding box center [581, 339] width 36 height 16
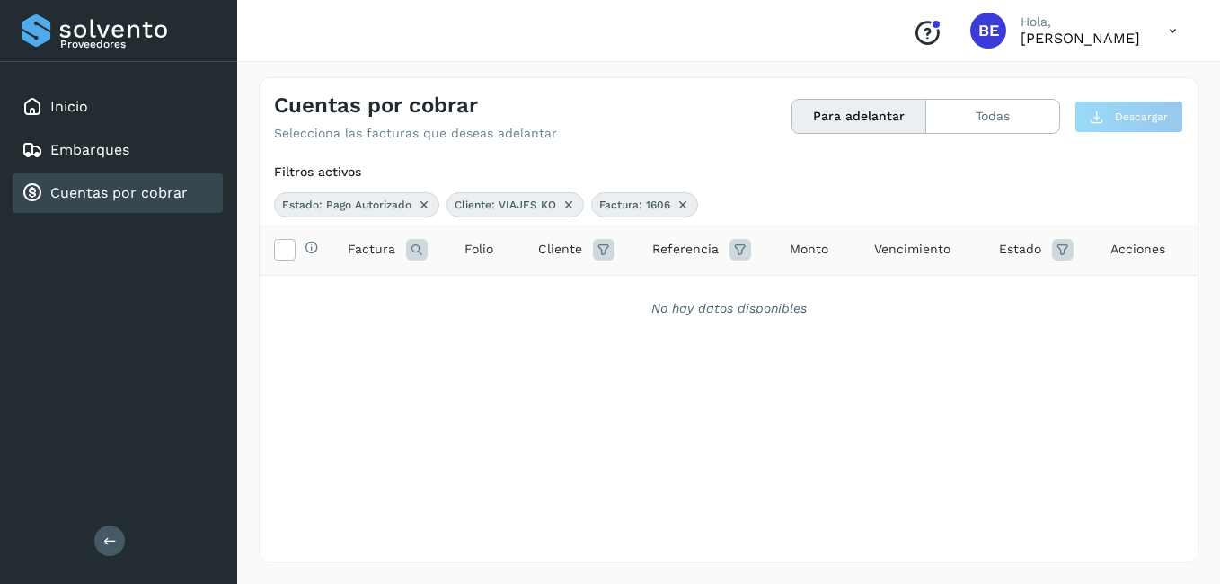
click at [742, 243] on icon at bounding box center [740, 250] width 22 height 22
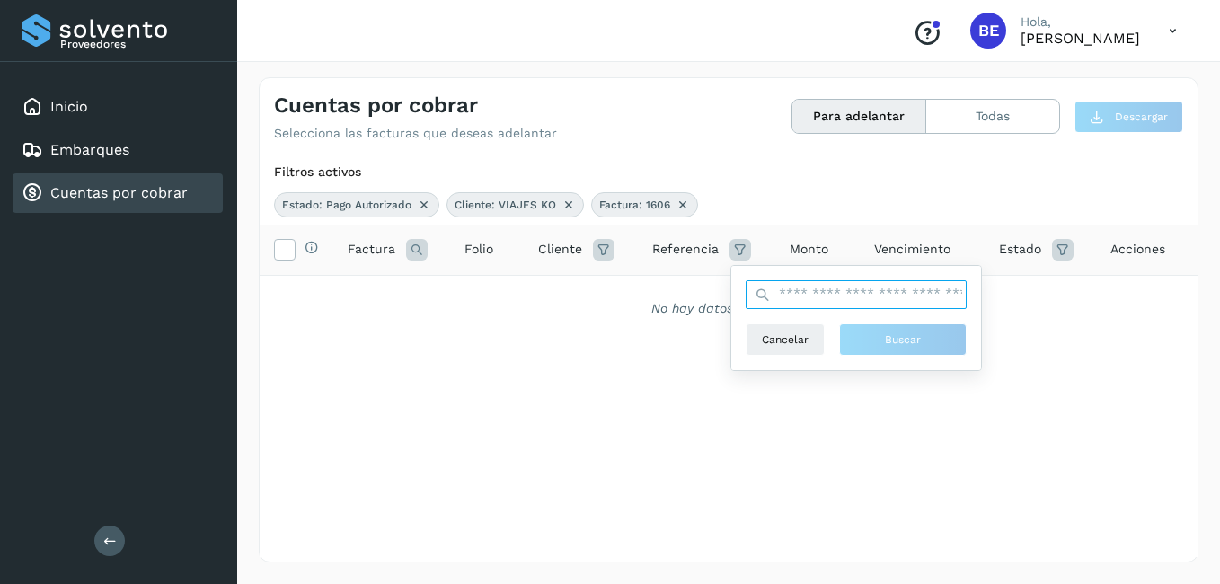
click at [925, 296] on input "text" at bounding box center [855, 294] width 221 height 29
drag, startPoint x: 795, startPoint y: 343, endPoint x: 804, endPoint y: 329, distance: 16.9
click at [795, 342] on span "Cancelar" at bounding box center [785, 339] width 47 height 16
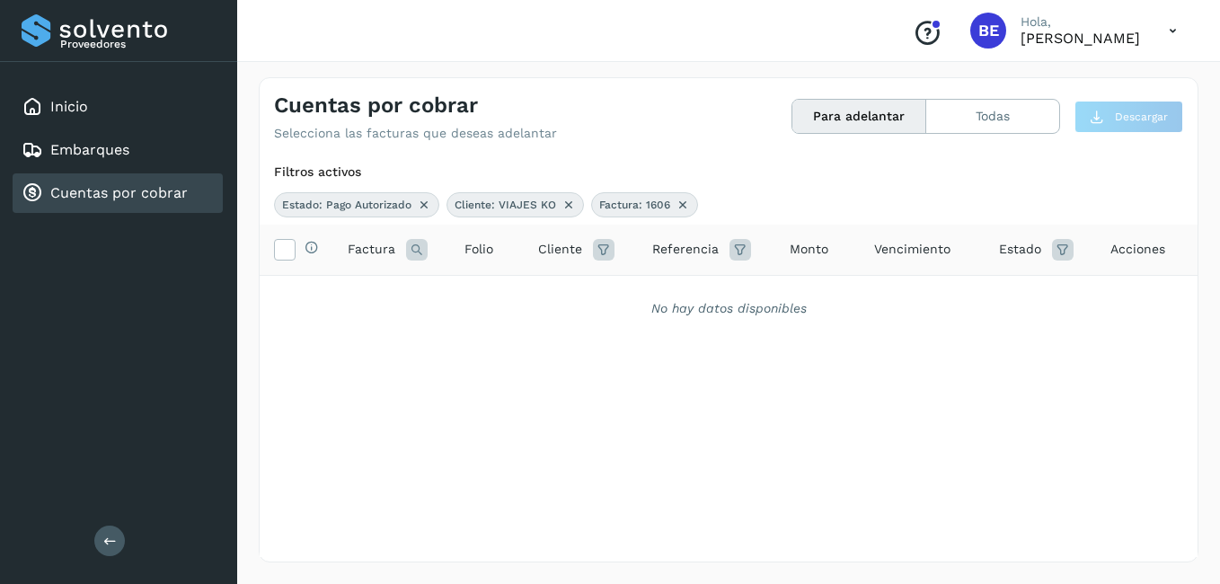
click at [424, 201] on icon at bounding box center [424, 205] width 14 height 14
click at [394, 203] on icon at bounding box center [396, 205] width 14 height 14
click at [366, 202] on icon at bounding box center [365, 205] width 14 height 14
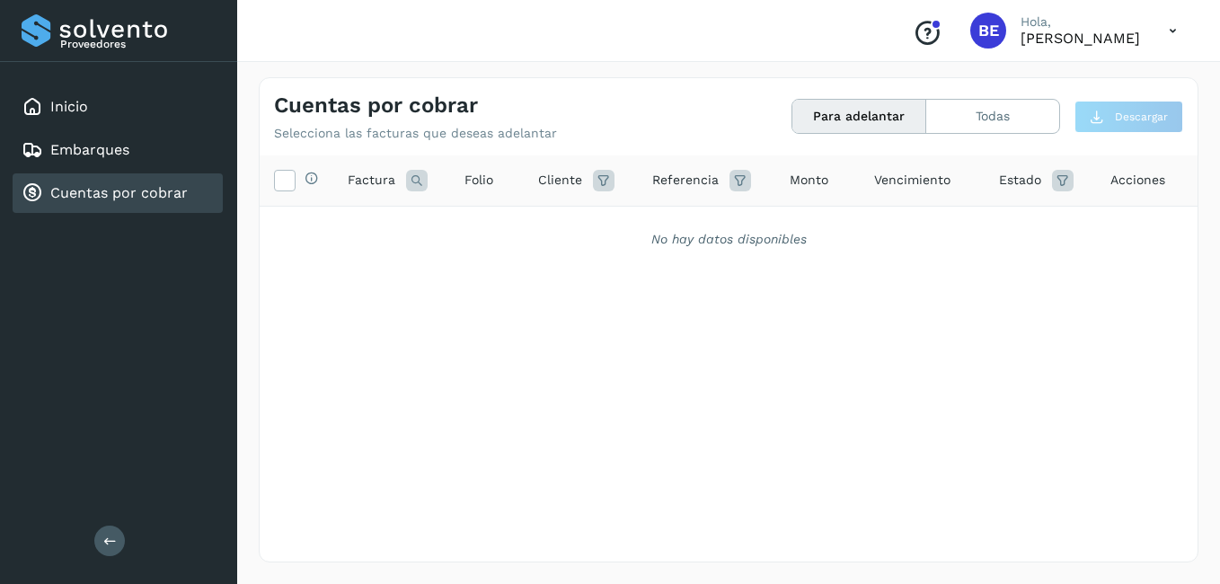
click at [848, 112] on button "Para adelantar" at bounding box center [859, 116] width 134 height 33
click at [409, 174] on icon at bounding box center [417, 181] width 22 height 22
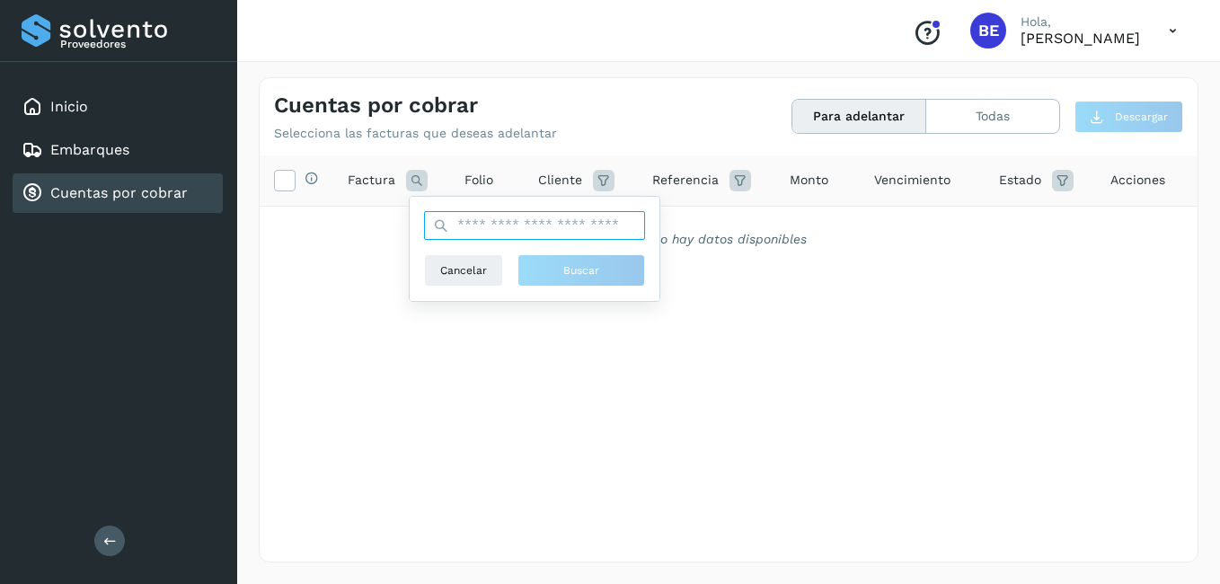
click at [466, 225] on input "text" at bounding box center [534, 225] width 221 height 29
type input "****"
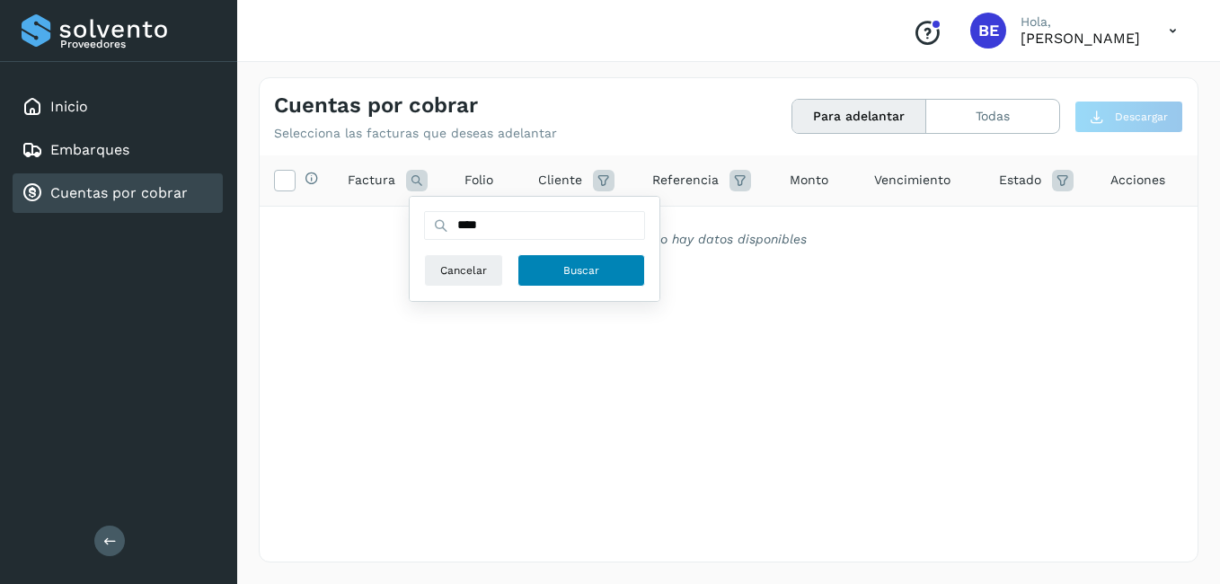
click at [569, 269] on span "Buscar" at bounding box center [581, 270] width 36 height 16
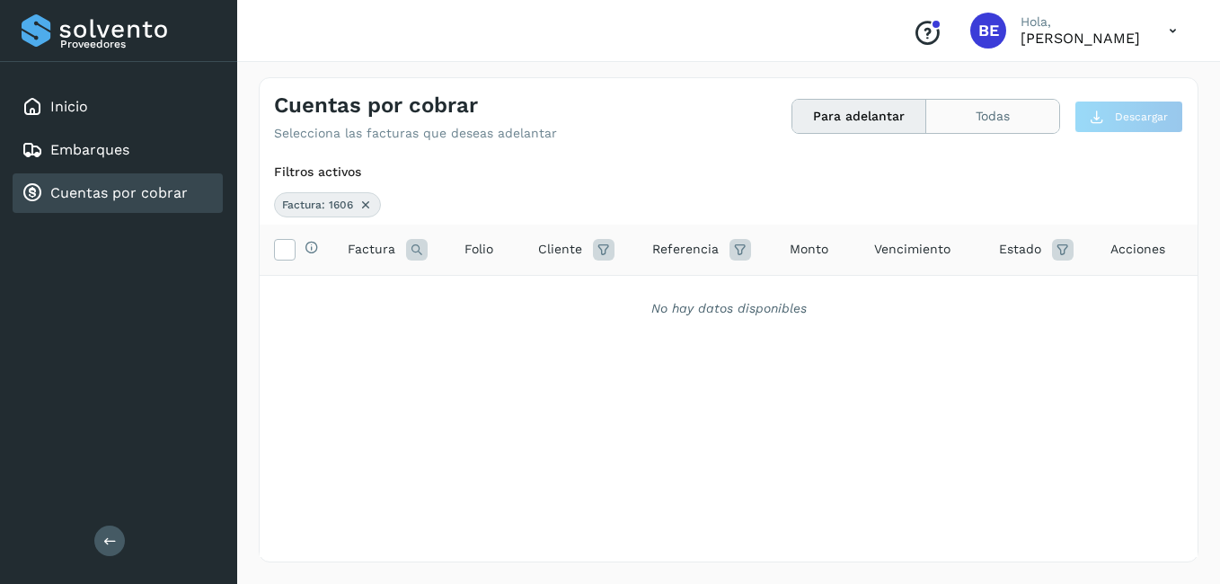
click at [1005, 115] on button "Todas" at bounding box center [992, 116] width 133 height 33
click at [871, 117] on button "Para adelantar" at bounding box center [859, 116] width 134 height 33
click at [412, 249] on icon at bounding box center [417, 250] width 22 height 22
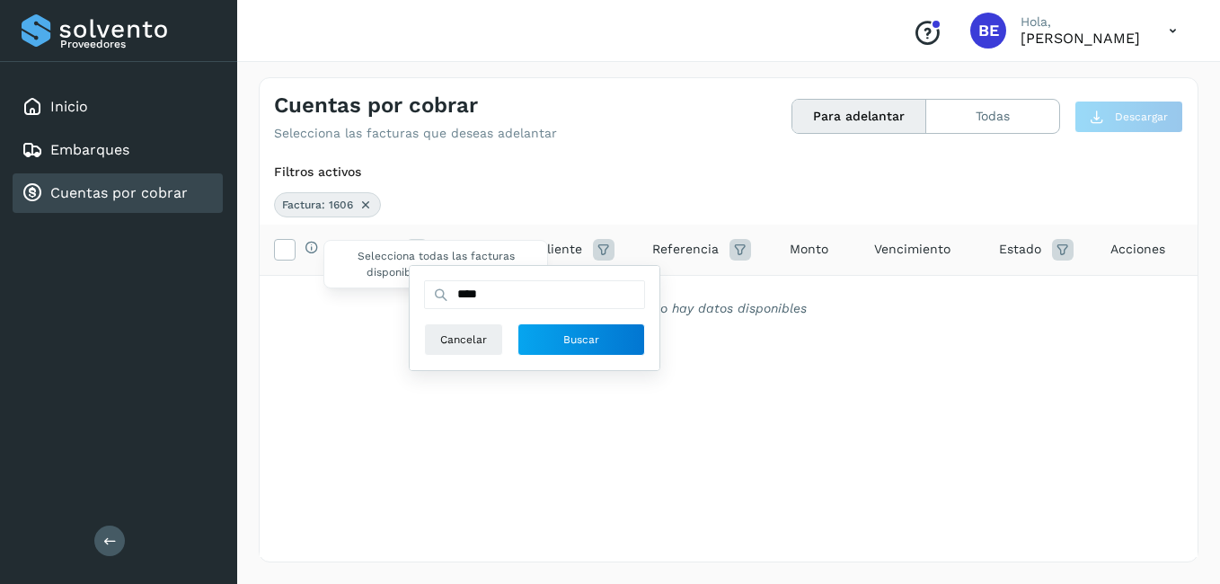
click at [309, 243] on icon at bounding box center [311, 247] width 14 height 14
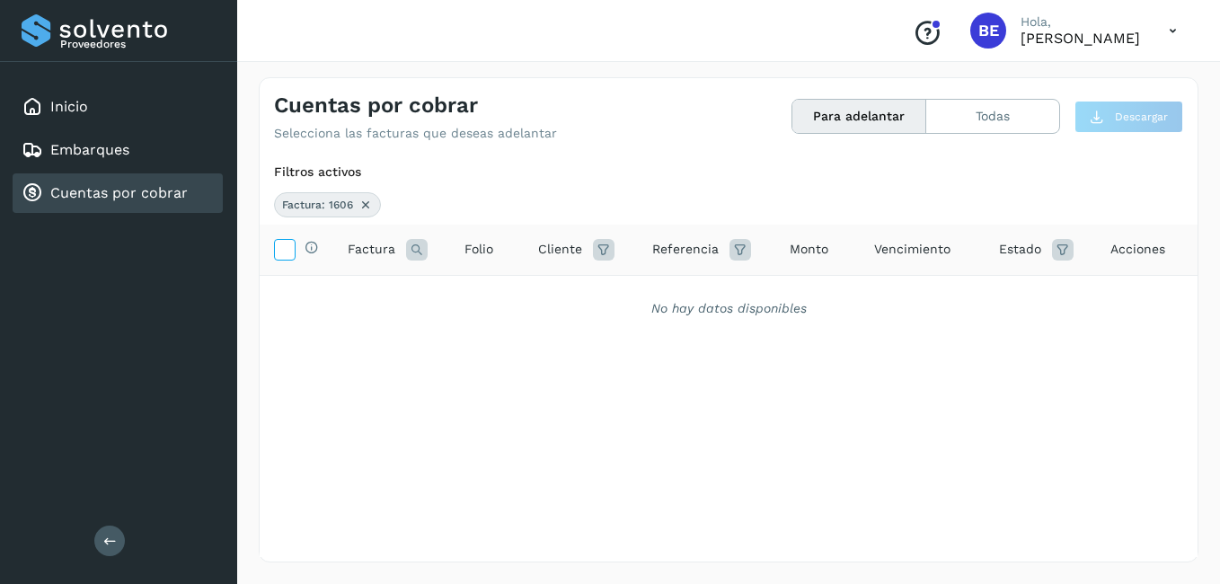
click at [280, 244] on icon at bounding box center [284, 248] width 19 height 19
click at [604, 249] on icon at bounding box center [604, 250] width 22 height 22
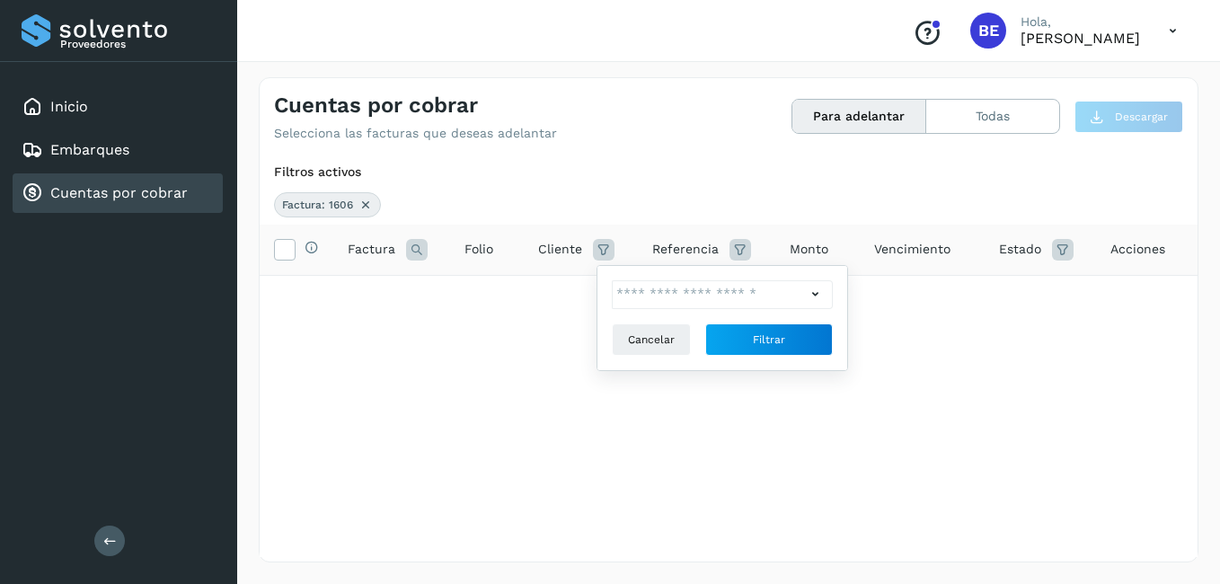
click at [813, 296] on icon at bounding box center [815, 294] width 19 height 19
click at [631, 323] on icon at bounding box center [630, 327] width 18 height 18
type input "**********"
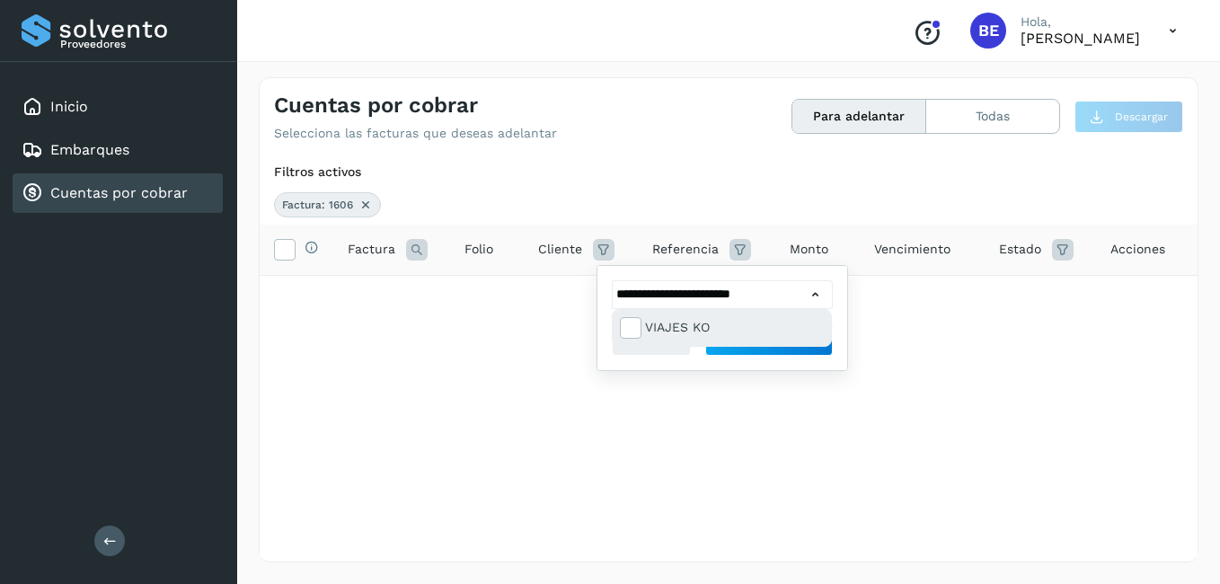
click at [766, 345] on div "VIAJES KO" at bounding box center [722, 328] width 218 height 36
click at [638, 325] on icon at bounding box center [630, 327] width 18 height 18
type input "**********"
click at [881, 330] on div at bounding box center [610, 292] width 1220 height 584
click at [769, 336] on span "Filtrar" at bounding box center [769, 339] width 32 height 16
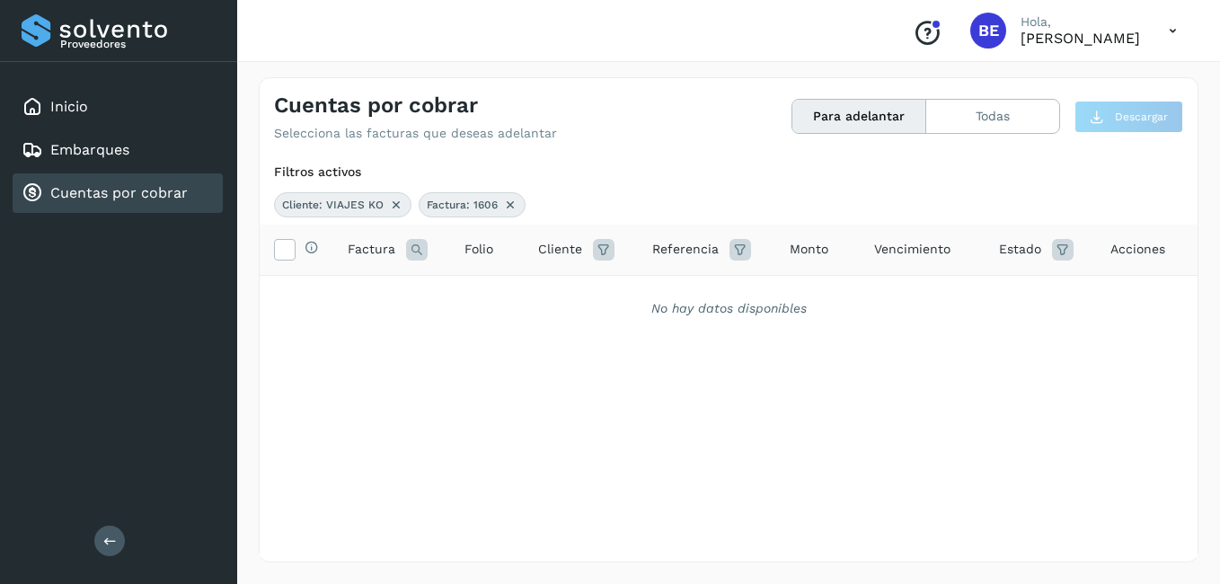
click at [738, 247] on icon at bounding box center [740, 250] width 22 height 22
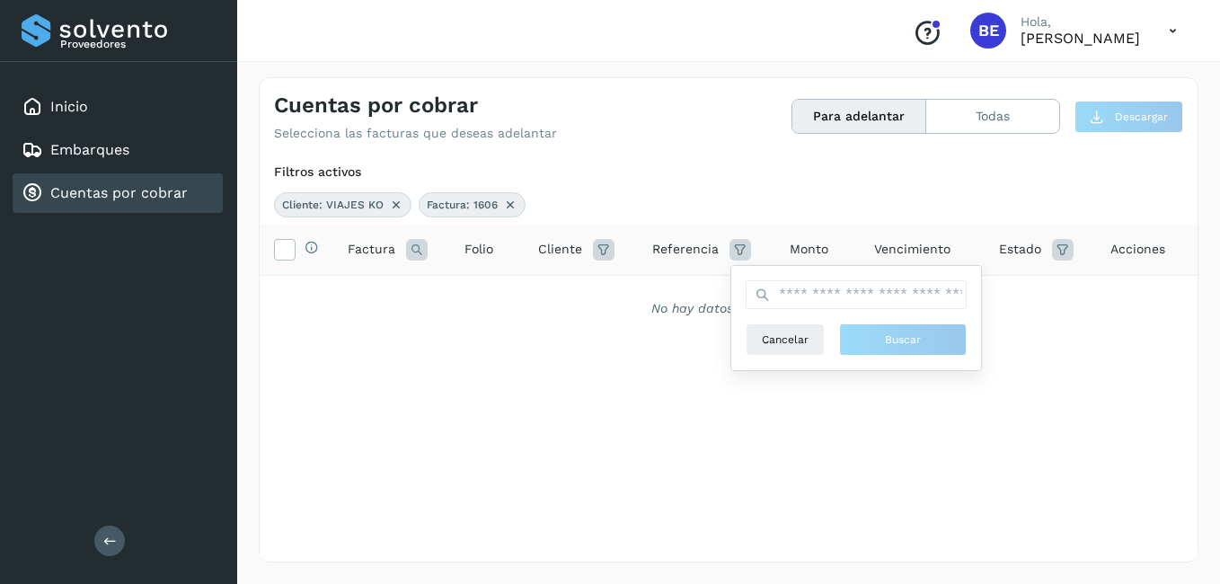
click at [1022, 273] on th "Estado" at bounding box center [1039, 250] width 111 height 51
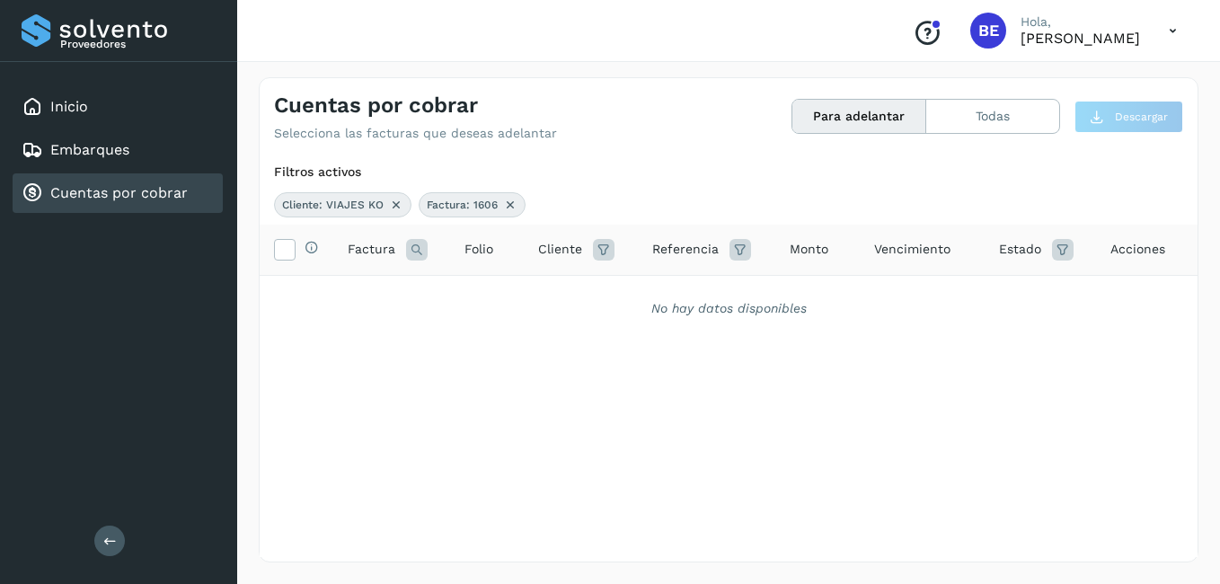
click at [898, 248] on span "Vencimiento" at bounding box center [912, 249] width 76 height 19
click at [803, 246] on span "Monto" at bounding box center [808, 249] width 39 height 19
click at [1057, 251] on icon at bounding box center [1063, 250] width 22 height 22
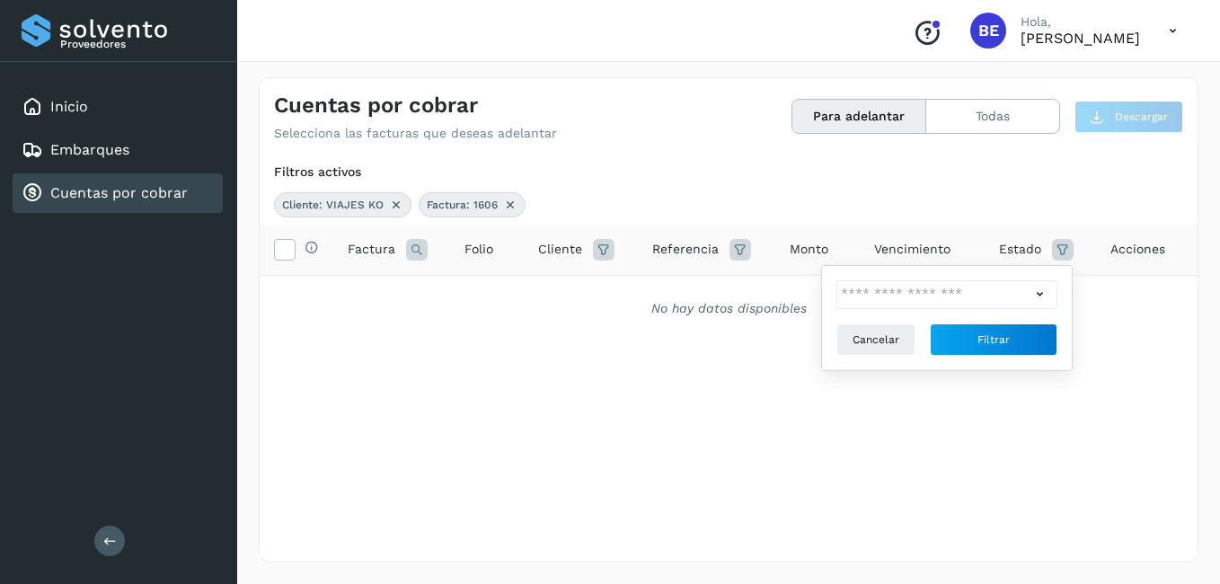
click at [1118, 302] on div "No hay datos disponibles" at bounding box center [728, 308] width 891 height 19
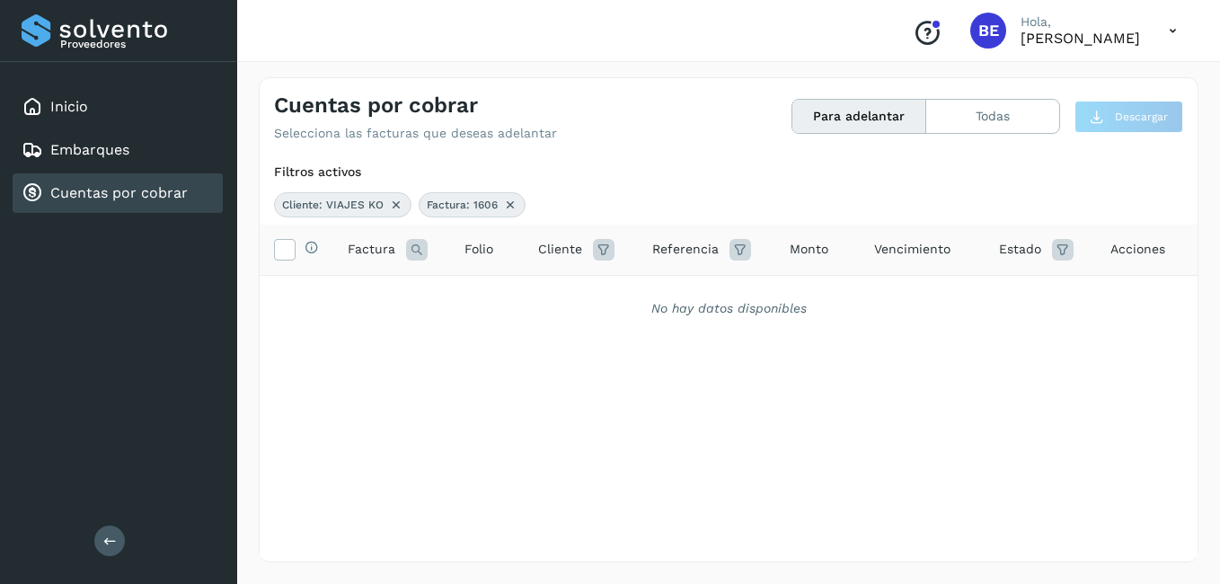
click at [1177, 32] on icon at bounding box center [1172, 31] width 37 height 37
click at [1056, 81] on div "Cerrar sesión" at bounding box center [1083, 81] width 214 height 34
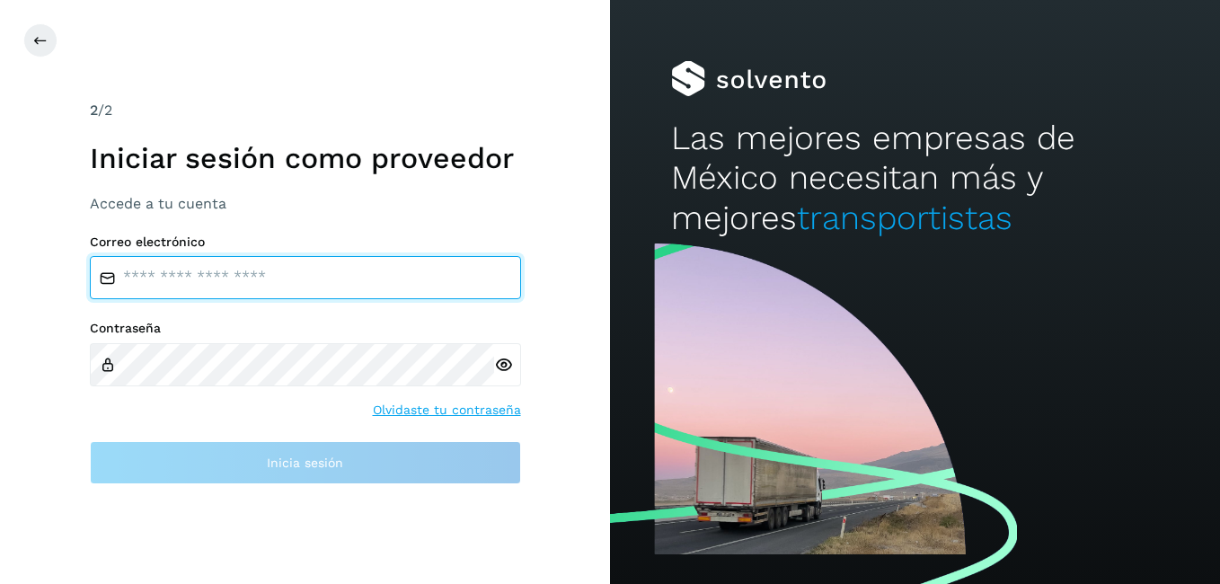
type input "**********"
